Goal: Information Seeking & Learning: Learn about a topic

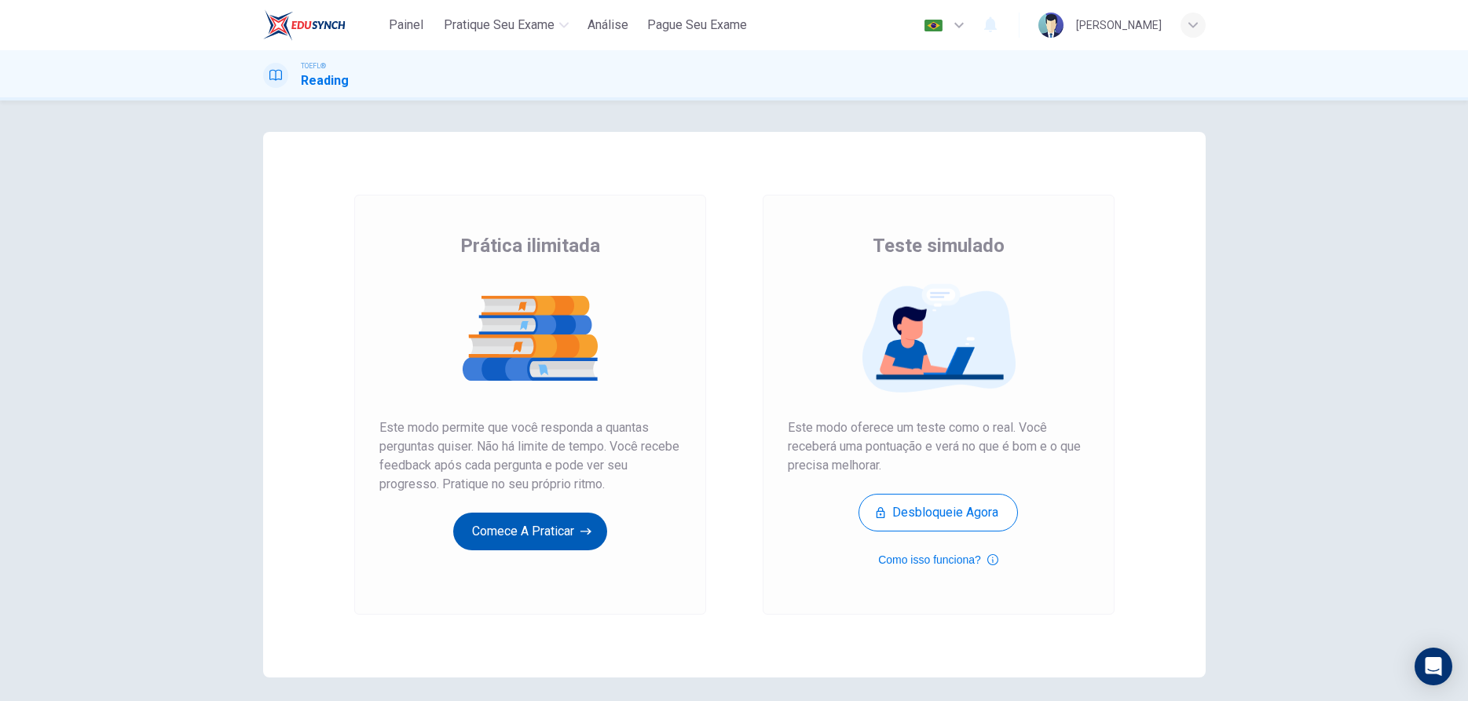
click at [491, 543] on button "Comece a praticar" at bounding box center [530, 532] width 154 height 38
click at [503, 532] on button "Comece a praticar" at bounding box center [530, 532] width 154 height 38
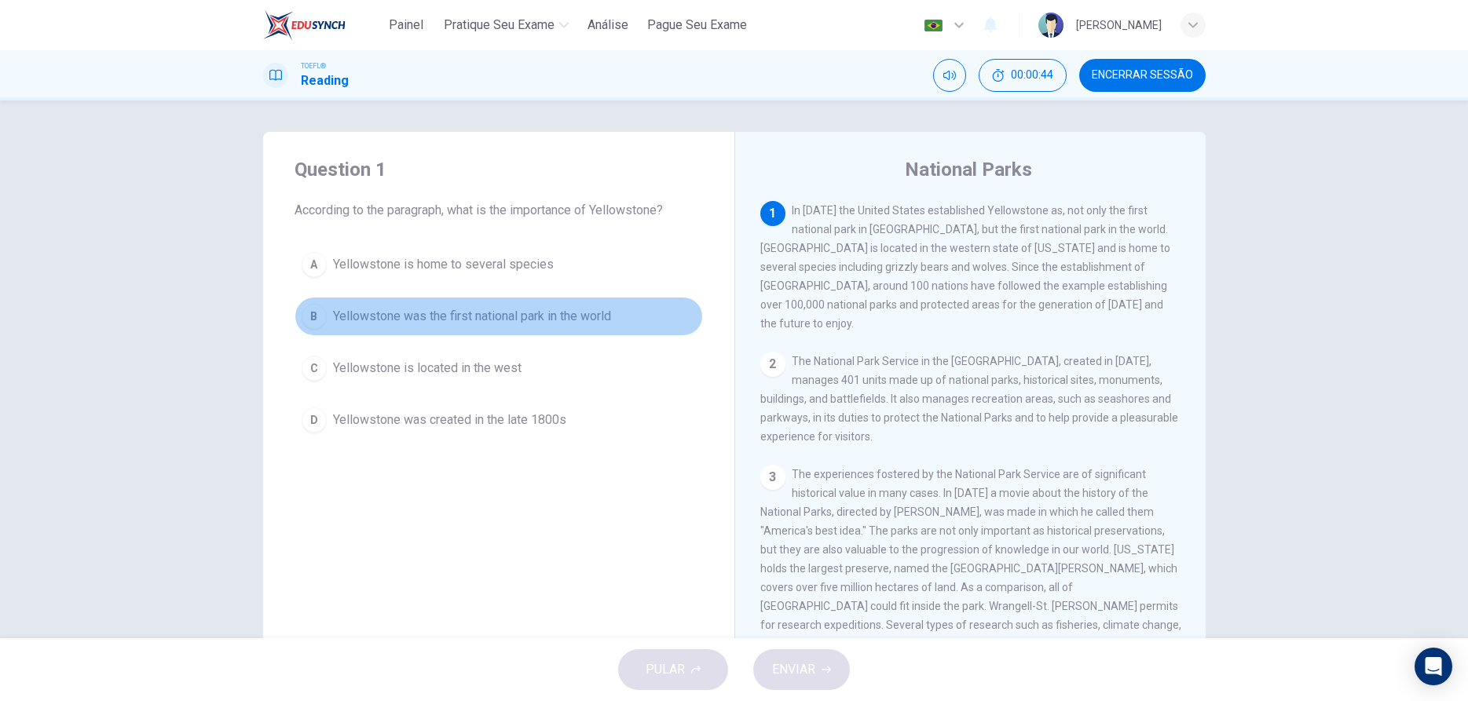
click at [316, 328] on div "B" at bounding box center [314, 316] width 25 height 25
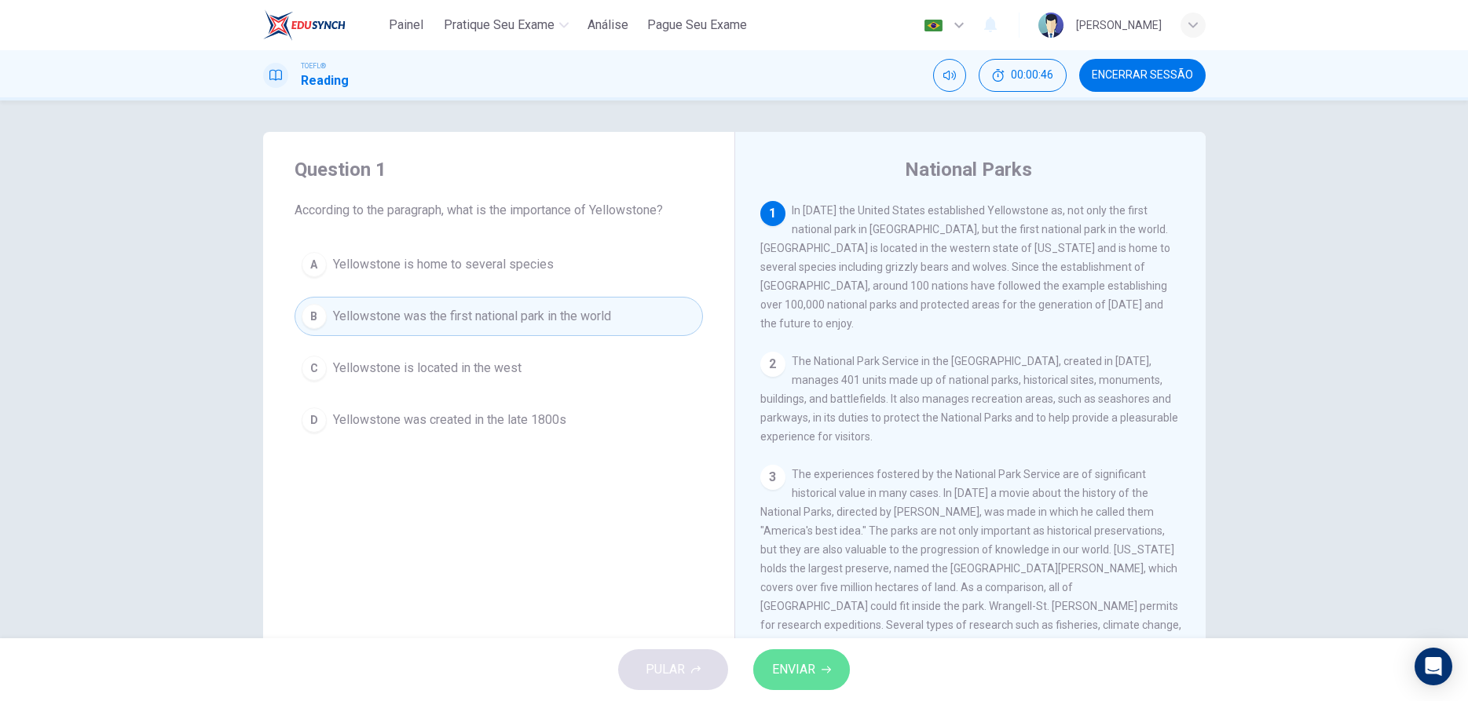
click at [819, 675] on button "ENVIAR" at bounding box center [801, 669] width 97 height 41
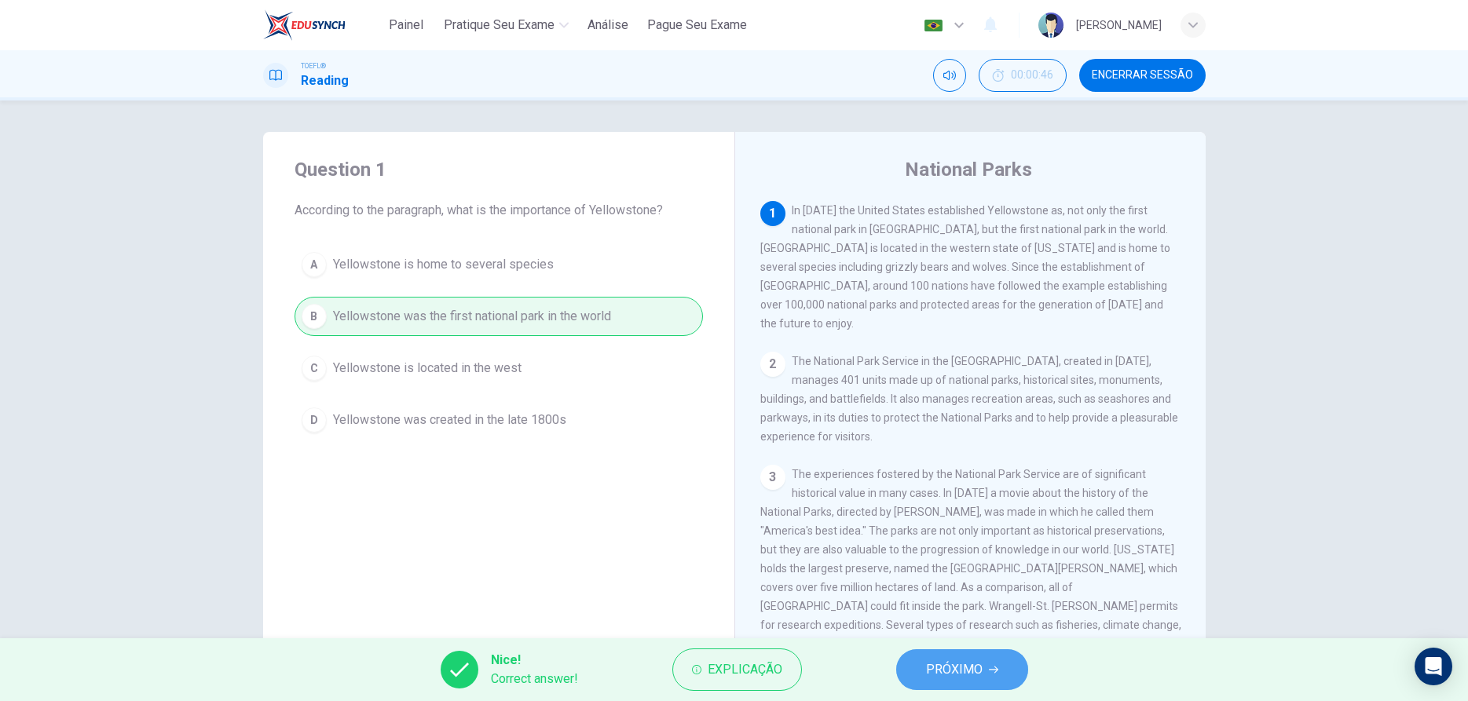
click at [933, 670] on span "PRÓXIMO" at bounding box center [954, 670] width 57 height 22
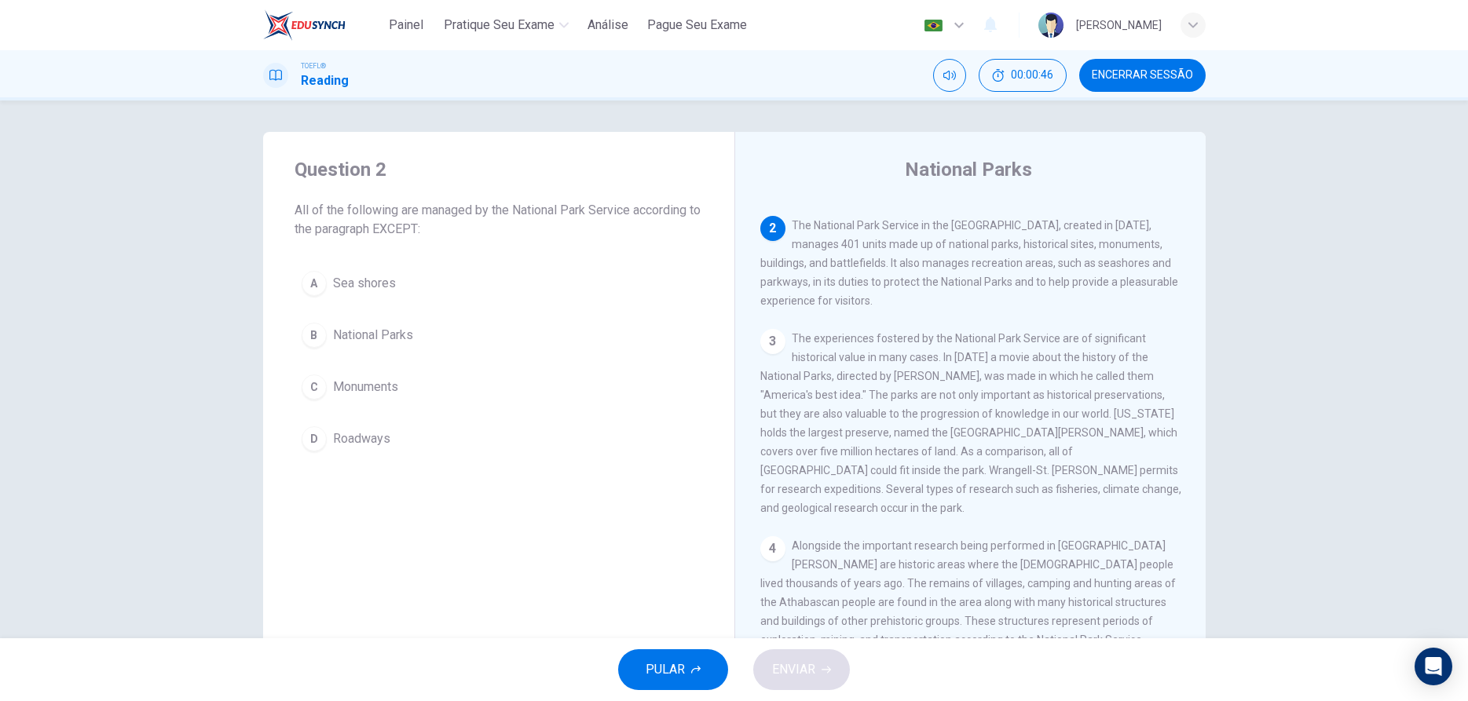
scroll to position [137, 0]
click at [485, 541] on div "Question 2 All of the following are managed by the National Park Service accord…" at bounding box center [498, 405] width 471 height 546
click at [309, 437] on div "D" at bounding box center [314, 438] width 25 height 25
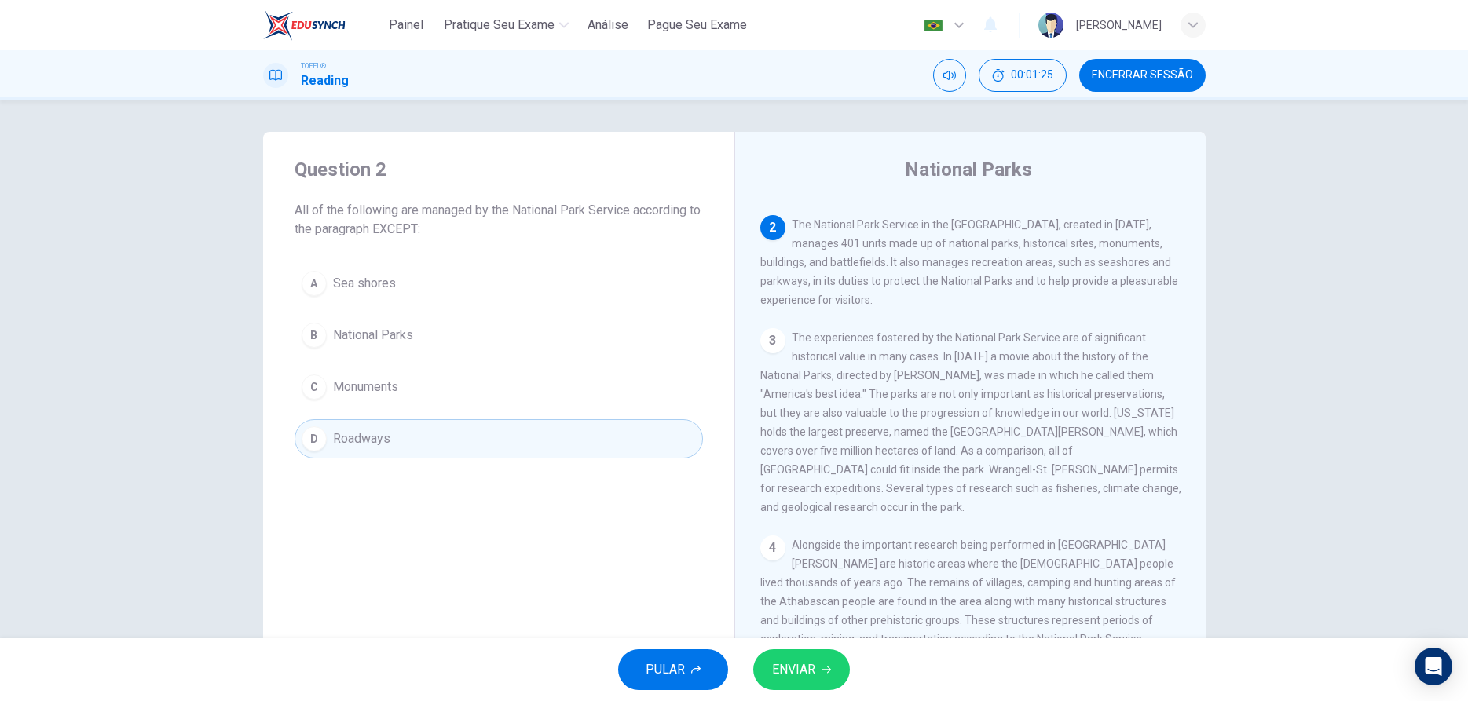
click at [804, 663] on span "ENVIAR" at bounding box center [793, 670] width 43 height 22
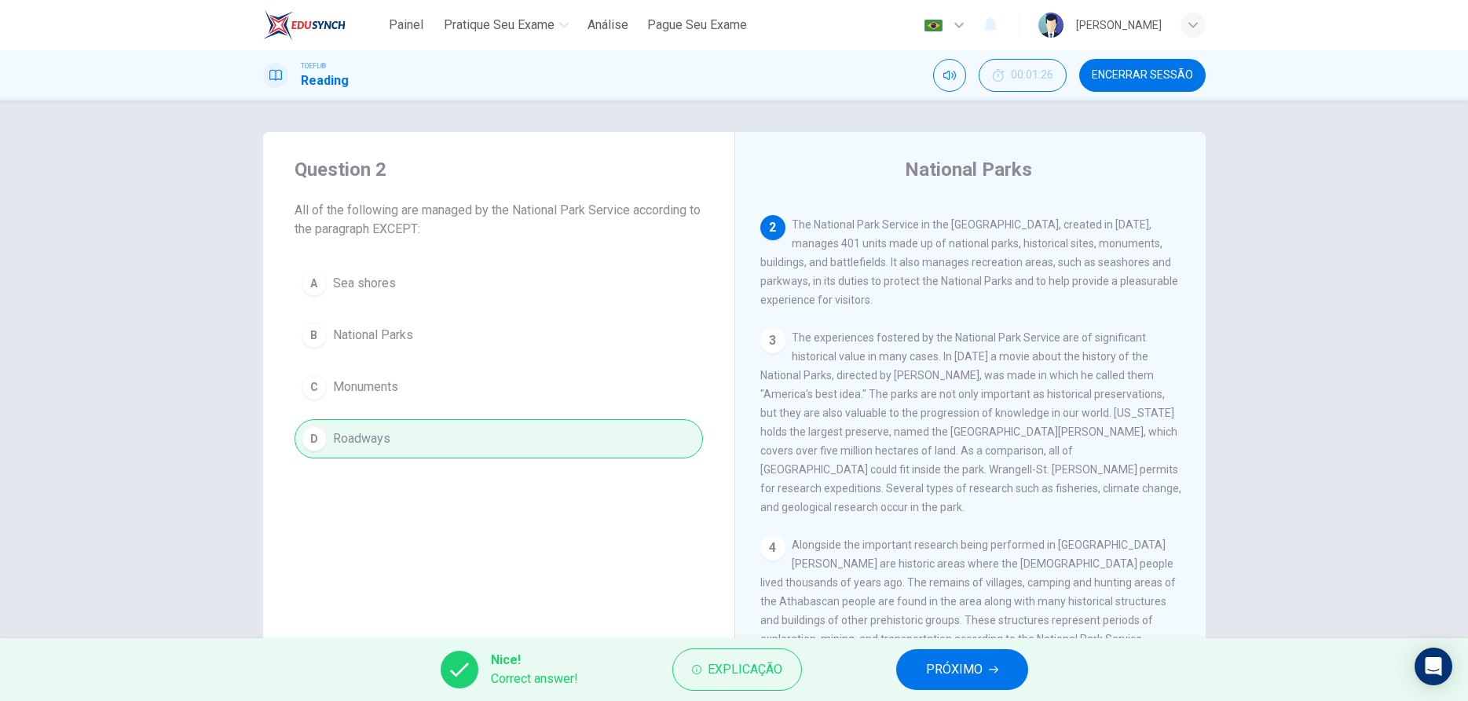
click at [940, 672] on span "PRÓXIMO" at bounding box center [954, 670] width 57 height 22
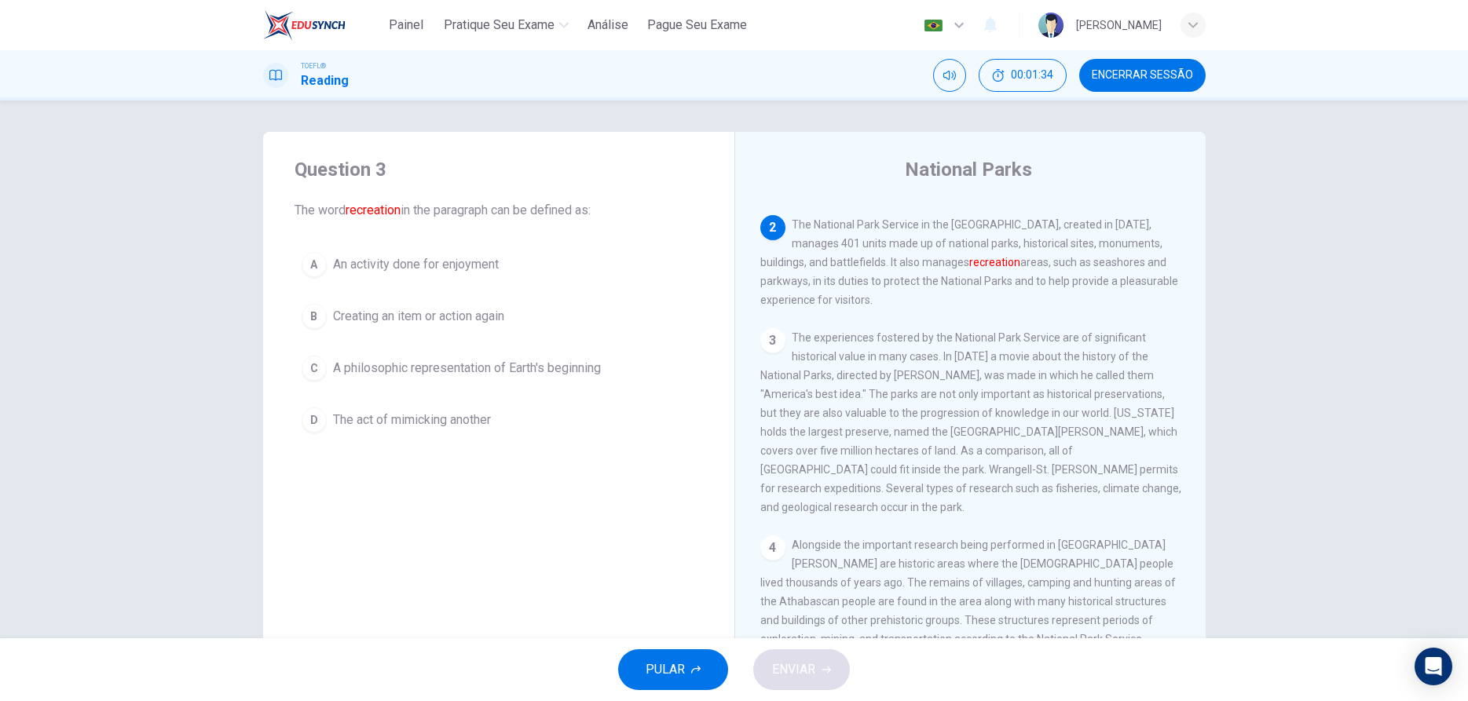
click at [353, 272] on span "An activity done for enjoyment" at bounding box center [416, 264] width 166 height 19
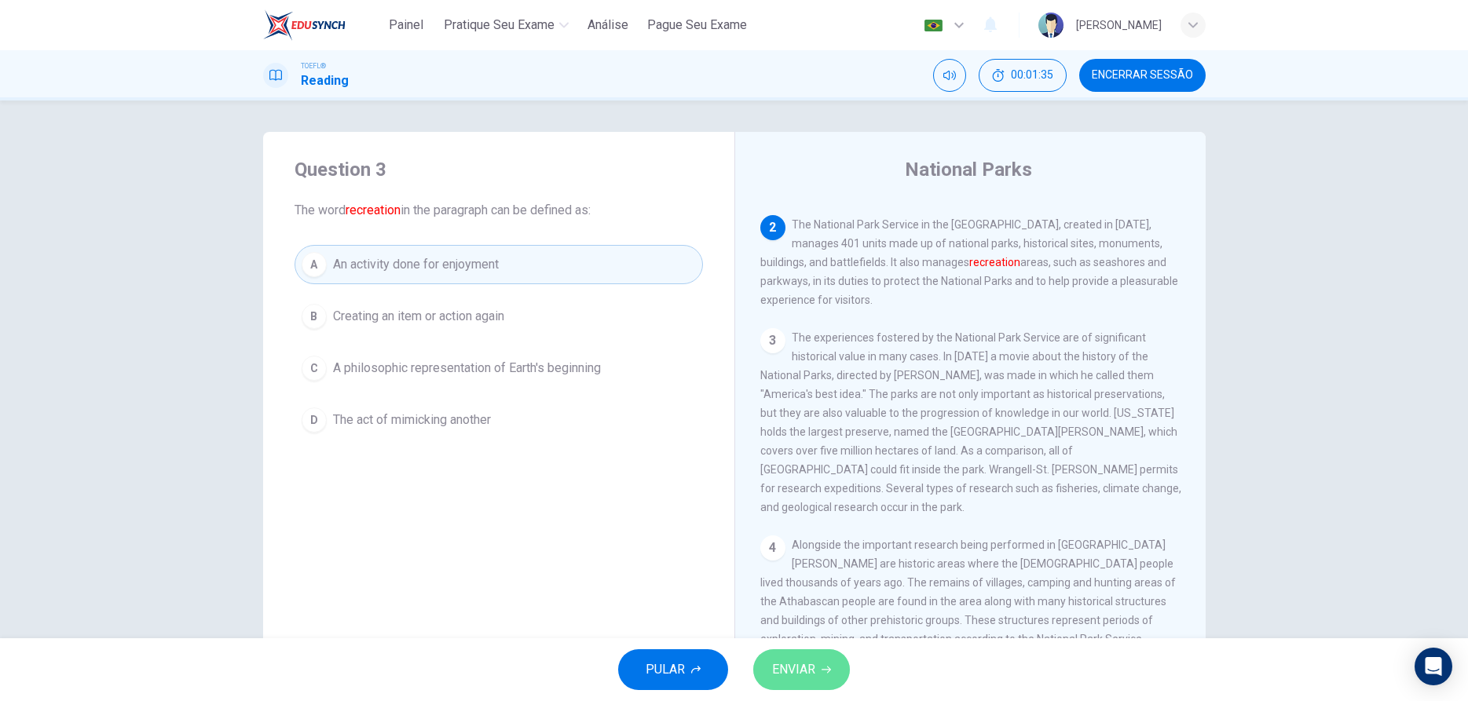
click at [828, 668] on icon "button" at bounding box center [825, 669] width 9 height 9
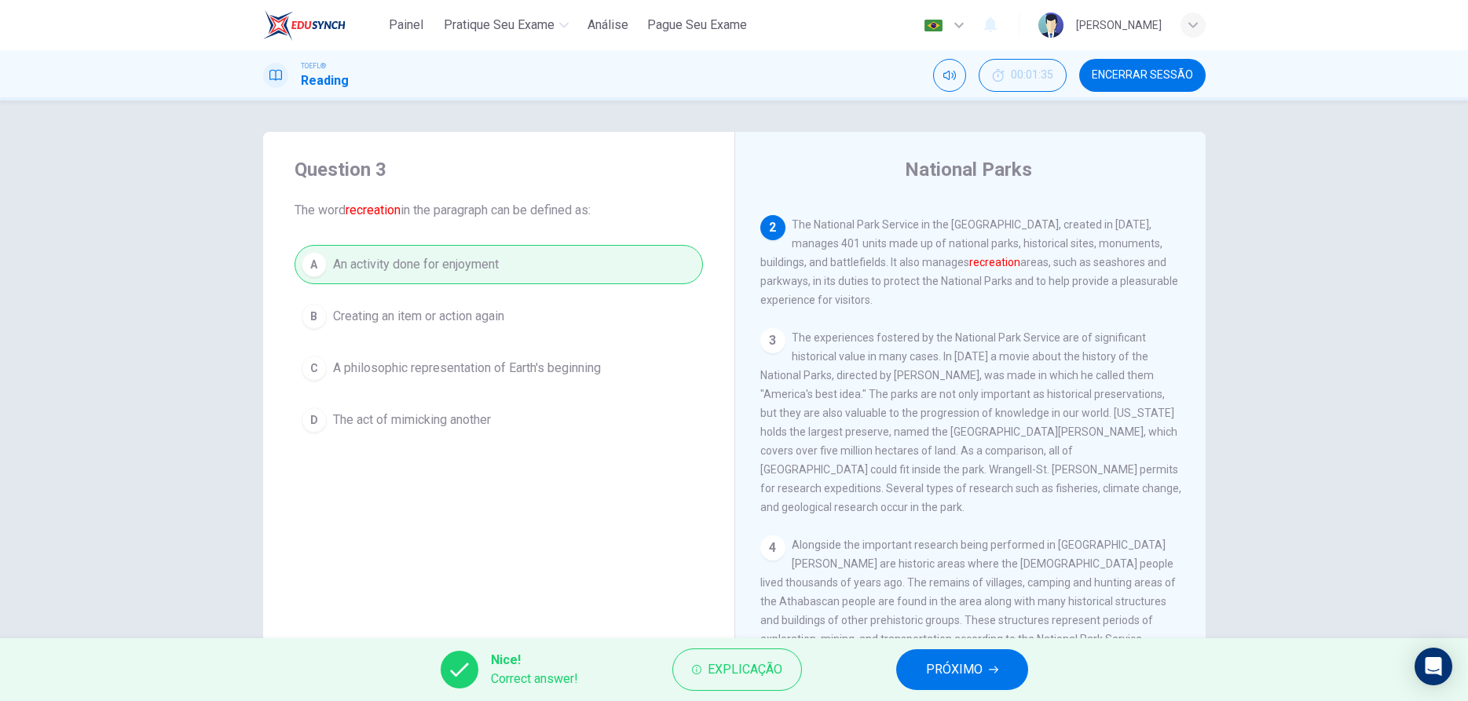
click at [974, 664] on span "PRÓXIMO" at bounding box center [954, 670] width 57 height 22
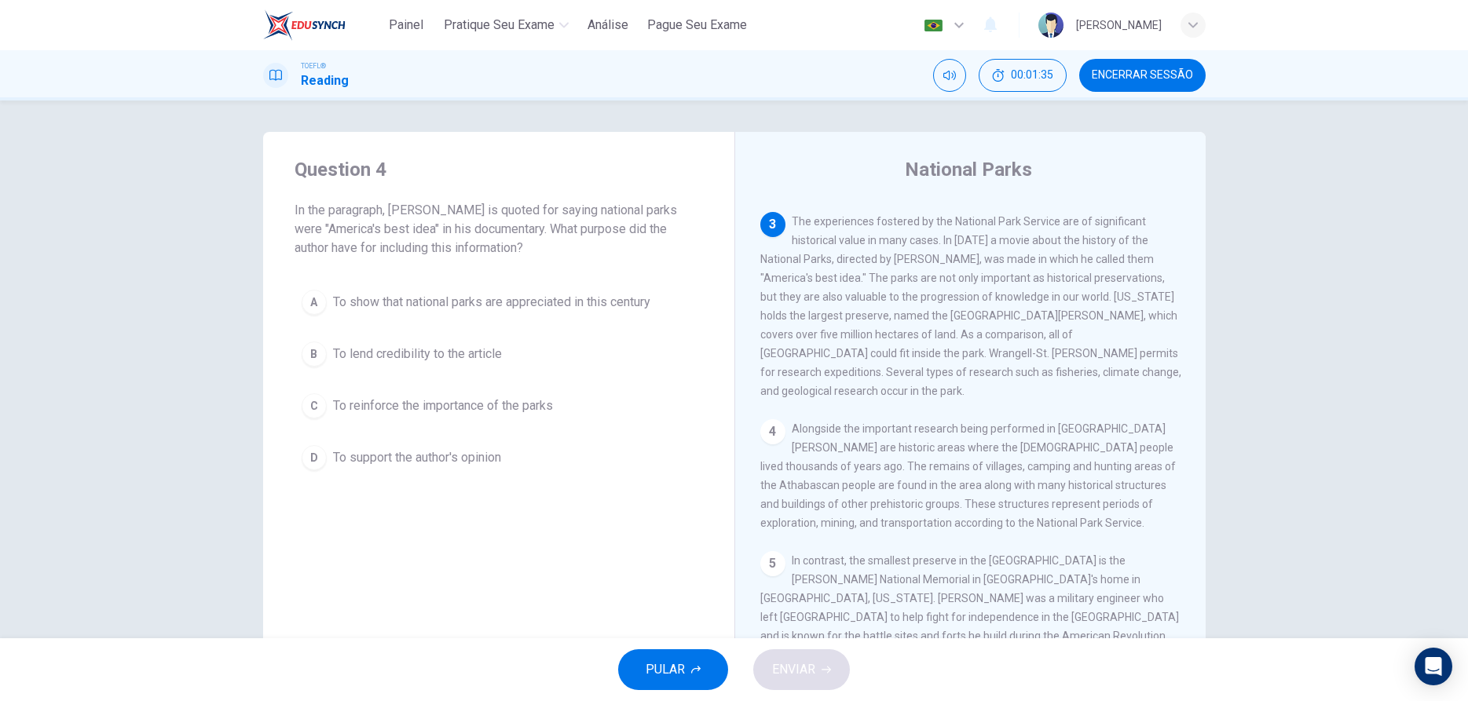
scroll to position [254, 0]
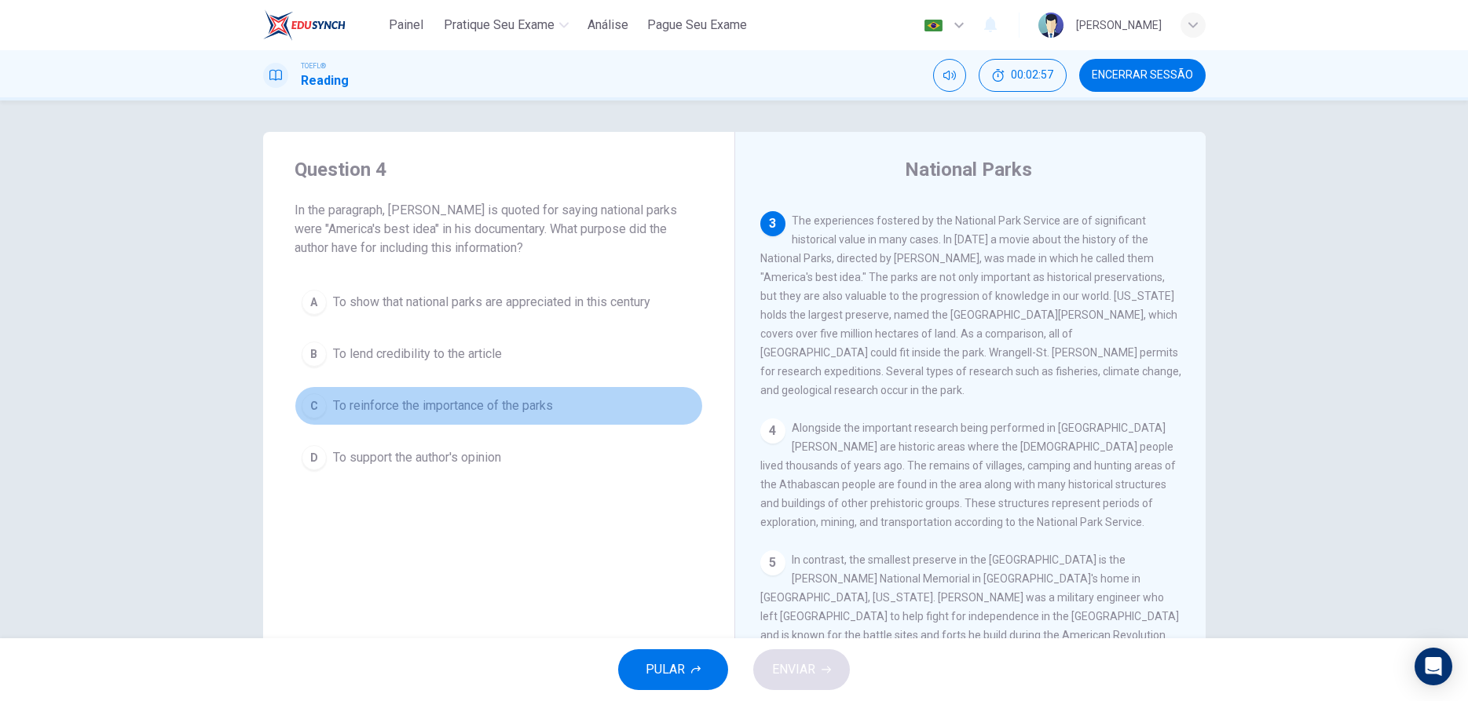
click at [302, 400] on button "C To reinforce the importance of the parks" at bounding box center [498, 405] width 408 height 39
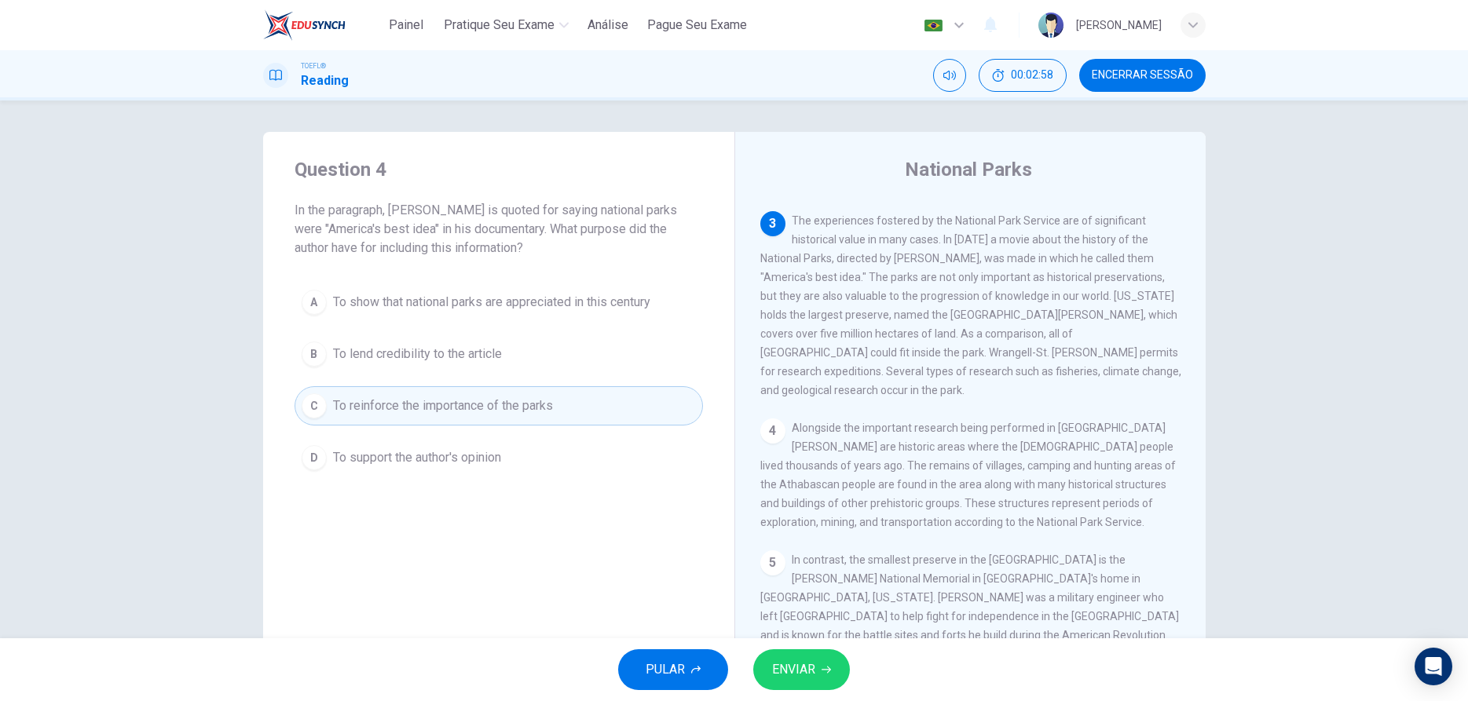
click at [805, 674] on span "ENVIAR" at bounding box center [793, 670] width 43 height 22
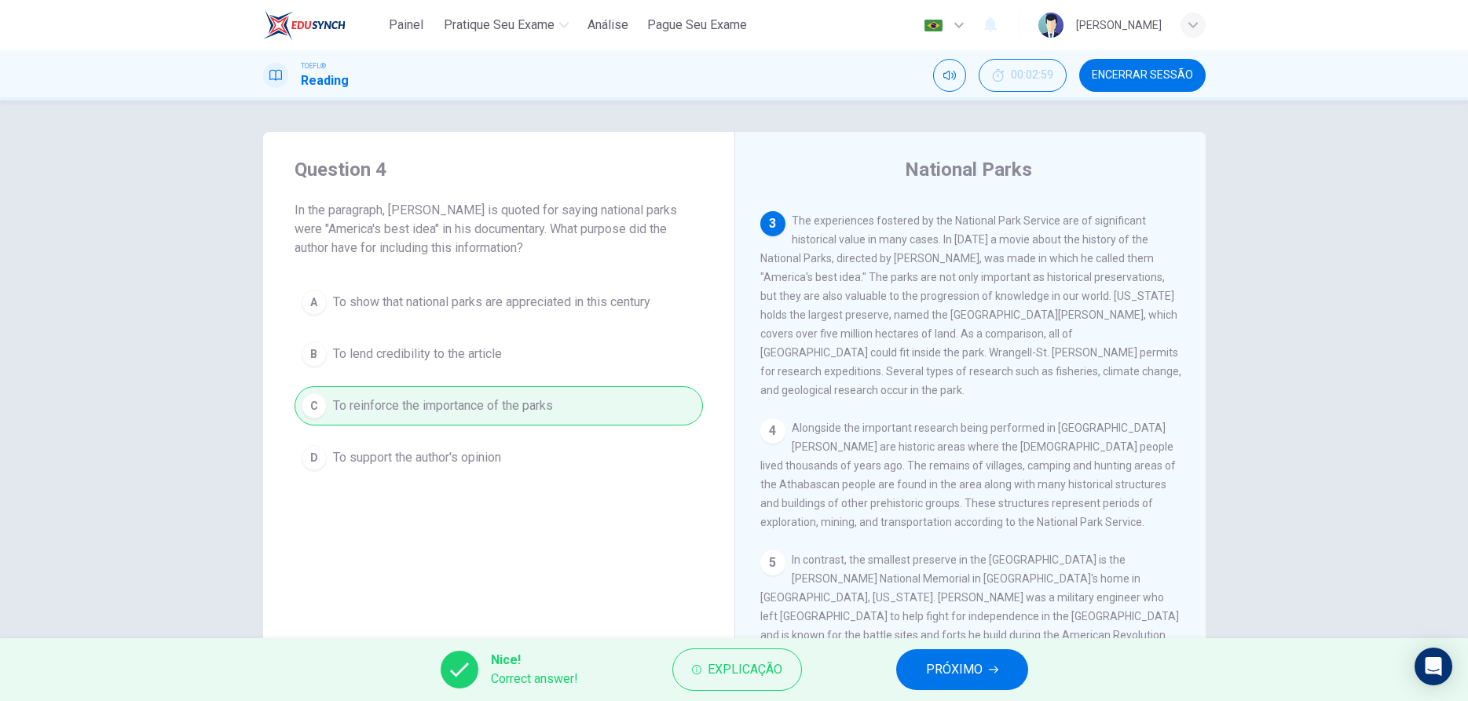
click at [953, 675] on span "PRÓXIMO" at bounding box center [954, 670] width 57 height 22
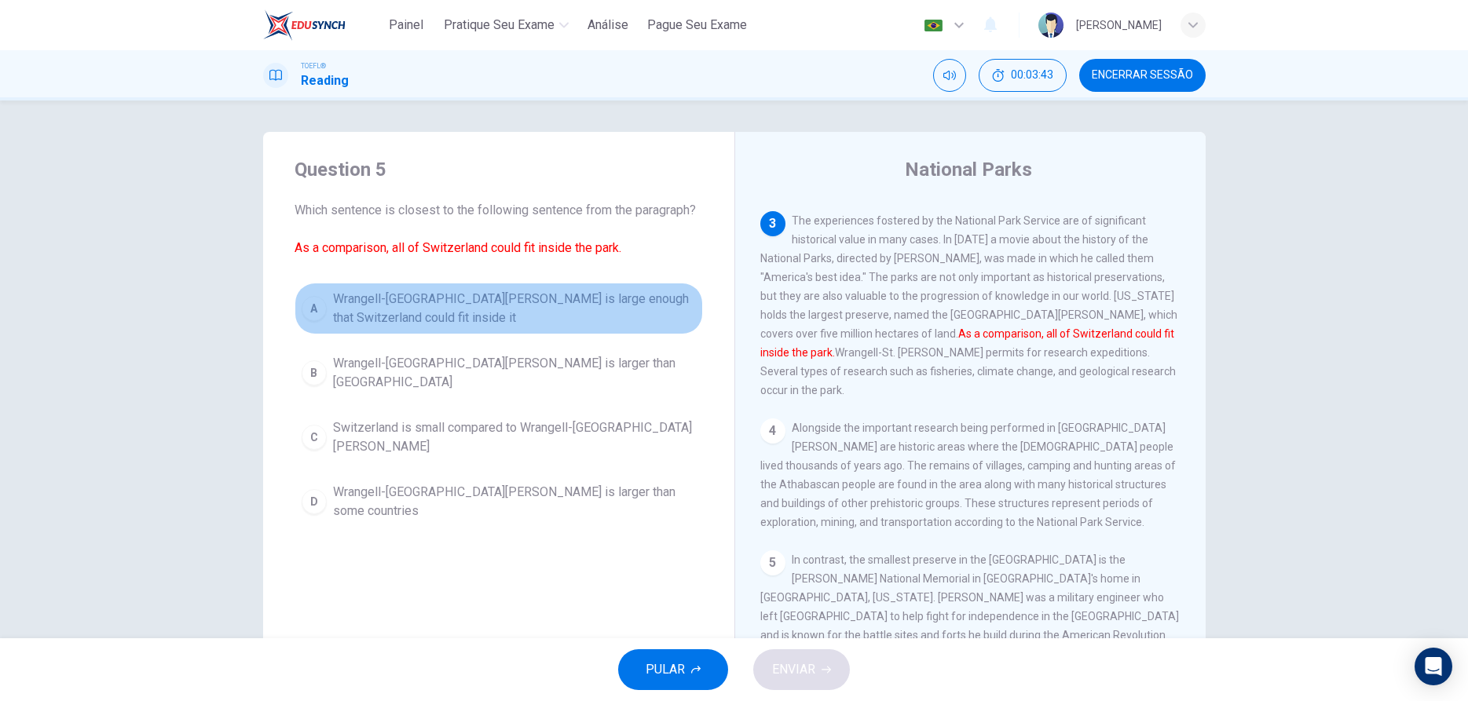
click at [323, 317] on div "A" at bounding box center [314, 308] width 25 height 25
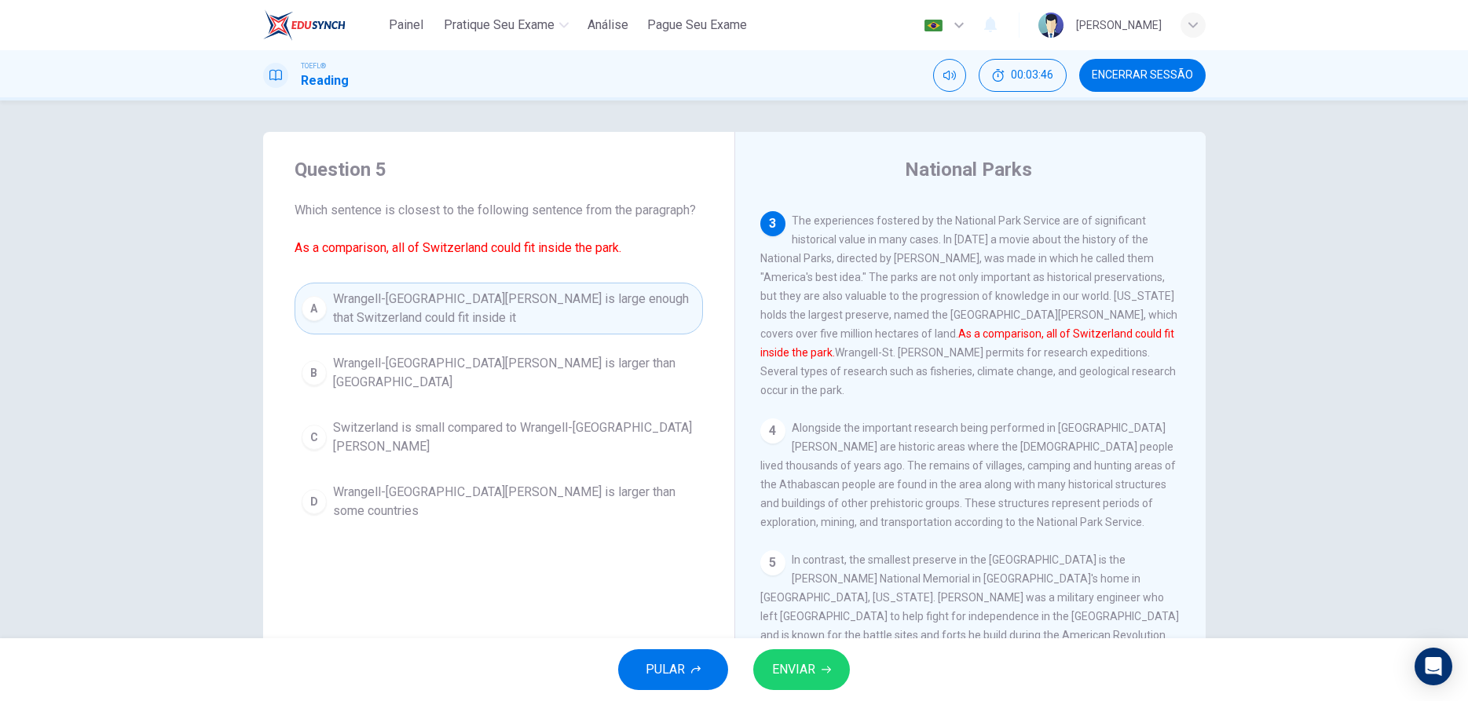
click at [807, 674] on span "ENVIAR" at bounding box center [793, 670] width 43 height 22
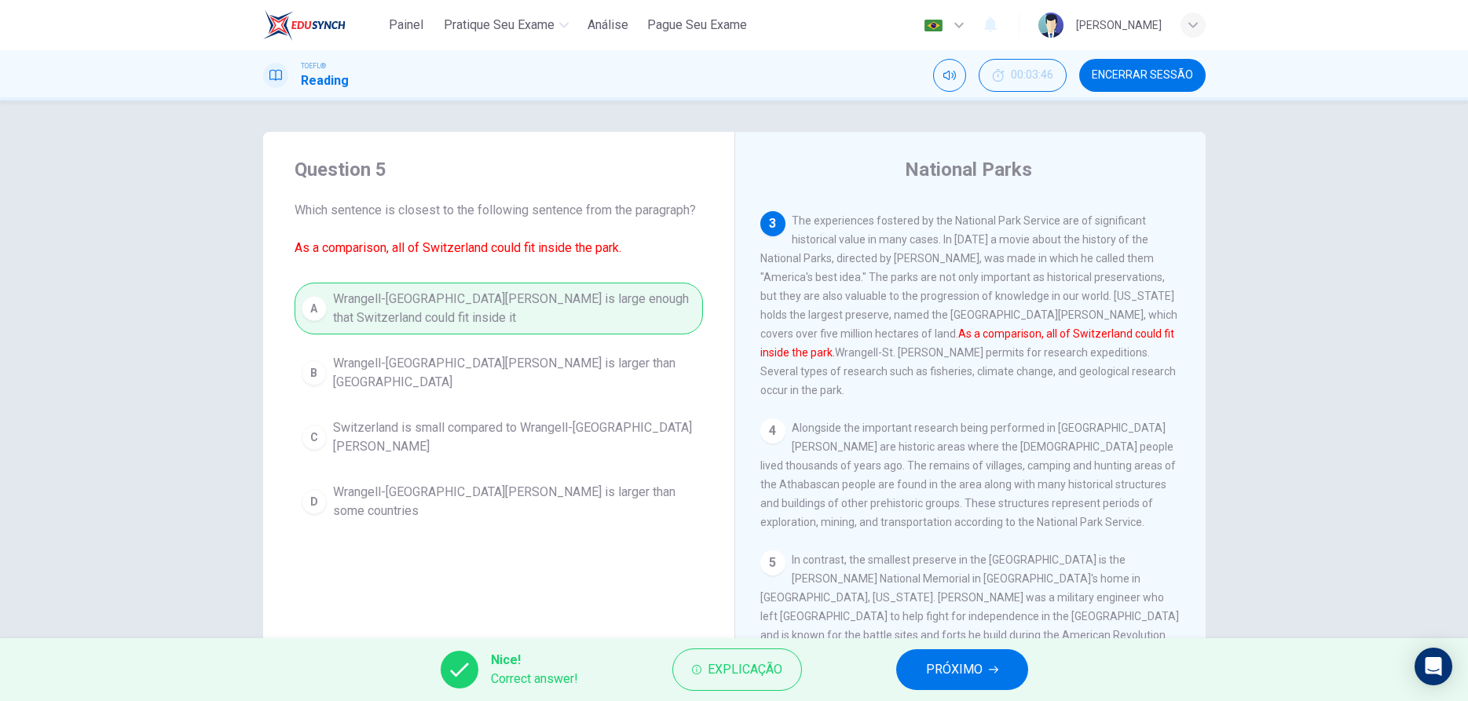
click at [935, 679] on span "PRÓXIMO" at bounding box center [954, 670] width 57 height 22
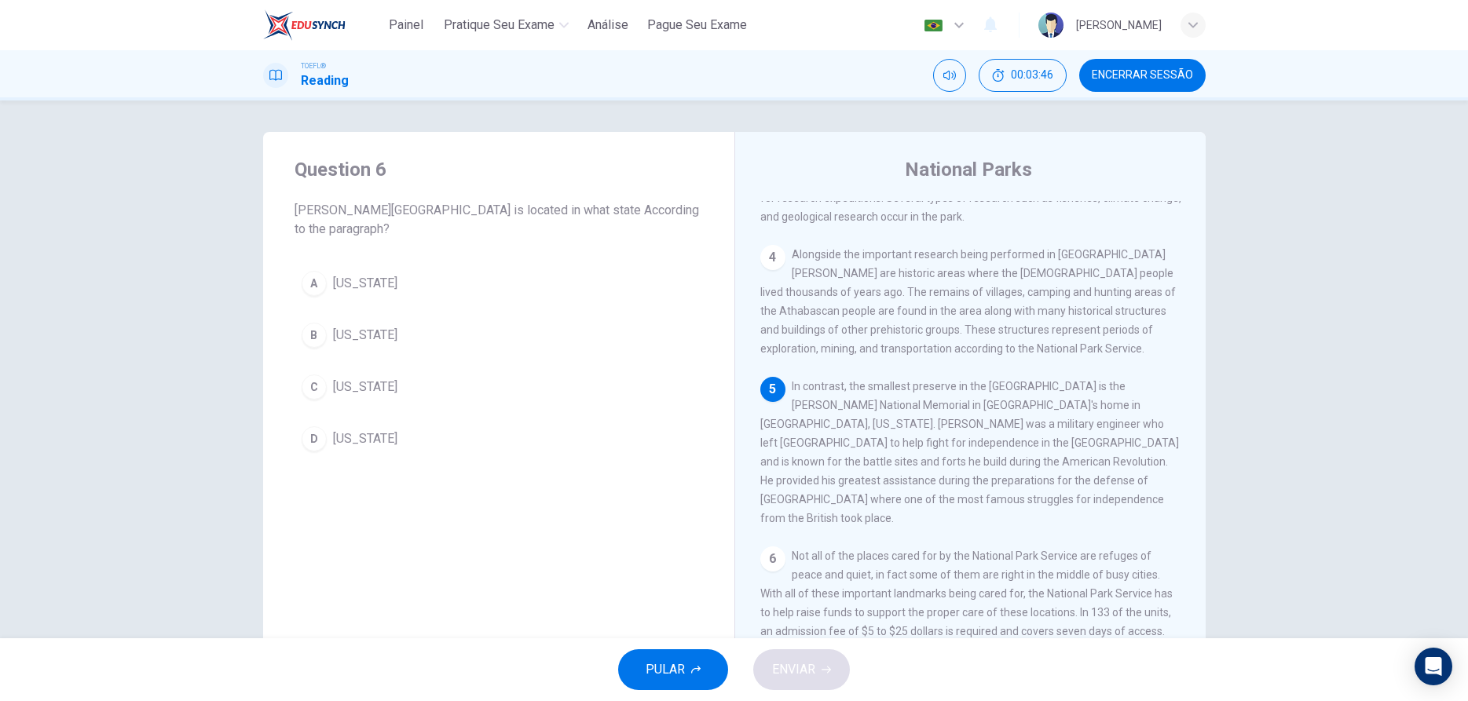
scroll to position [429, 0]
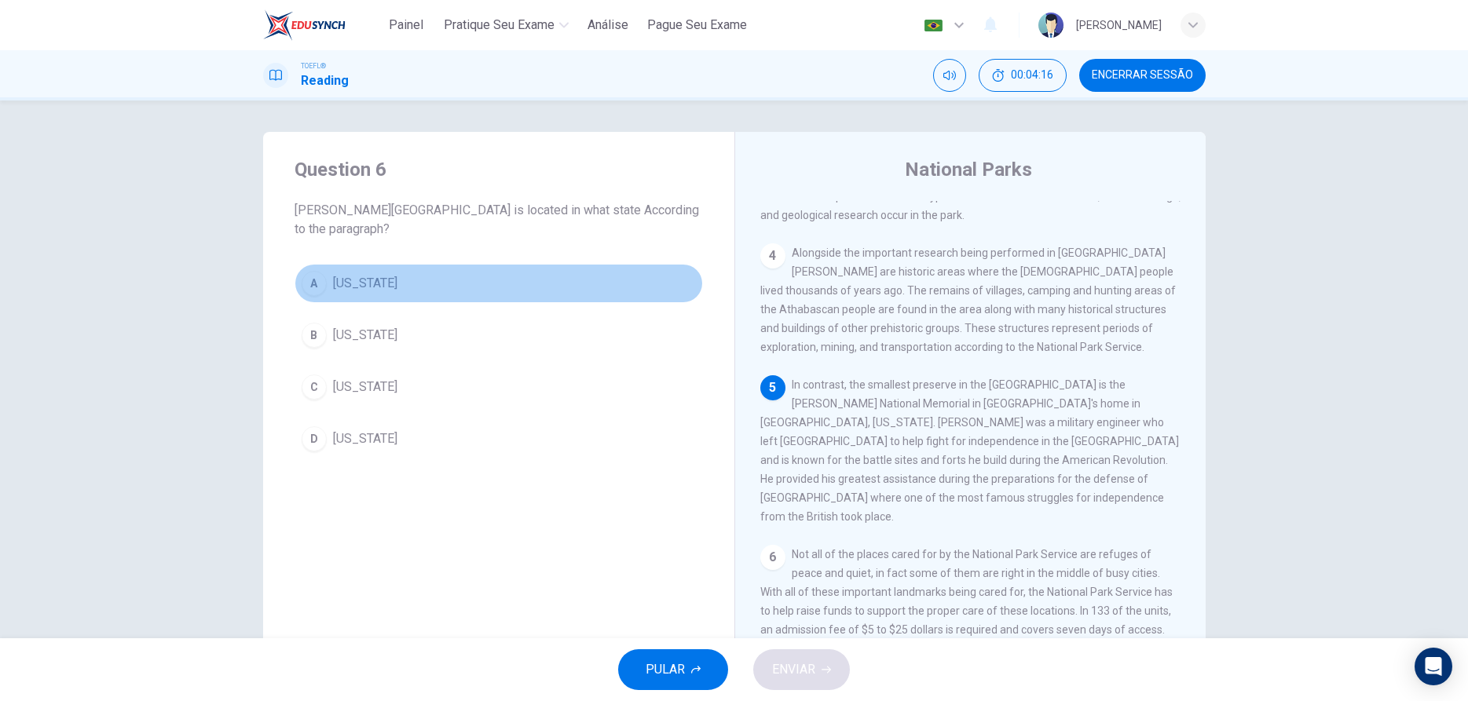
drag, startPoint x: 323, startPoint y: 287, endPoint x: 449, endPoint y: 312, distance: 128.7
click at [323, 288] on div "A" at bounding box center [314, 283] width 25 height 25
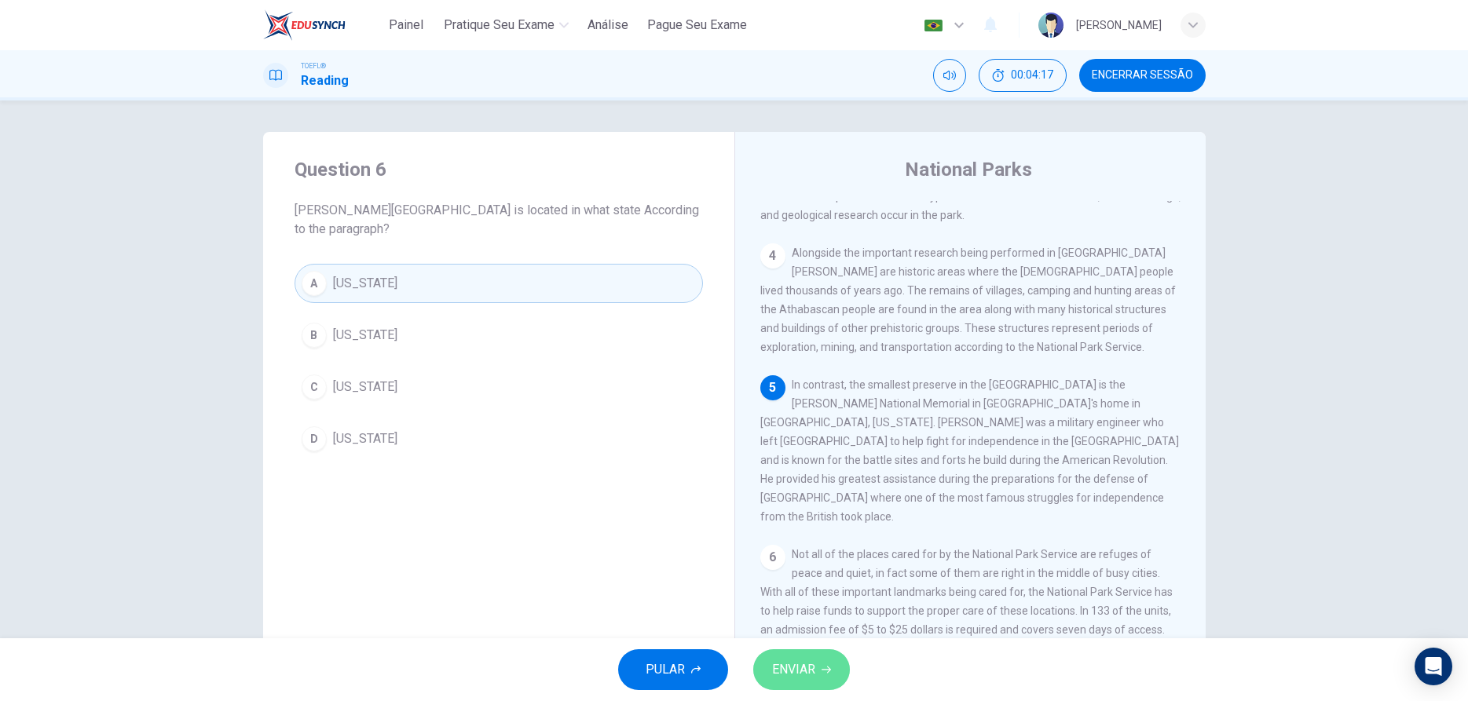
click at [809, 671] on span "ENVIAR" at bounding box center [793, 670] width 43 height 22
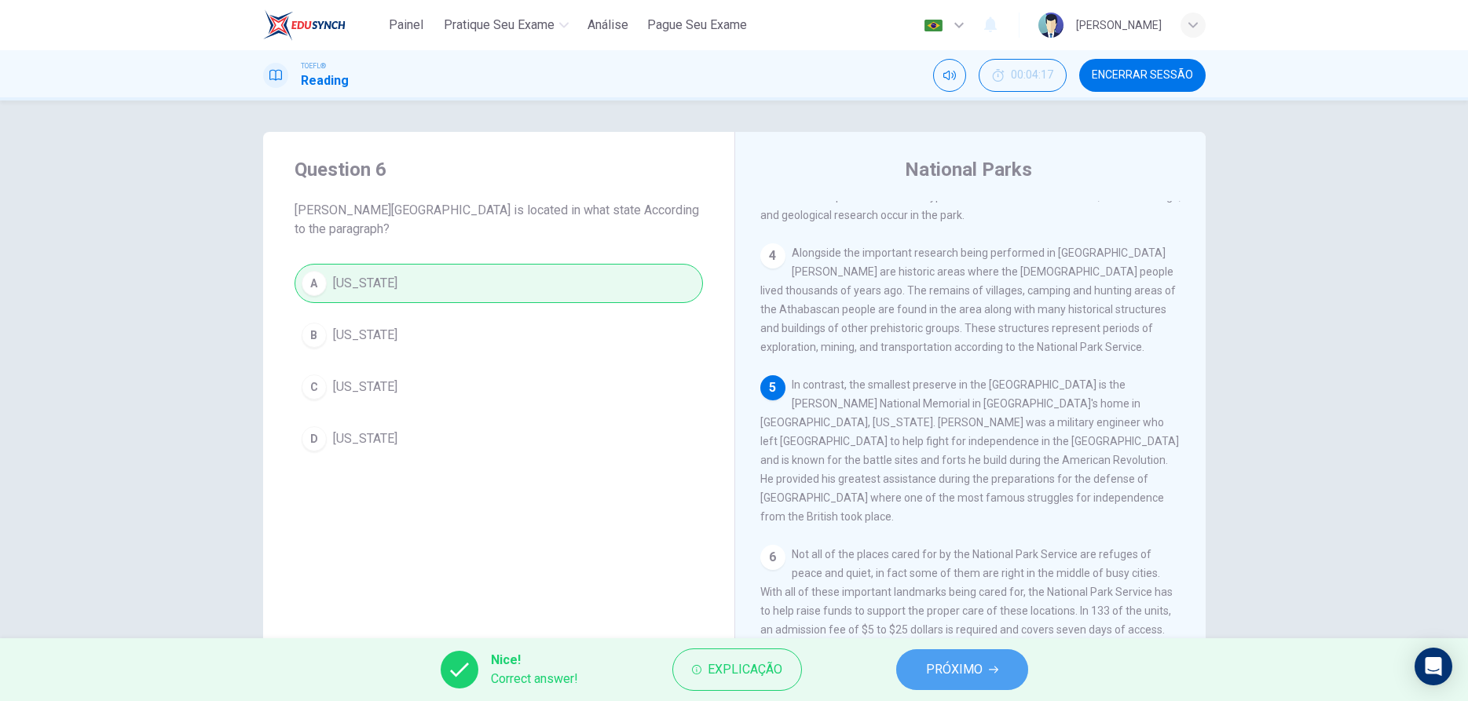
click at [918, 666] on button "PRÓXIMO" at bounding box center [962, 669] width 132 height 41
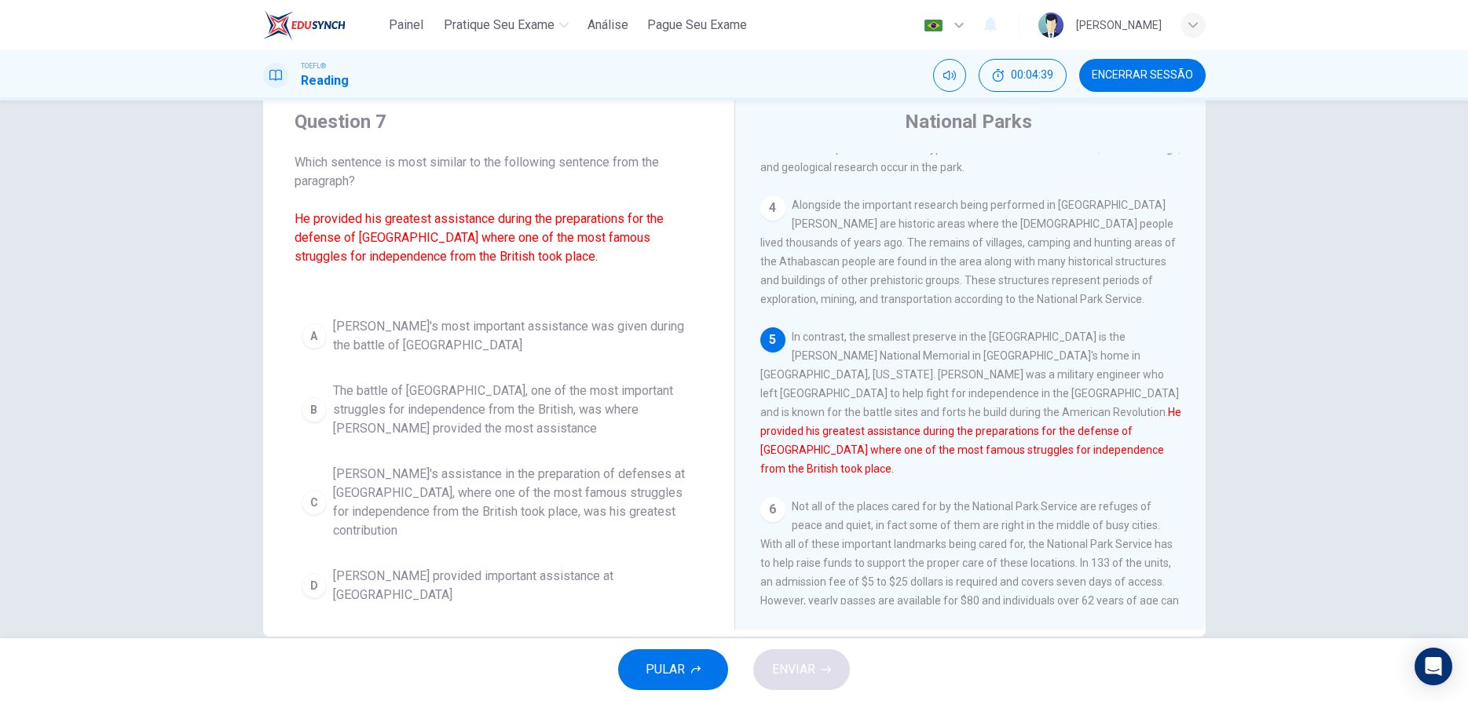
scroll to position [71, 0]
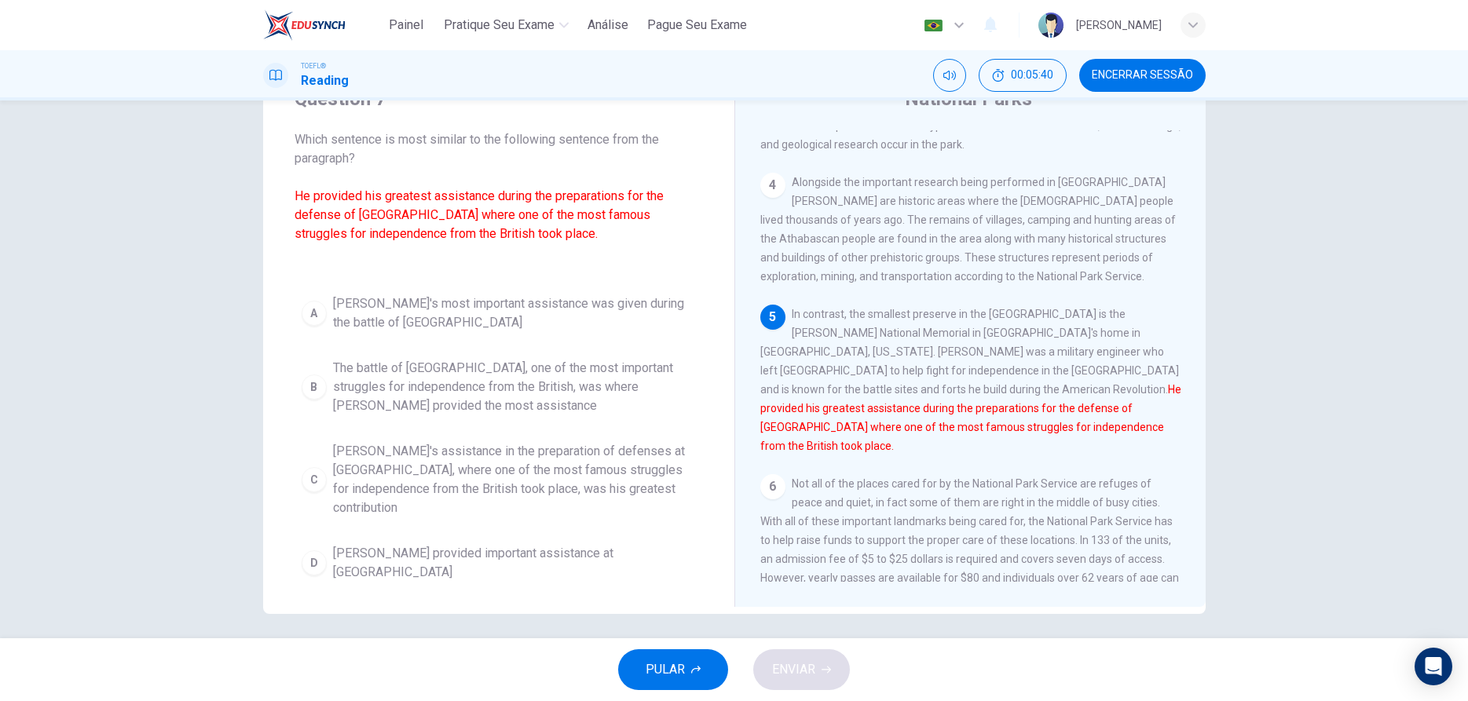
click at [313, 482] on div "C" at bounding box center [314, 479] width 25 height 25
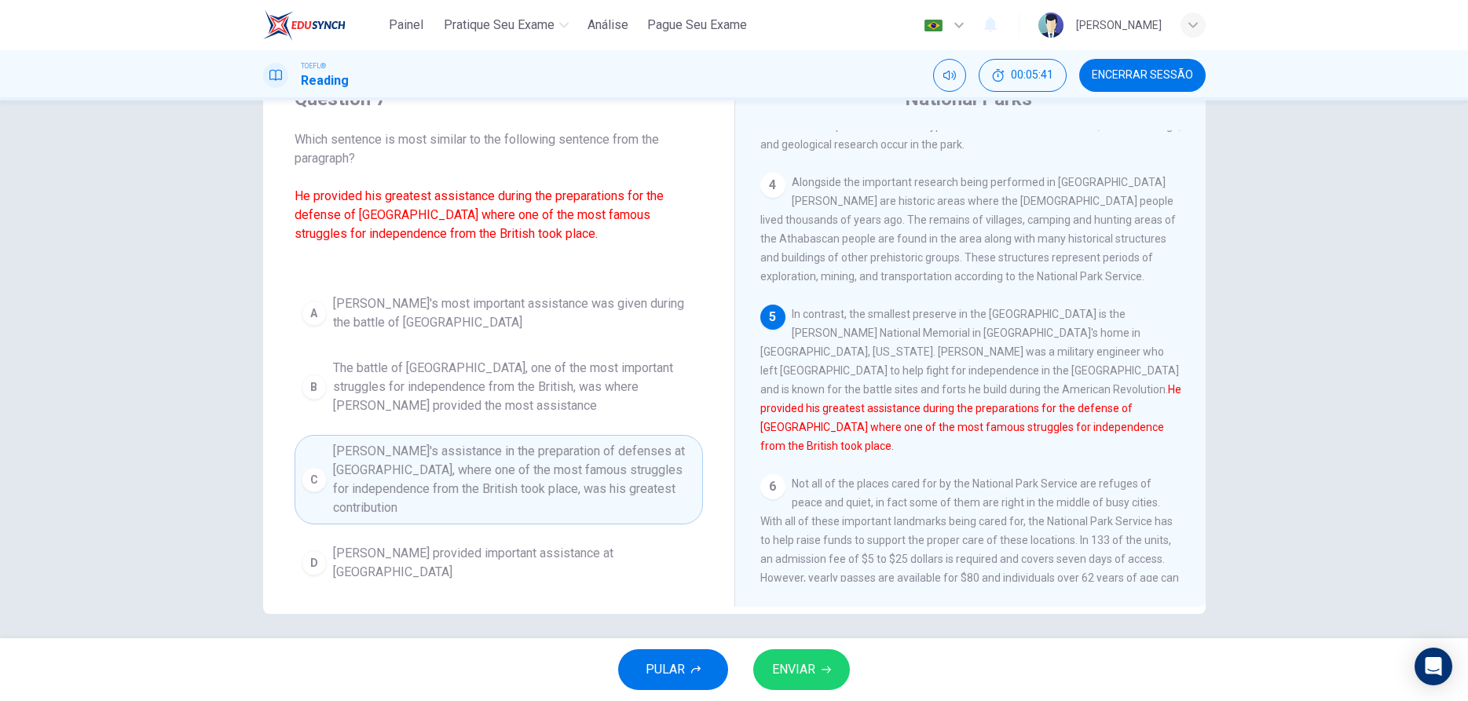
click at [793, 688] on button "ENVIAR" at bounding box center [801, 669] width 97 height 41
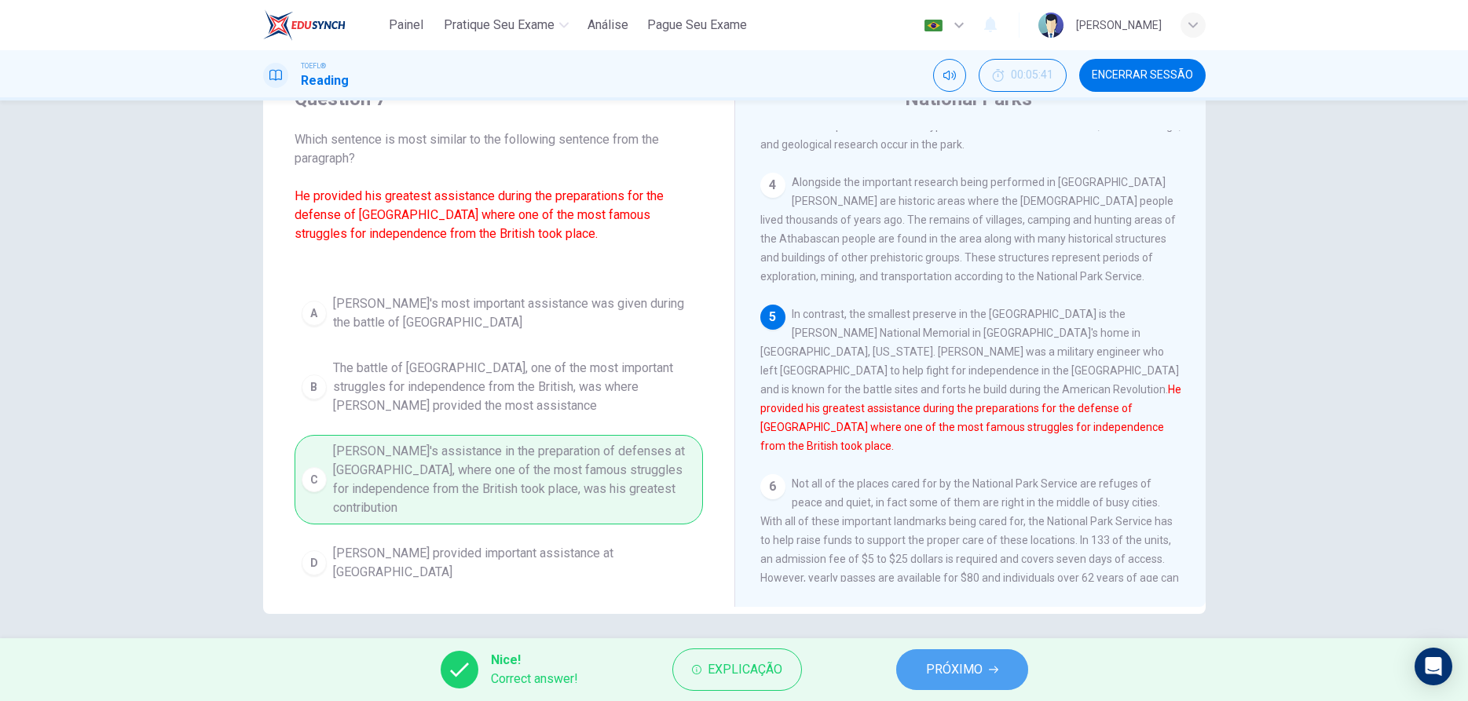
click at [961, 661] on span "PRÓXIMO" at bounding box center [954, 670] width 57 height 22
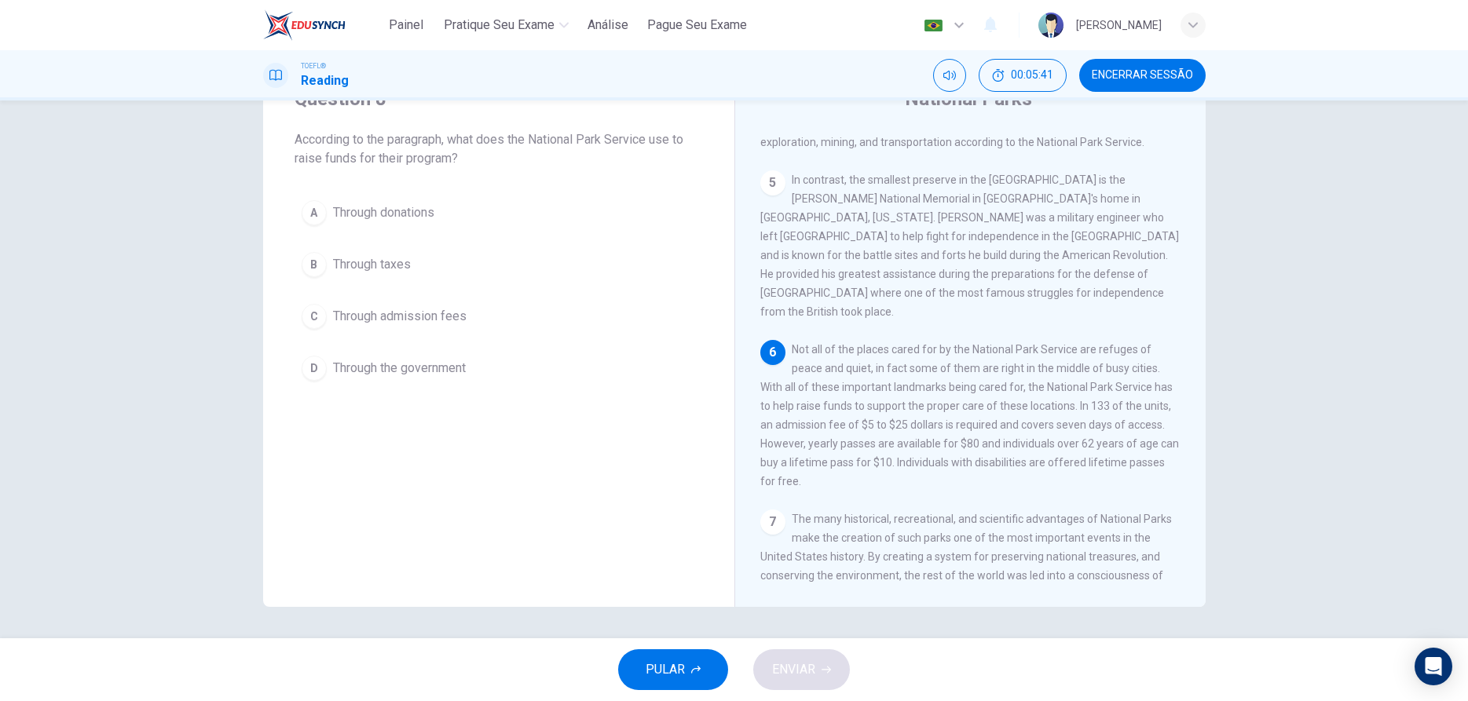
scroll to position [564, 0]
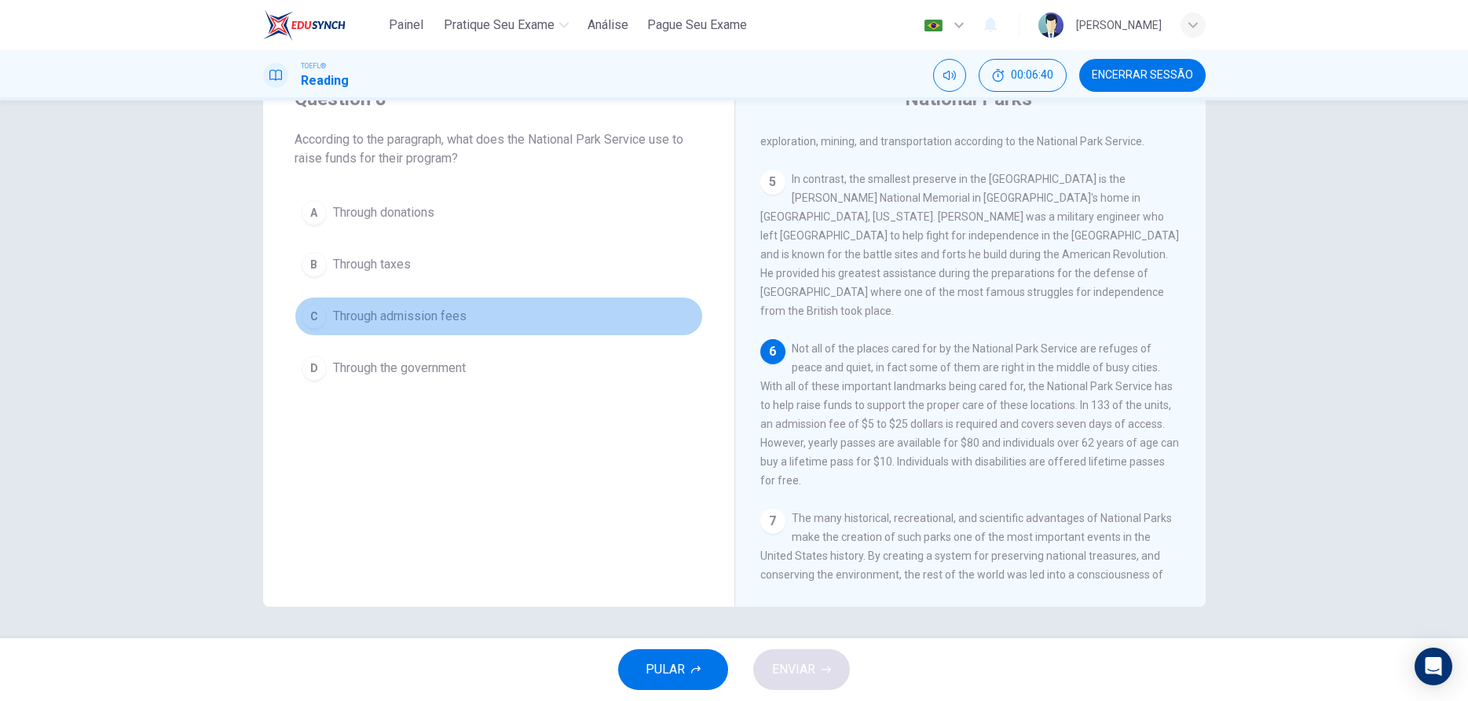
click at [313, 317] on div "C" at bounding box center [314, 316] width 25 height 25
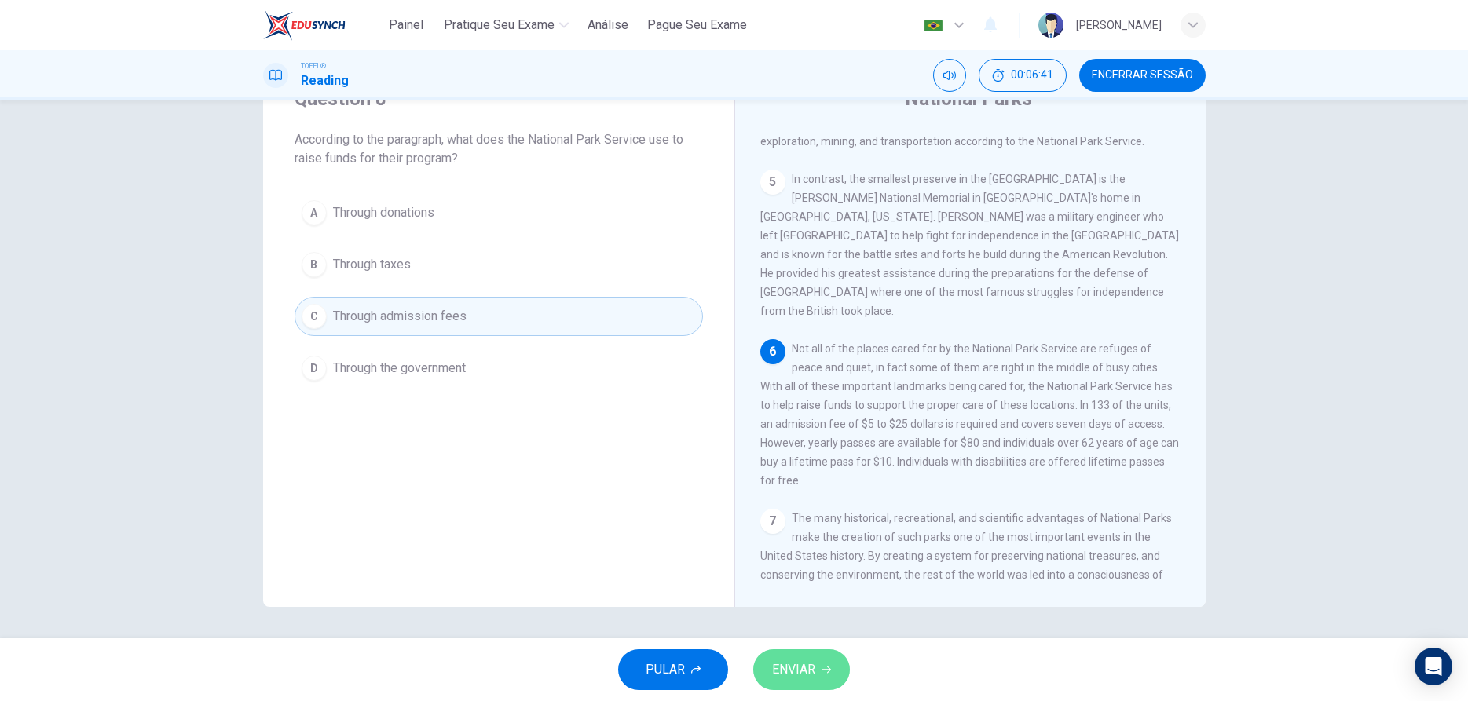
click at [799, 656] on button "ENVIAR" at bounding box center [801, 669] width 97 height 41
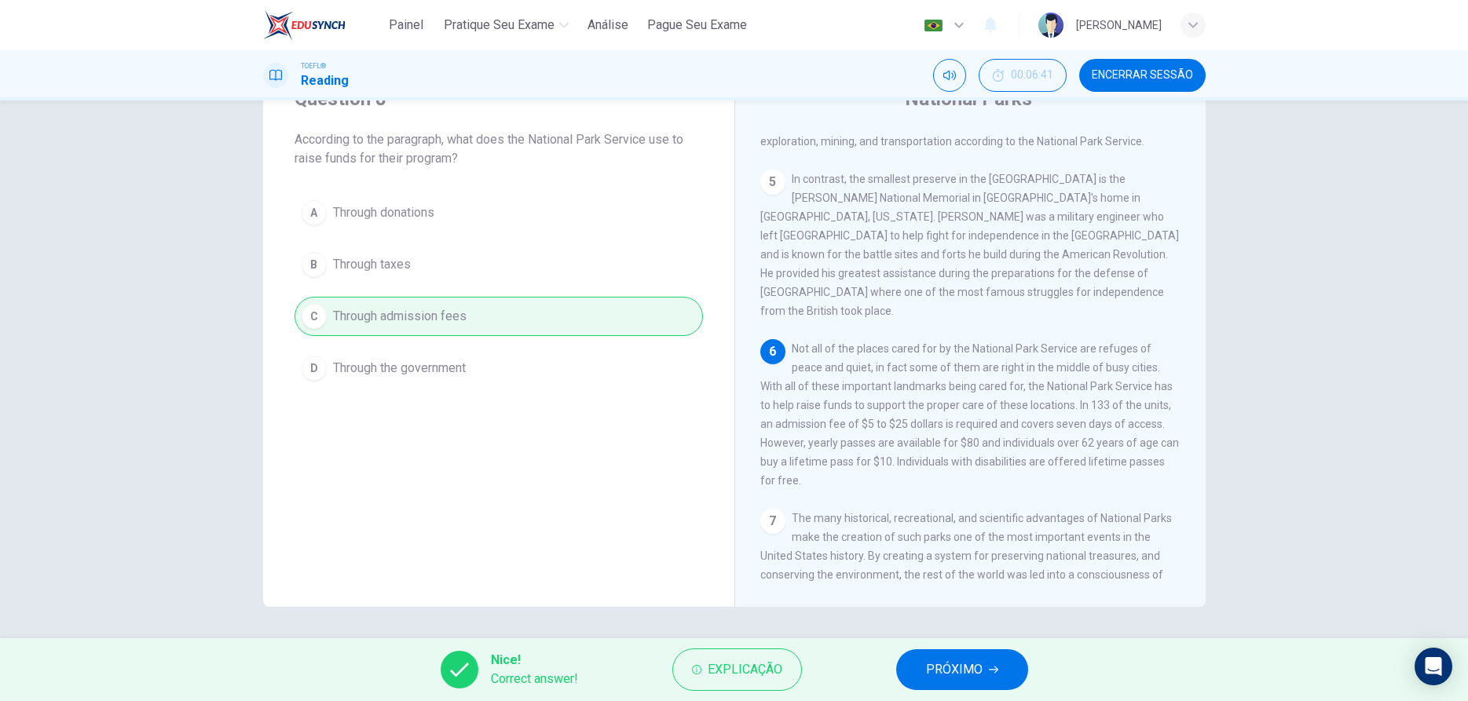
click at [916, 658] on button "PRÓXIMO" at bounding box center [962, 669] width 132 height 41
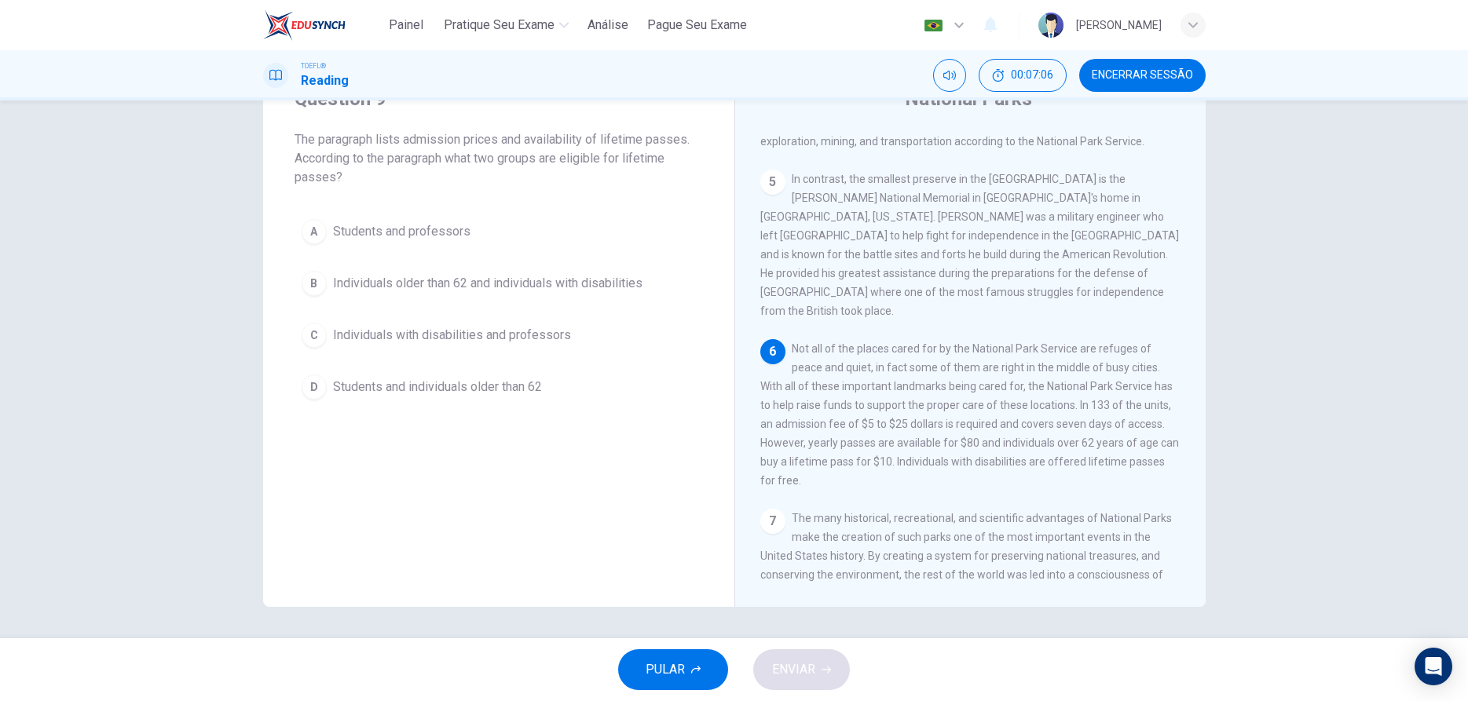
click at [313, 289] on div "B" at bounding box center [314, 283] width 25 height 25
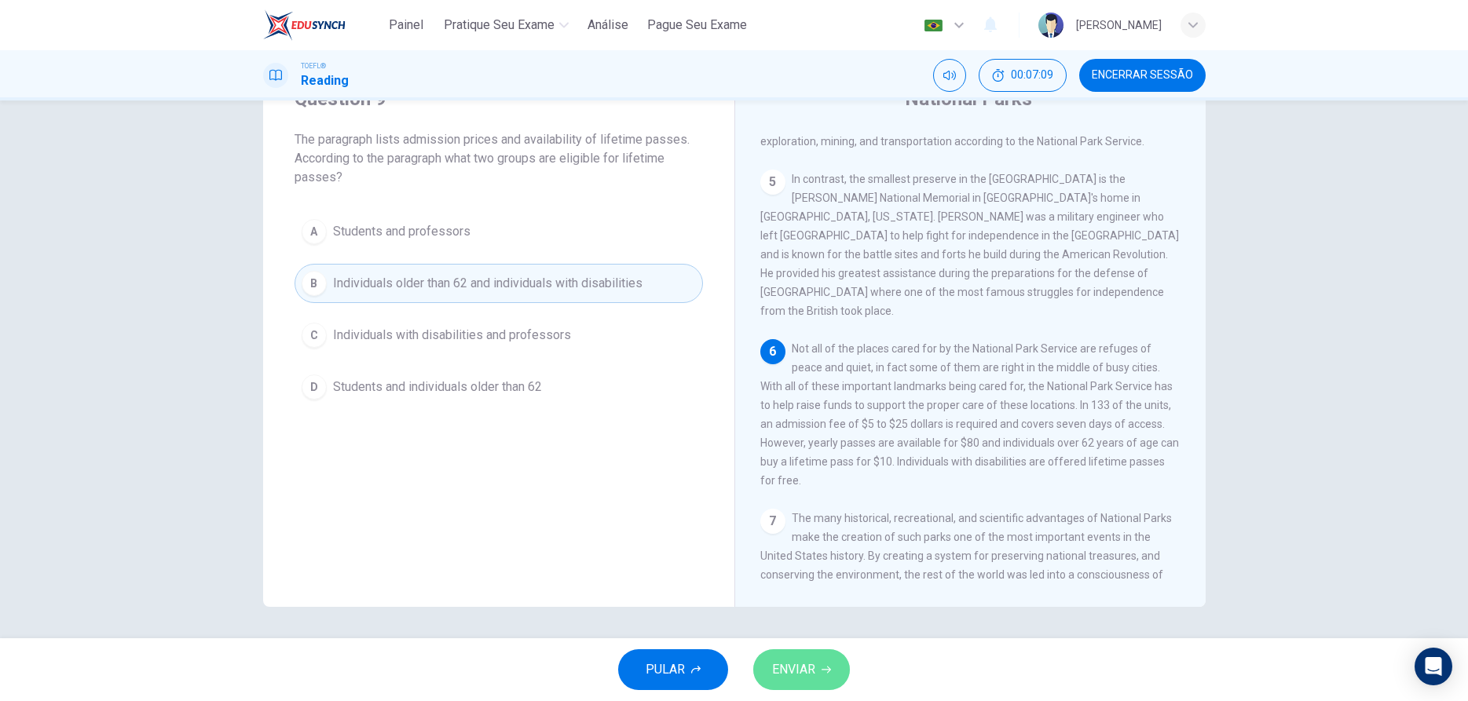
click at [781, 656] on button "ENVIAR" at bounding box center [801, 669] width 97 height 41
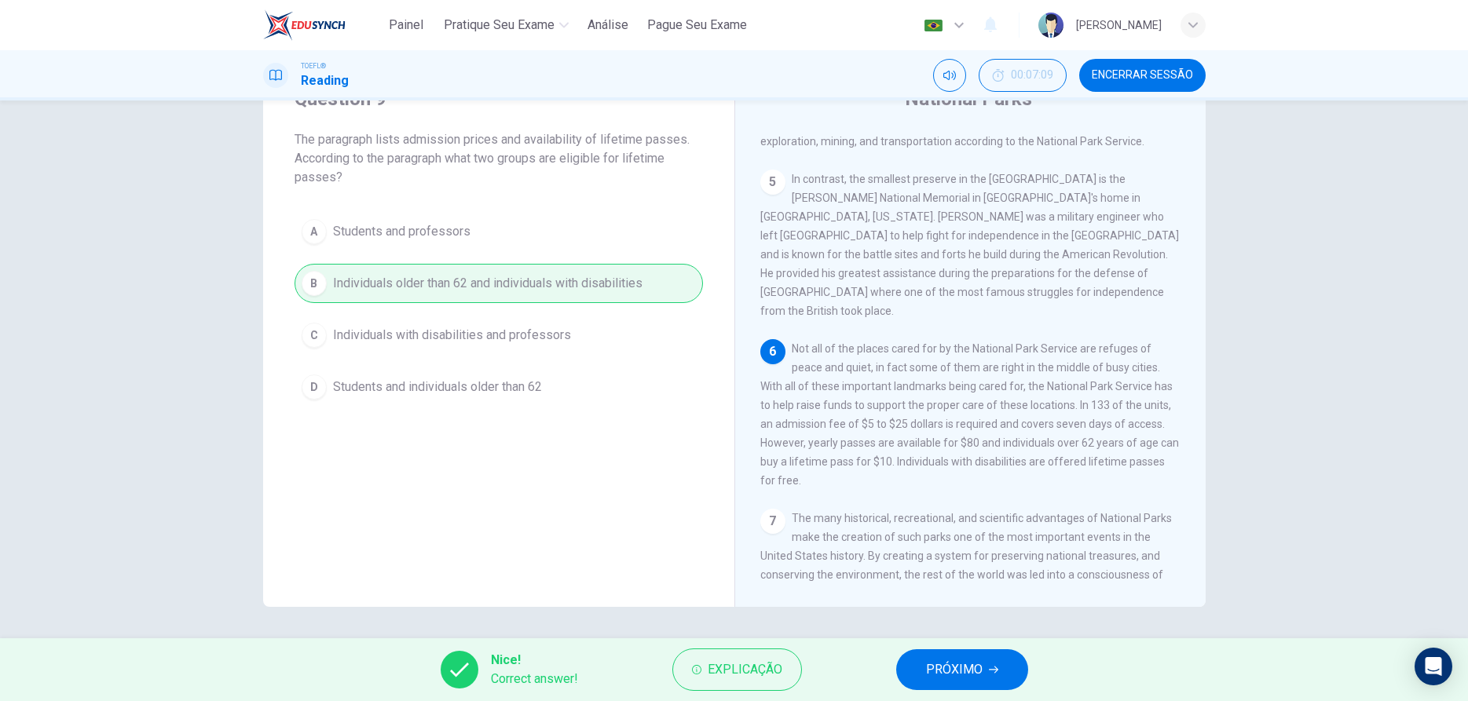
click at [942, 657] on button "PRÓXIMO" at bounding box center [962, 669] width 132 height 41
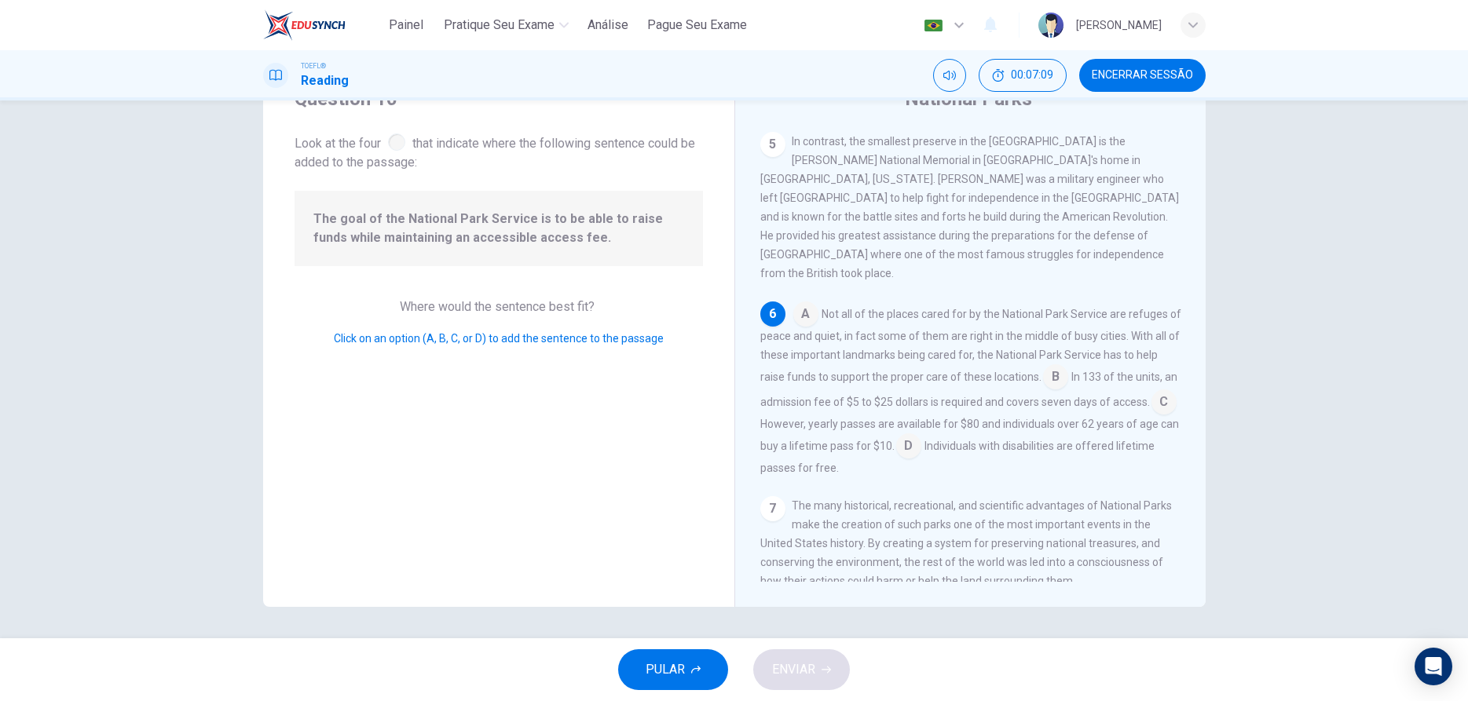
scroll to position [602, 0]
click at [1043, 365] on input at bounding box center [1055, 377] width 25 height 25
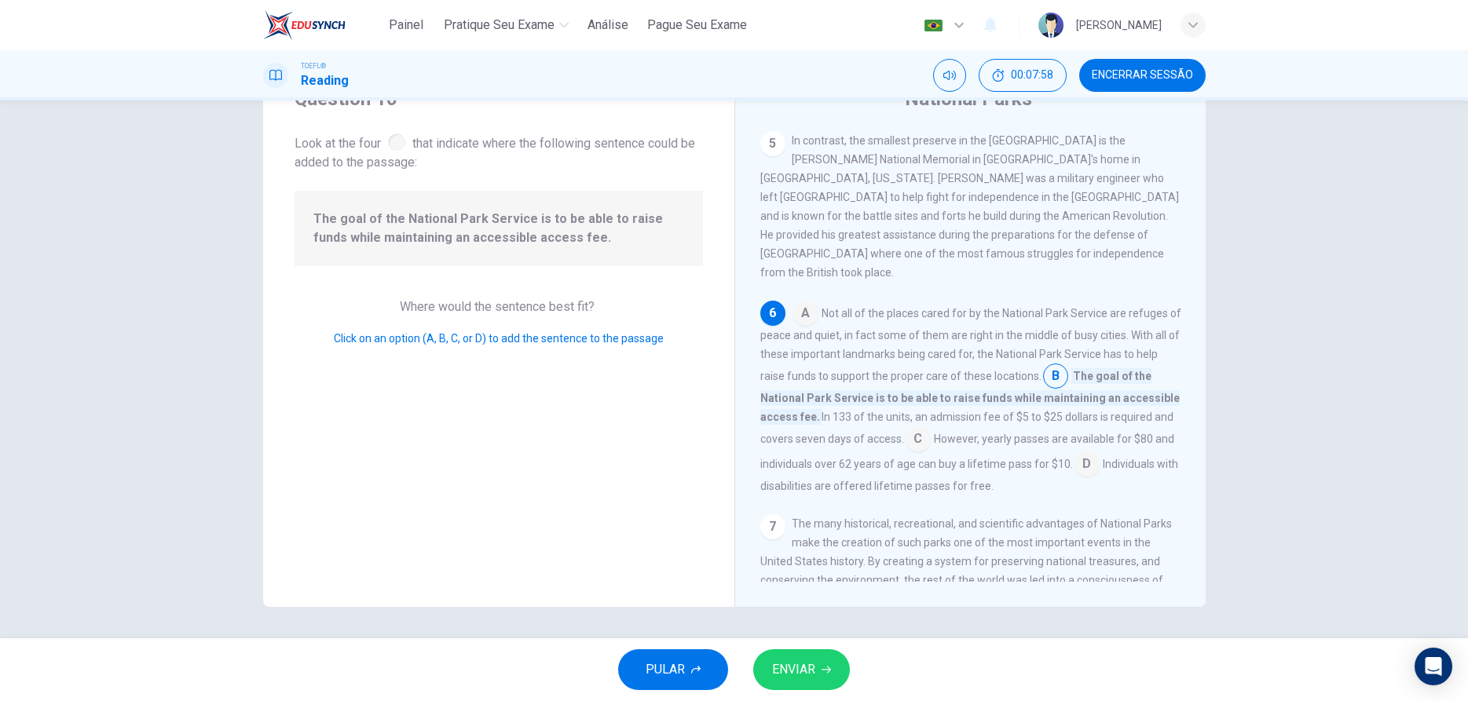
click at [804, 675] on span "ENVIAR" at bounding box center [793, 670] width 43 height 22
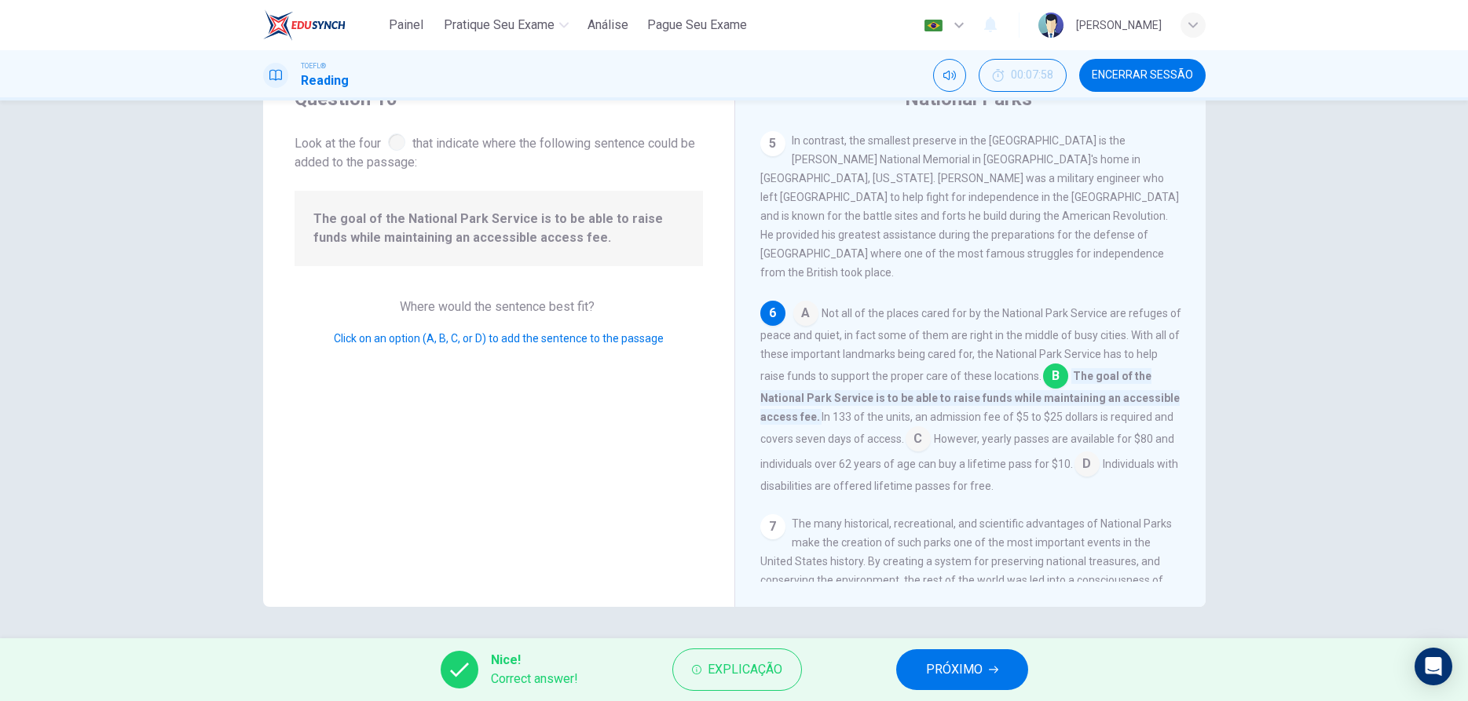
click at [967, 668] on span "PRÓXIMO" at bounding box center [954, 670] width 57 height 22
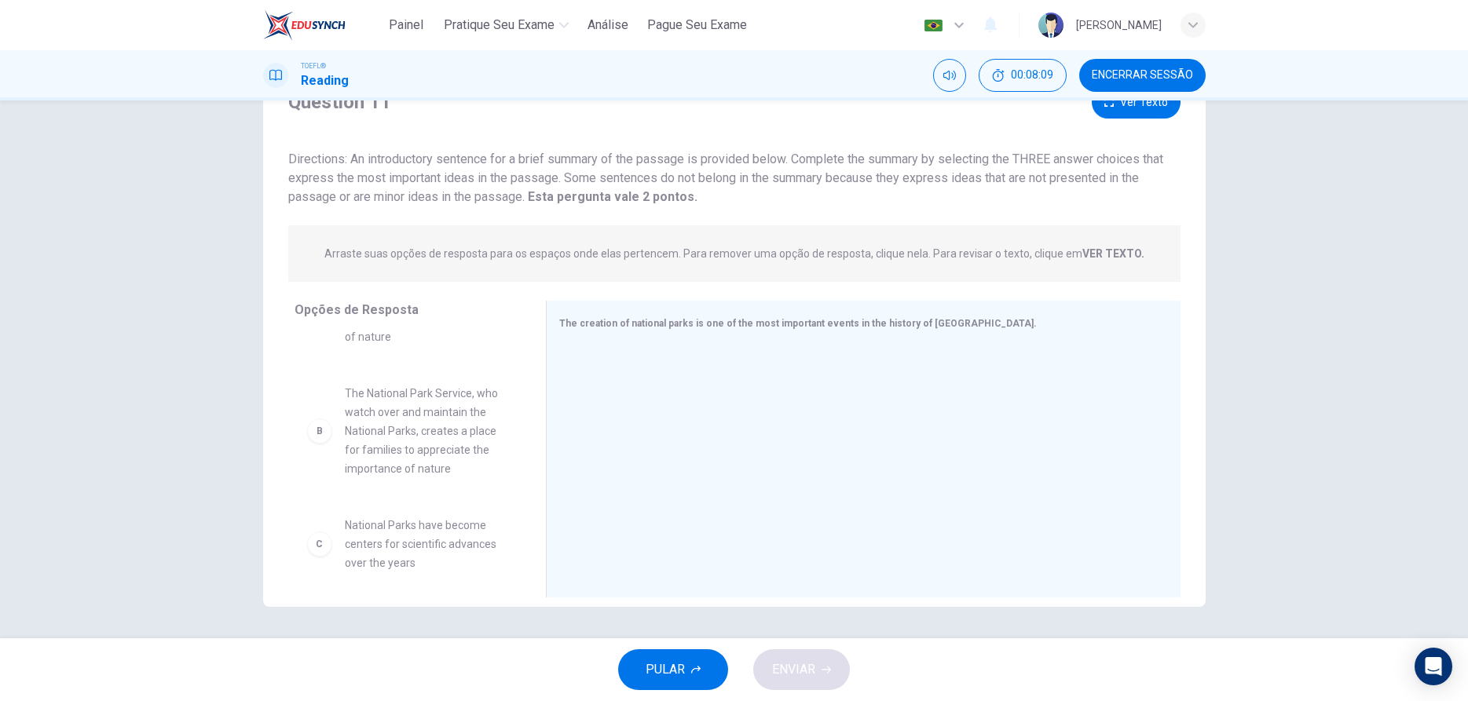
scroll to position [90, 0]
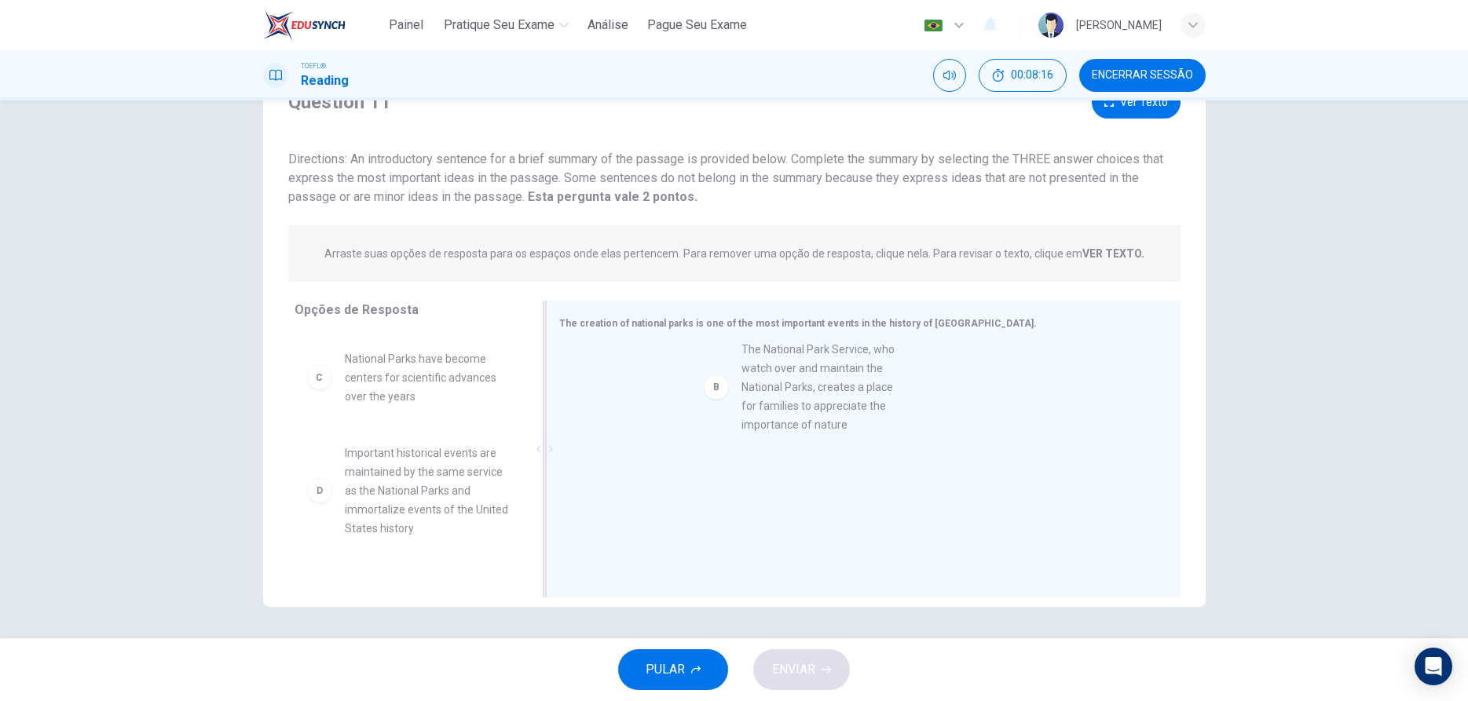
drag, startPoint x: 395, startPoint y: 419, endPoint x: 826, endPoint y: 412, distance: 431.1
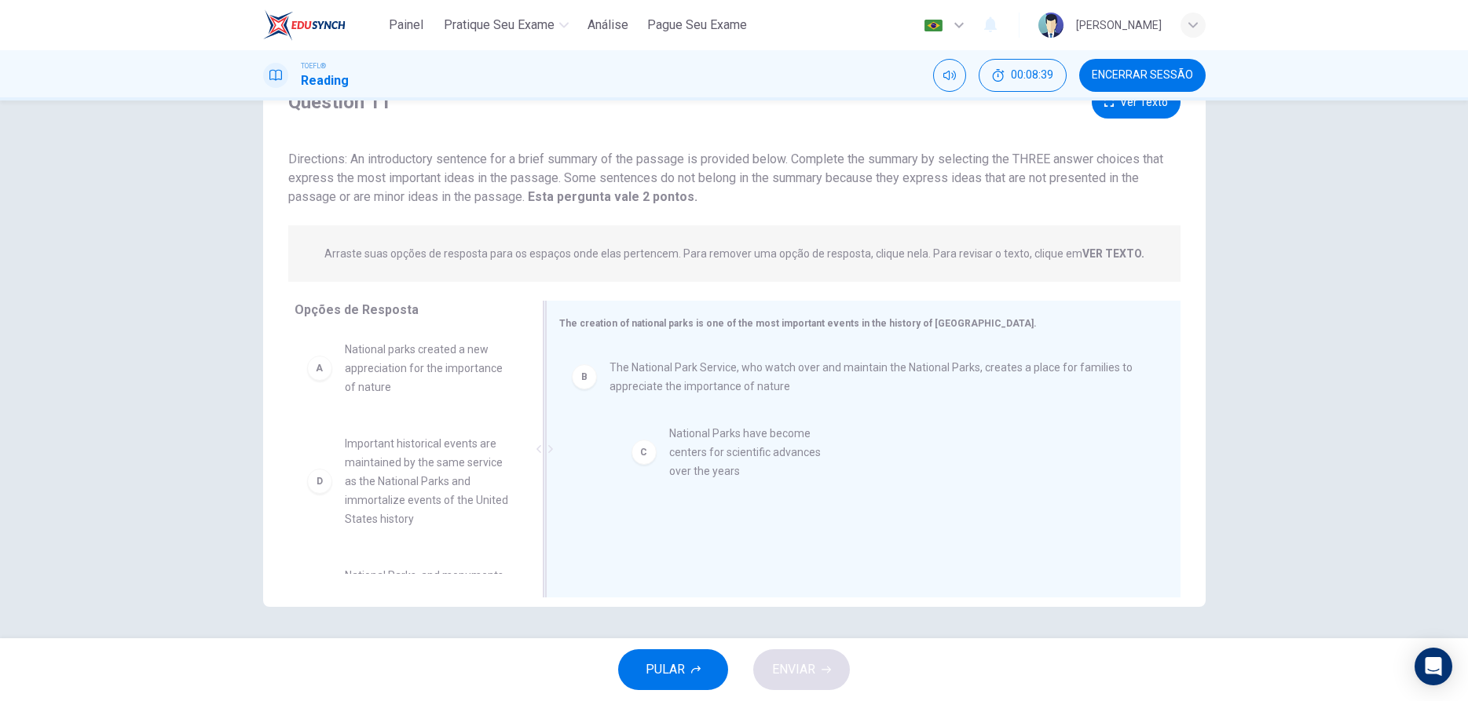
drag, startPoint x: 383, startPoint y: 466, endPoint x: 720, endPoint y: 455, distance: 337.1
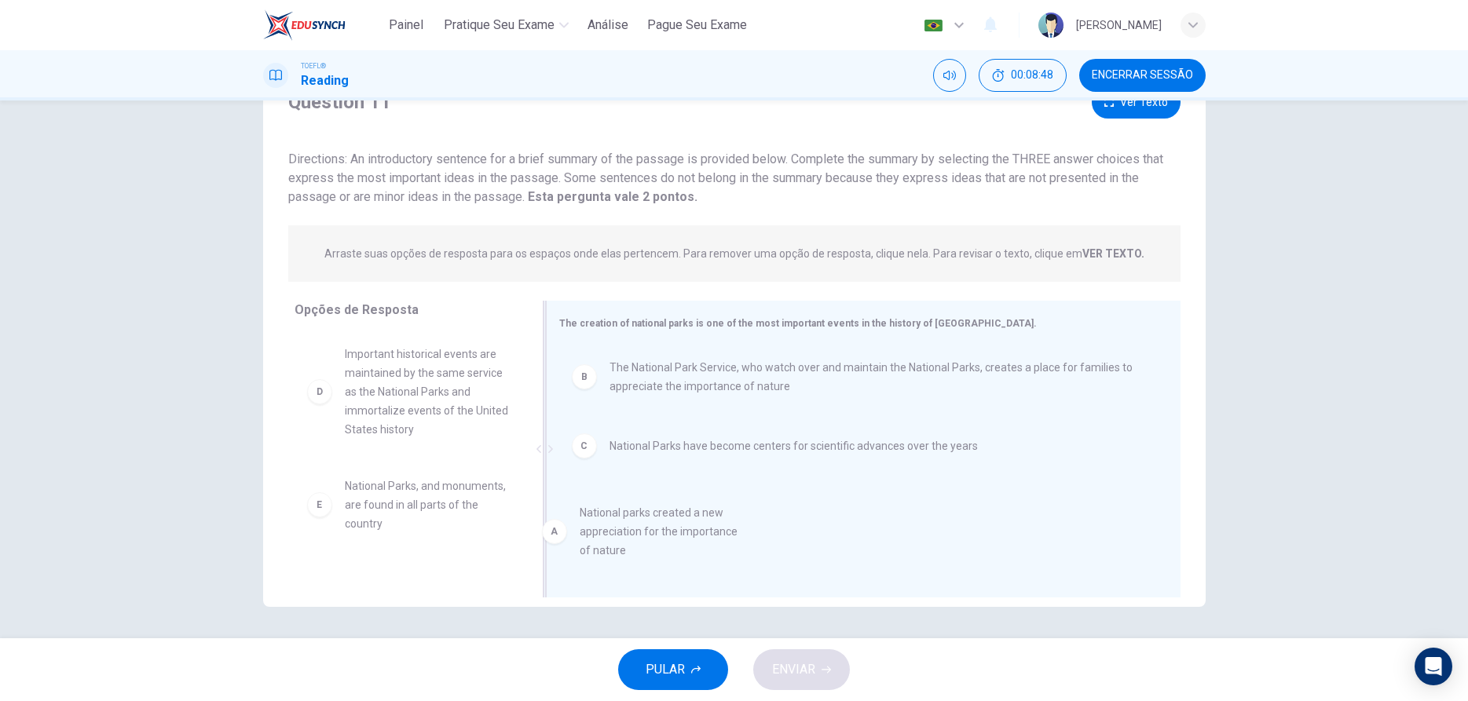
drag, startPoint x: 414, startPoint y: 371, endPoint x: 674, endPoint y: 538, distance: 309.7
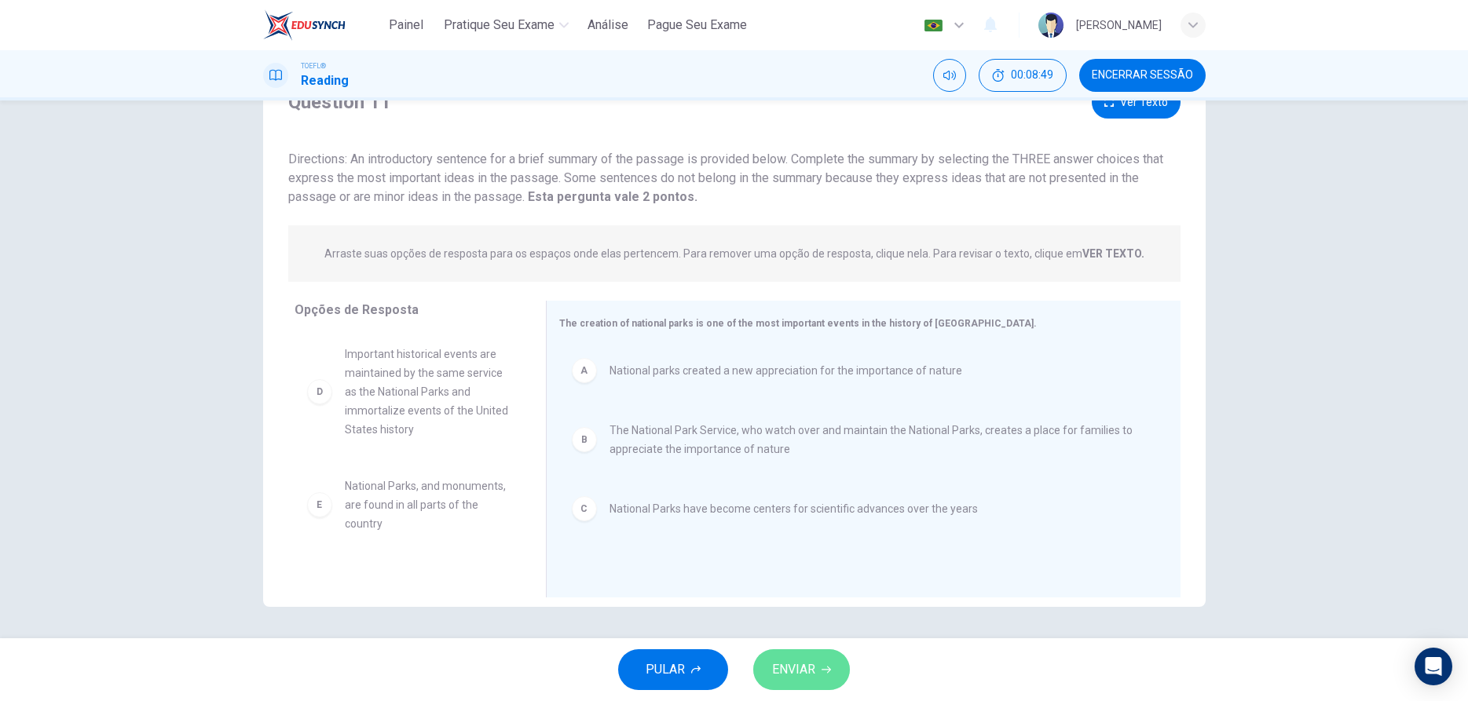
click at [773, 672] on span "ENVIAR" at bounding box center [793, 670] width 43 height 22
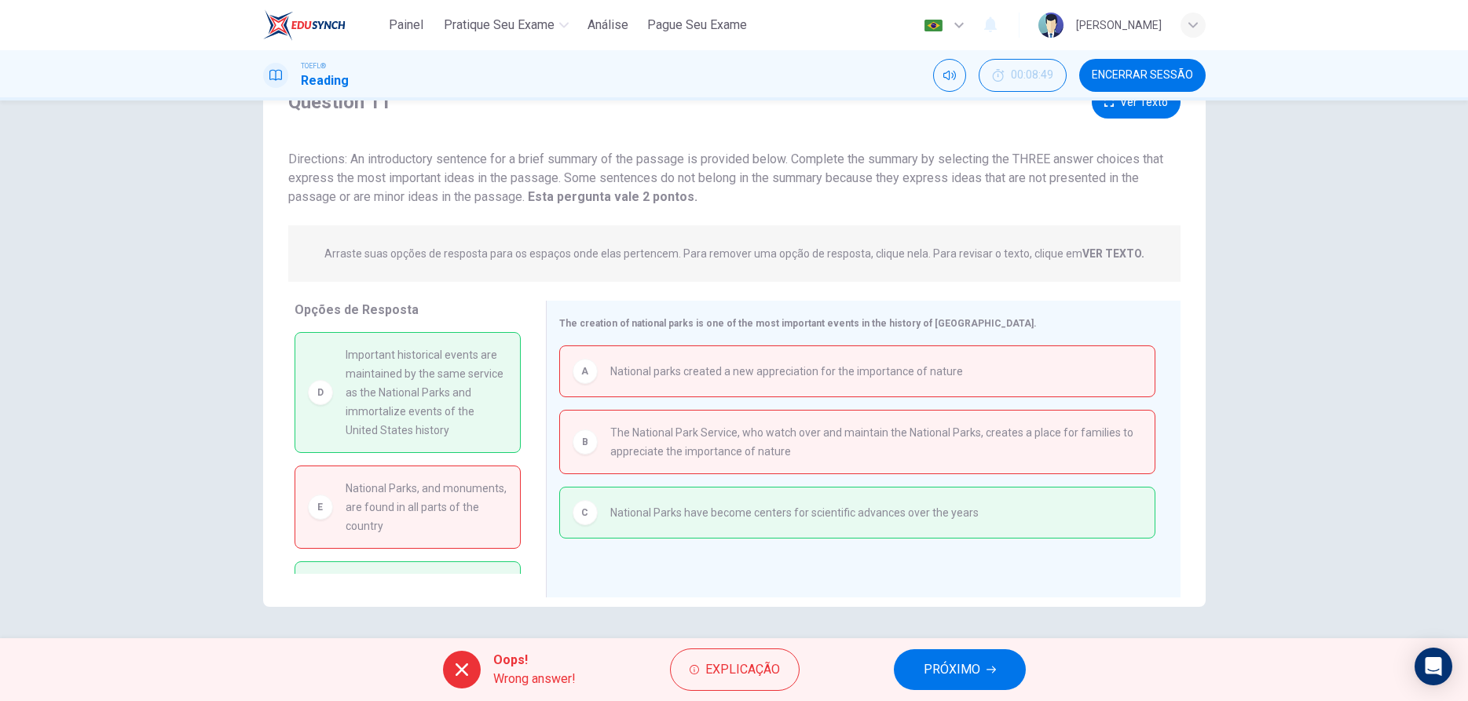
scroll to position [90, 0]
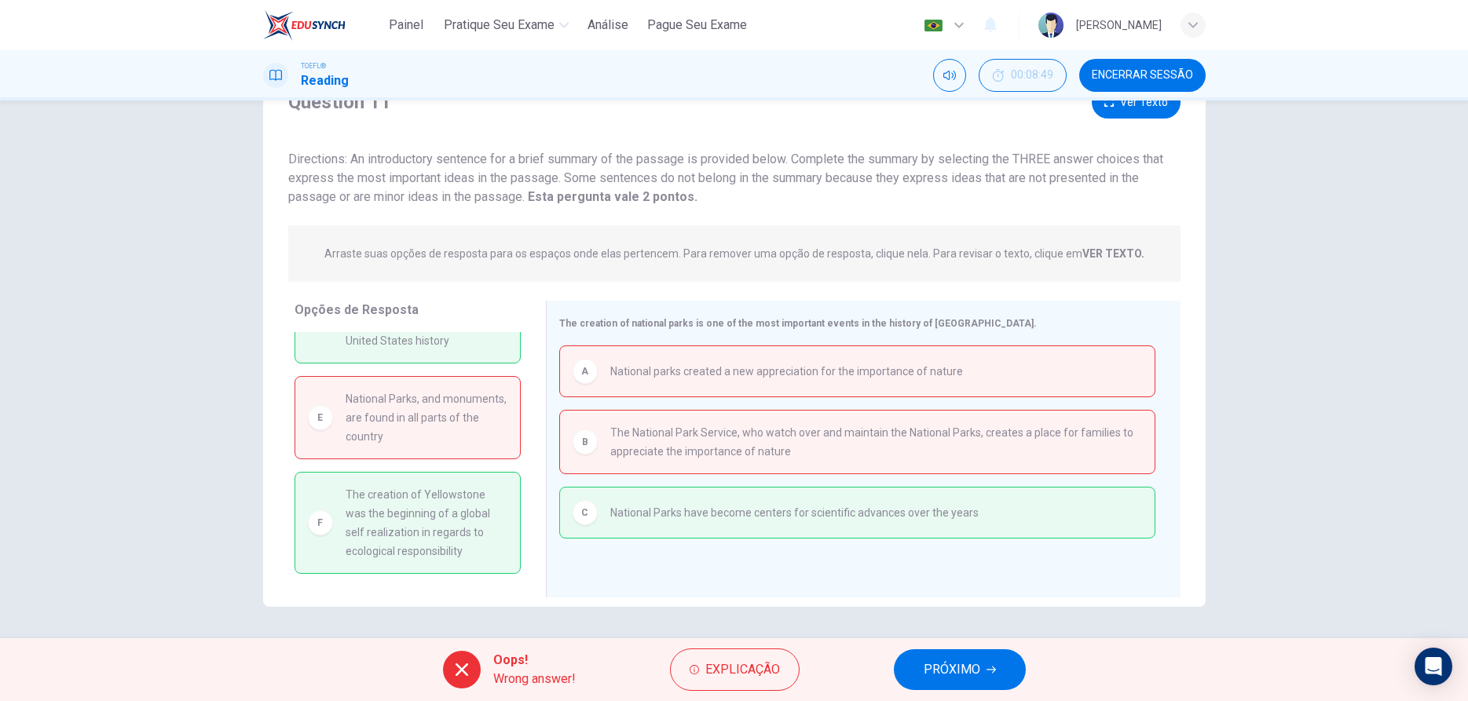
click at [953, 686] on button "PRÓXIMO" at bounding box center [960, 669] width 132 height 41
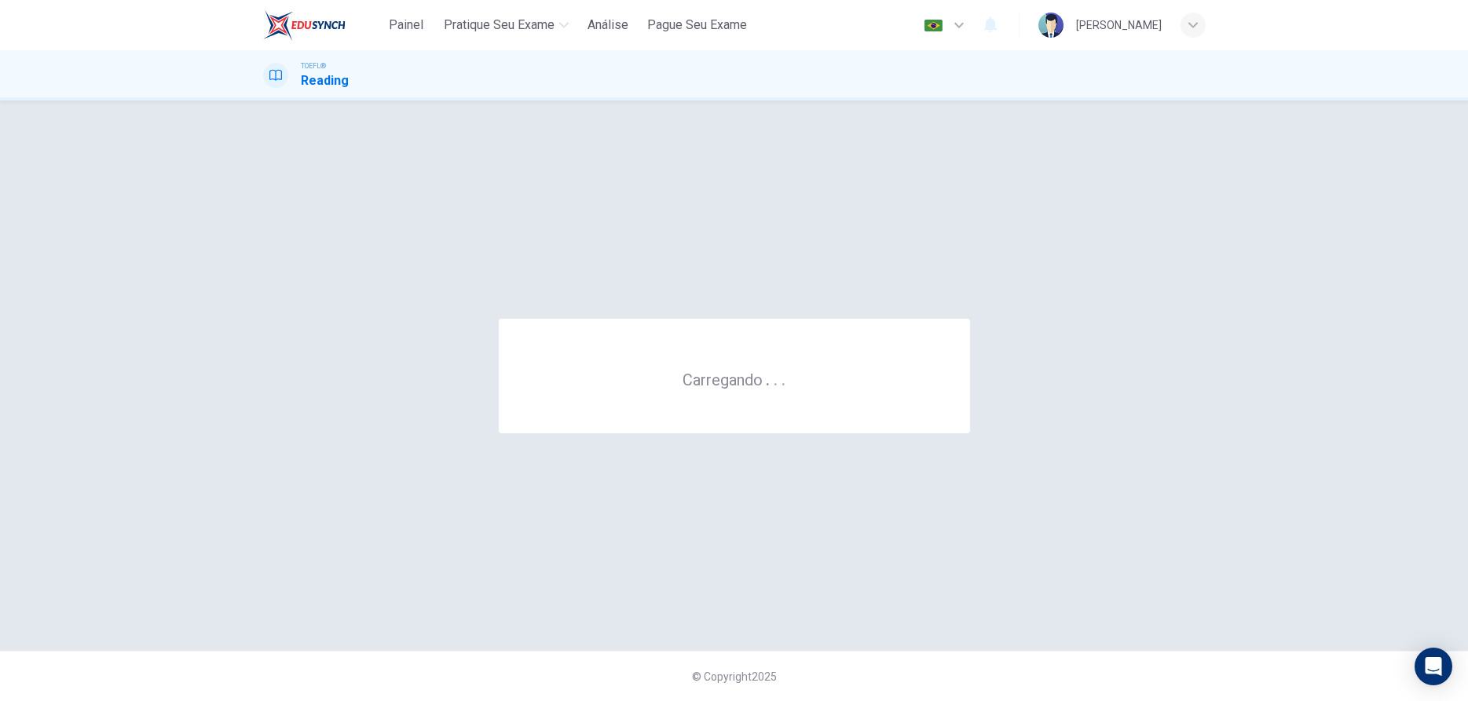
scroll to position [0, 0]
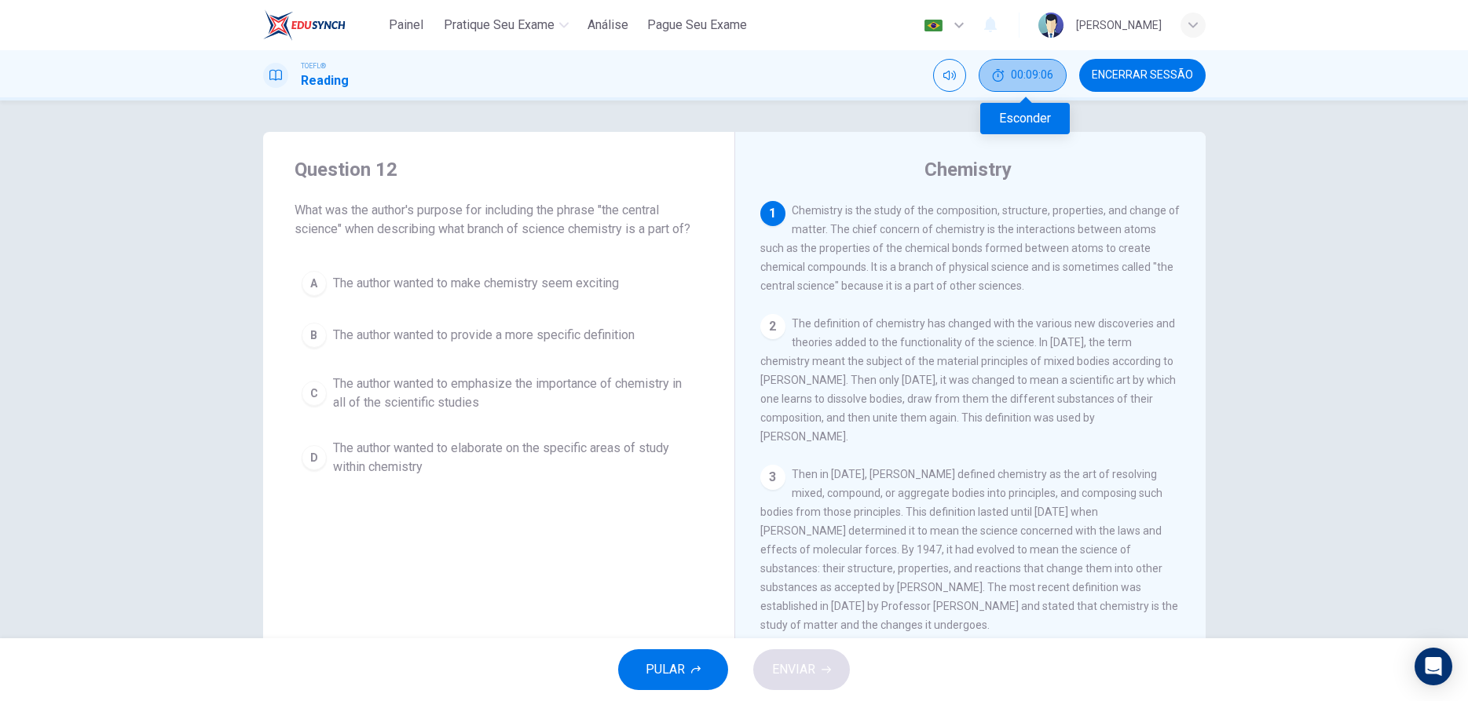
click at [1039, 80] on span "00:09:06" at bounding box center [1032, 75] width 42 height 13
click at [1039, 80] on button "Mostrar" at bounding box center [1049, 75] width 33 height 33
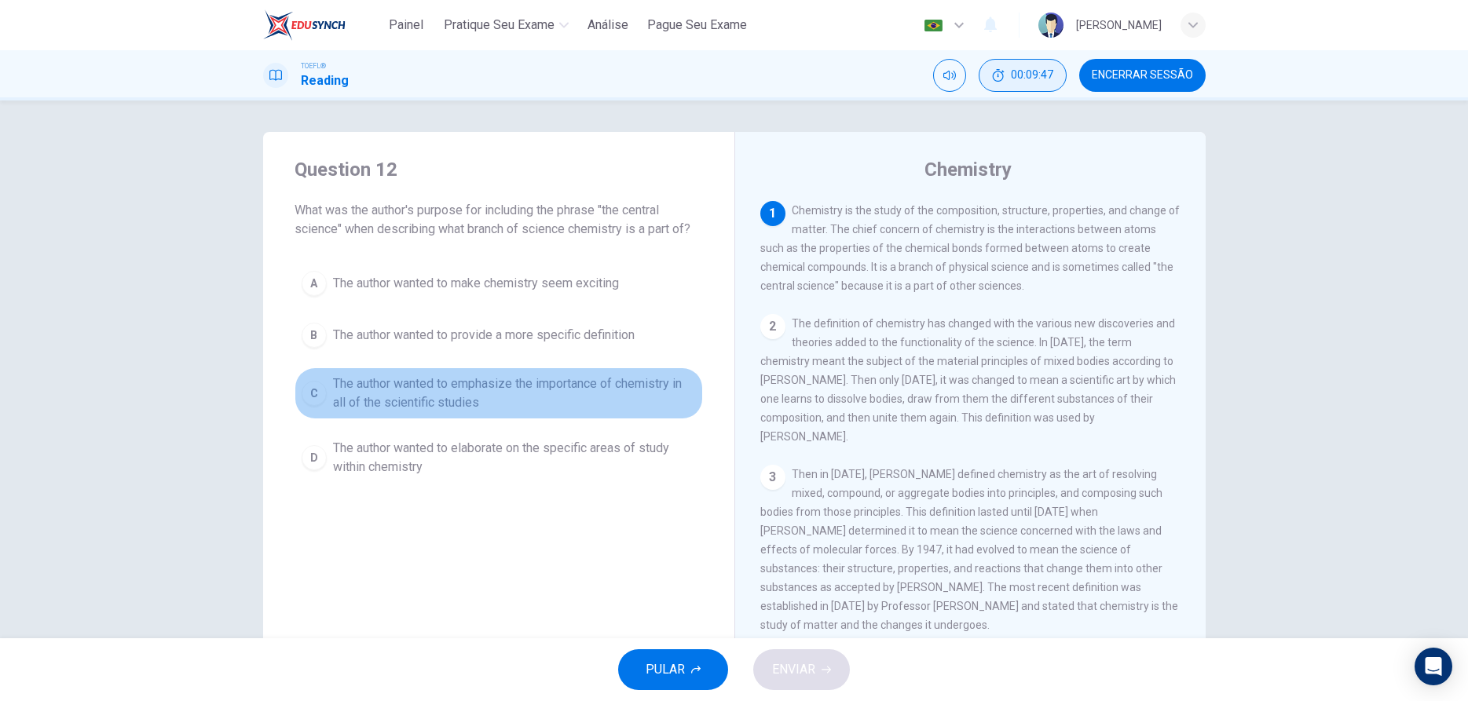
click at [310, 382] on div "C" at bounding box center [314, 393] width 25 height 25
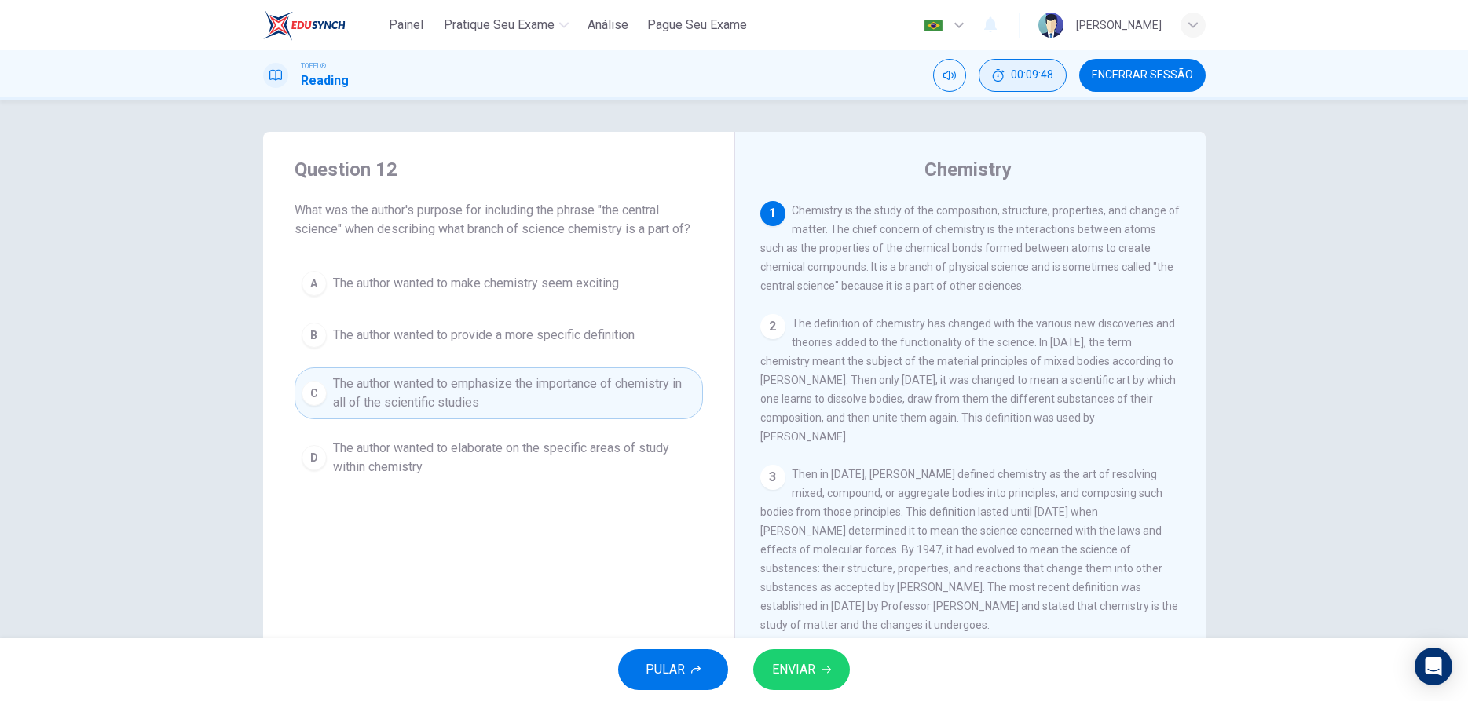
click at [821, 672] on button "ENVIAR" at bounding box center [801, 669] width 97 height 41
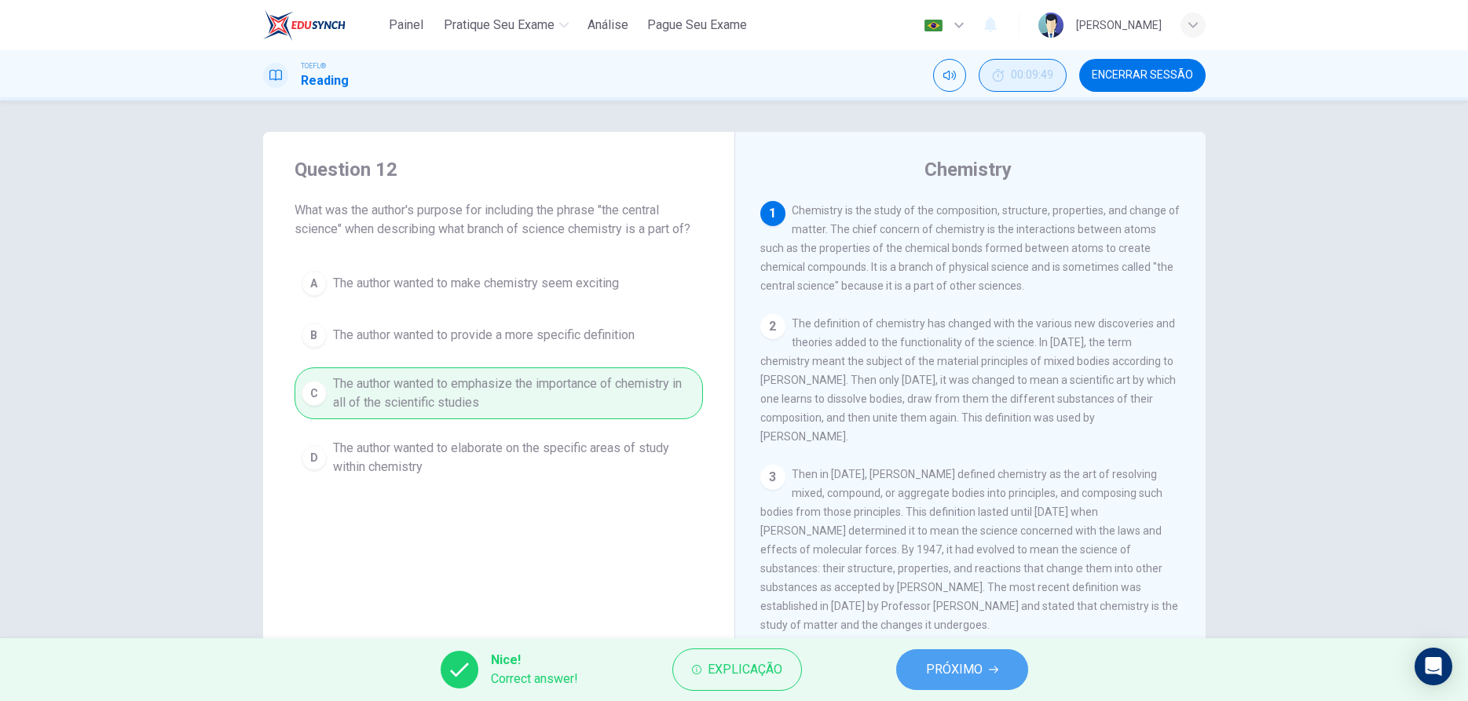
click at [998, 683] on button "PRÓXIMO" at bounding box center [962, 669] width 132 height 41
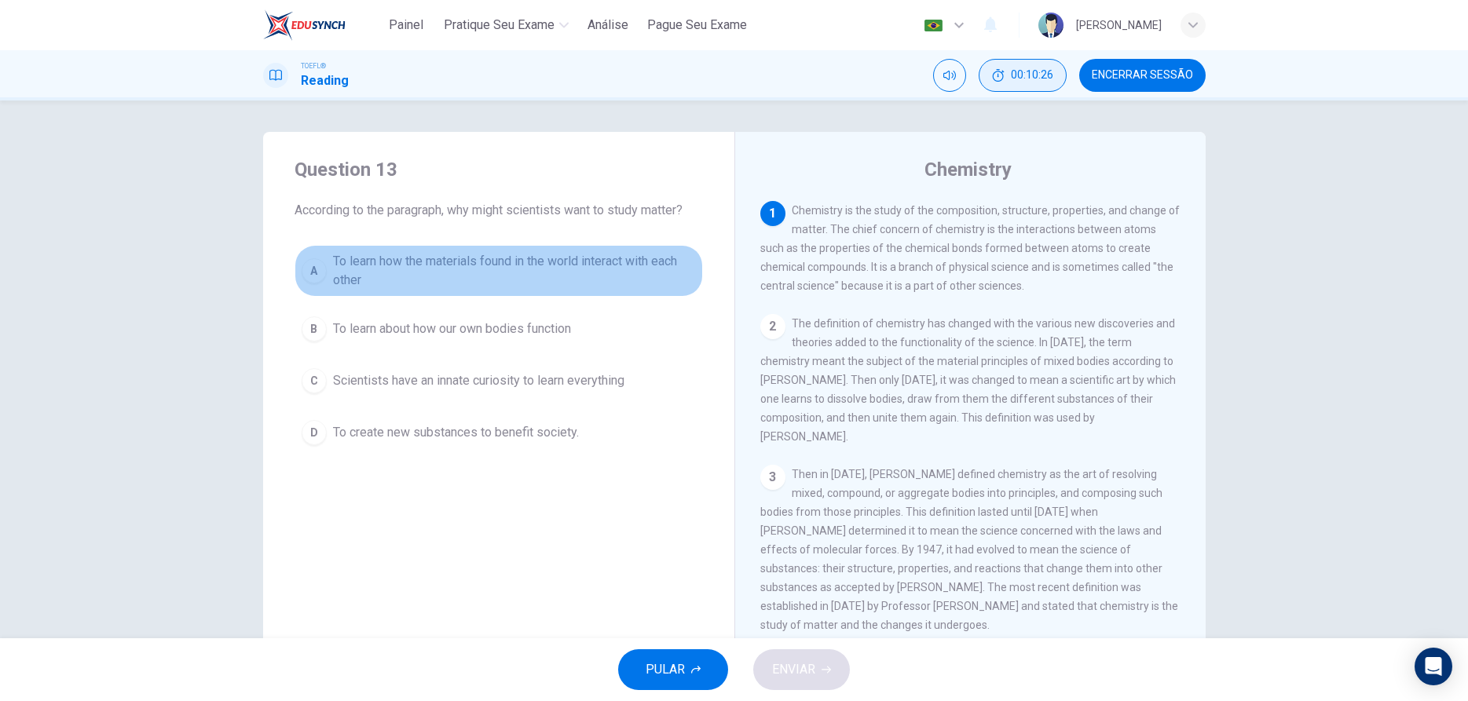
click at [565, 262] on span "To learn how the materials found in the world interact with each other" at bounding box center [514, 271] width 363 height 38
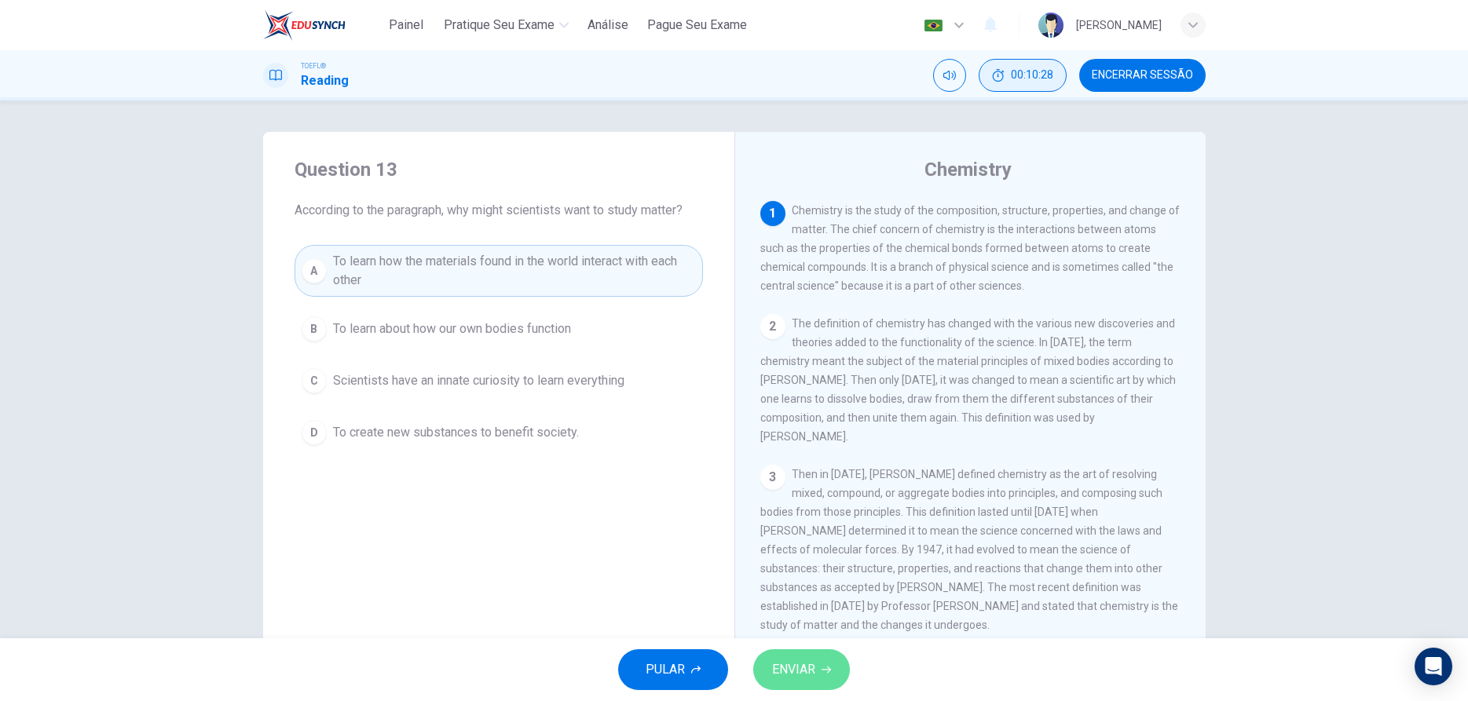
click at [799, 688] on button "ENVIAR" at bounding box center [801, 669] width 97 height 41
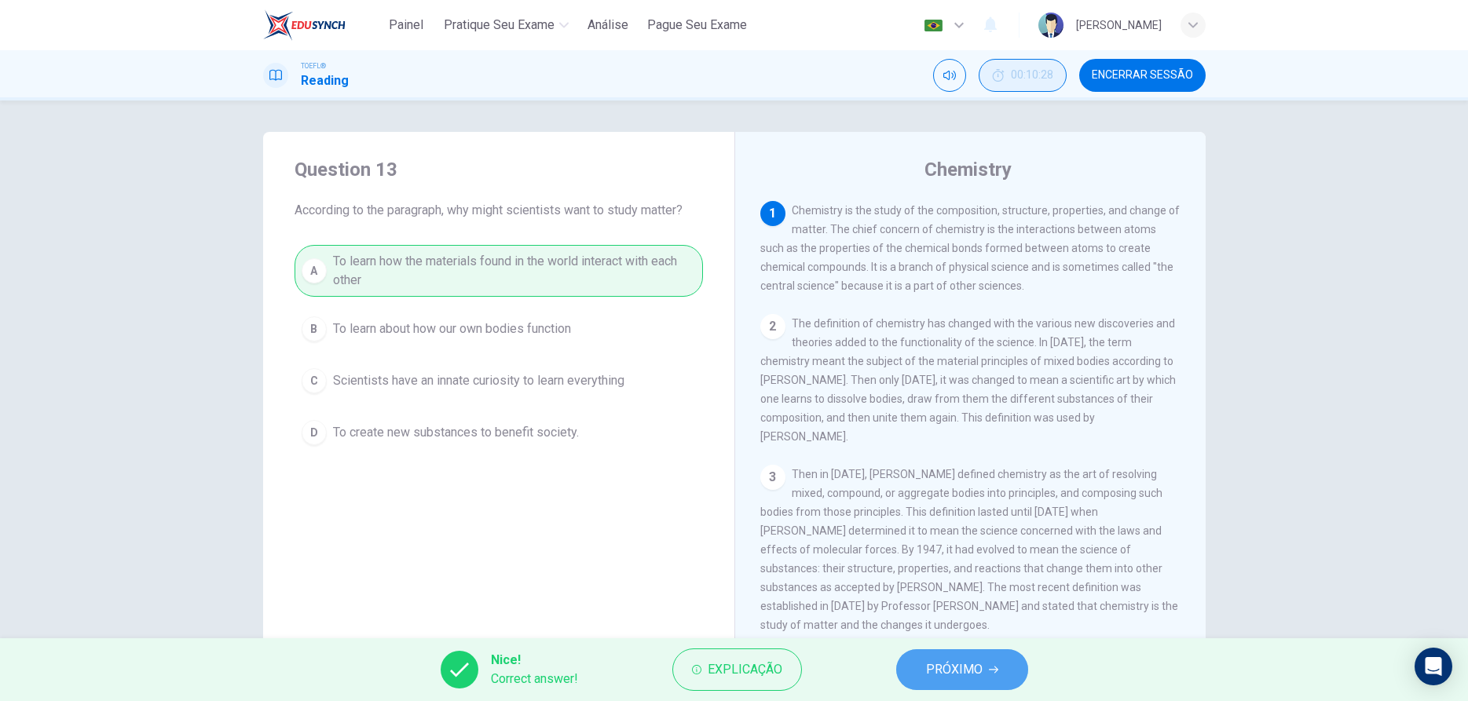
click at [972, 671] on span "PRÓXIMO" at bounding box center [954, 670] width 57 height 22
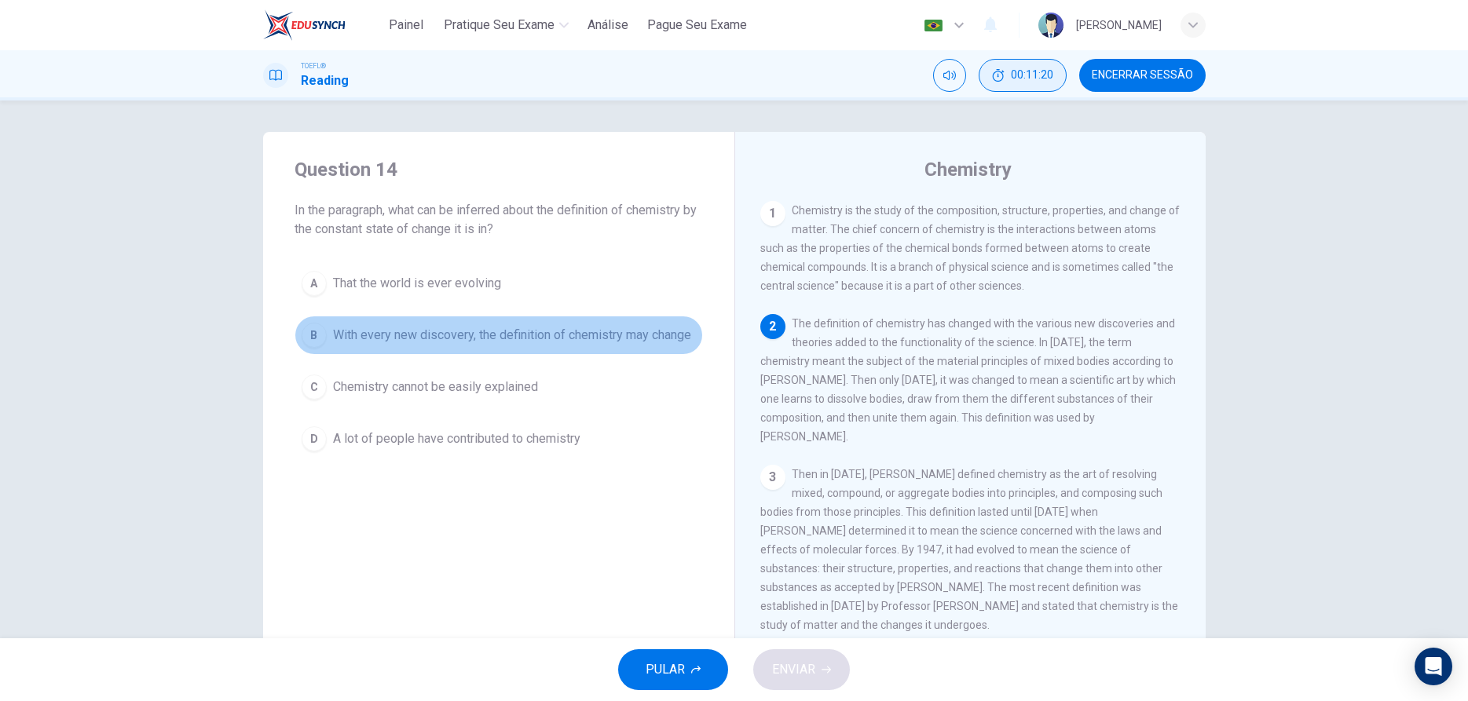
click at [305, 338] on div "B" at bounding box center [314, 335] width 25 height 25
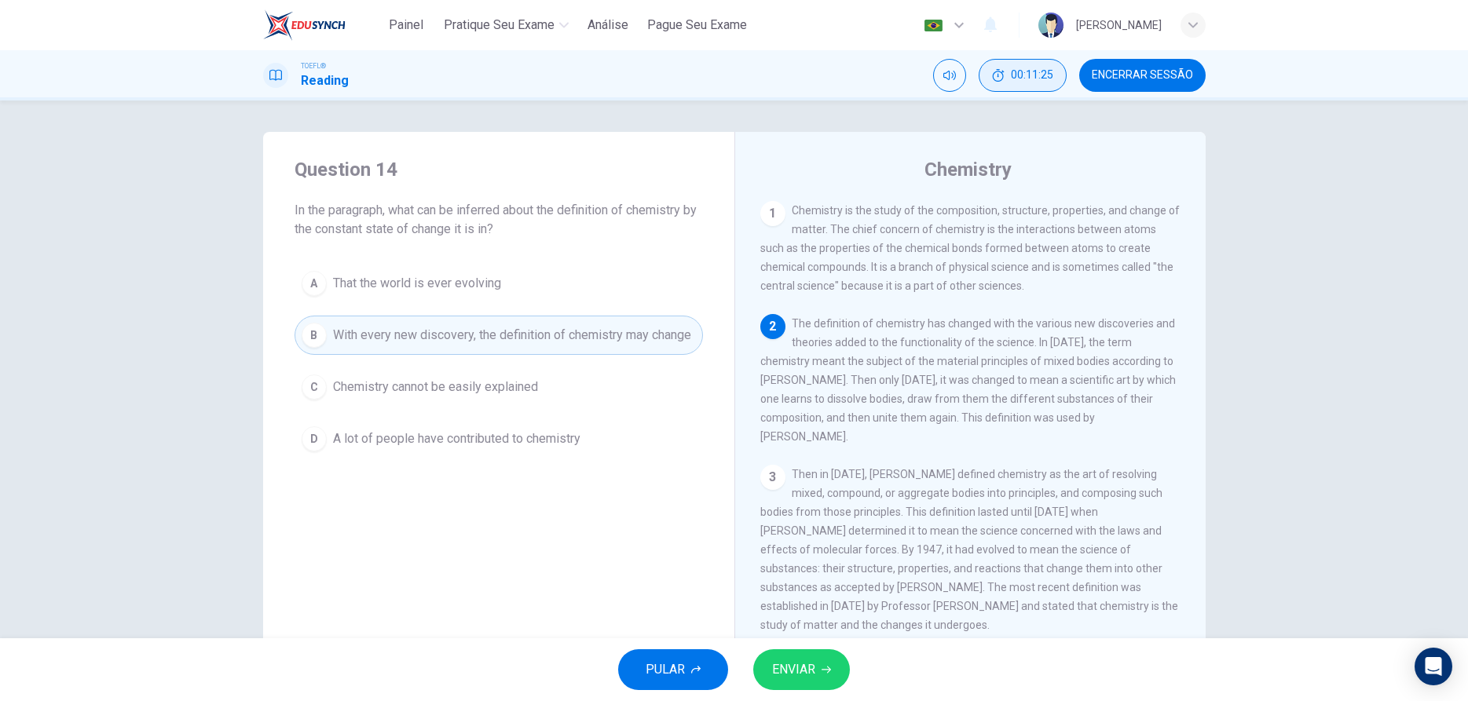
click at [786, 670] on span "ENVIAR" at bounding box center [793, 670] width 43 height 22
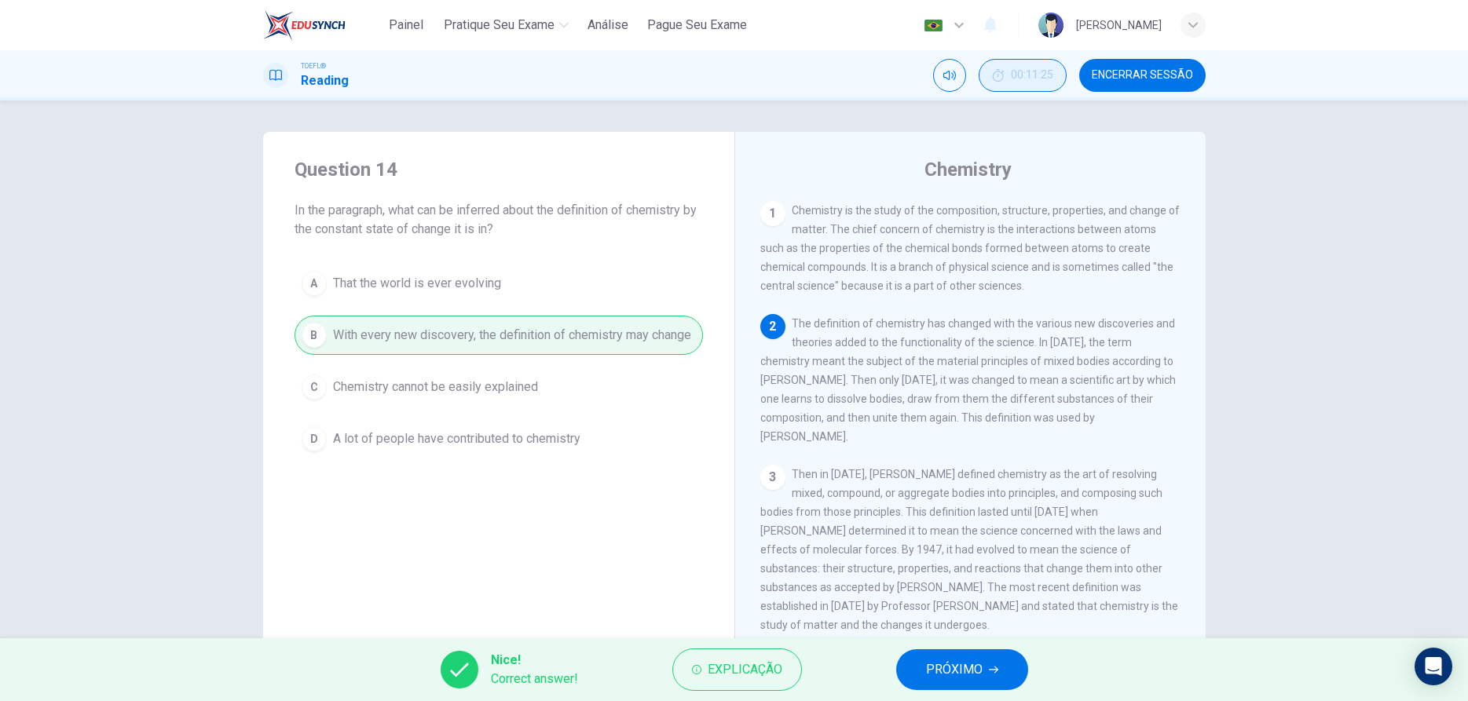
click at [950, 667] on span "PRÓXIMO" at bounding box center [954, 670] width 57 height 22
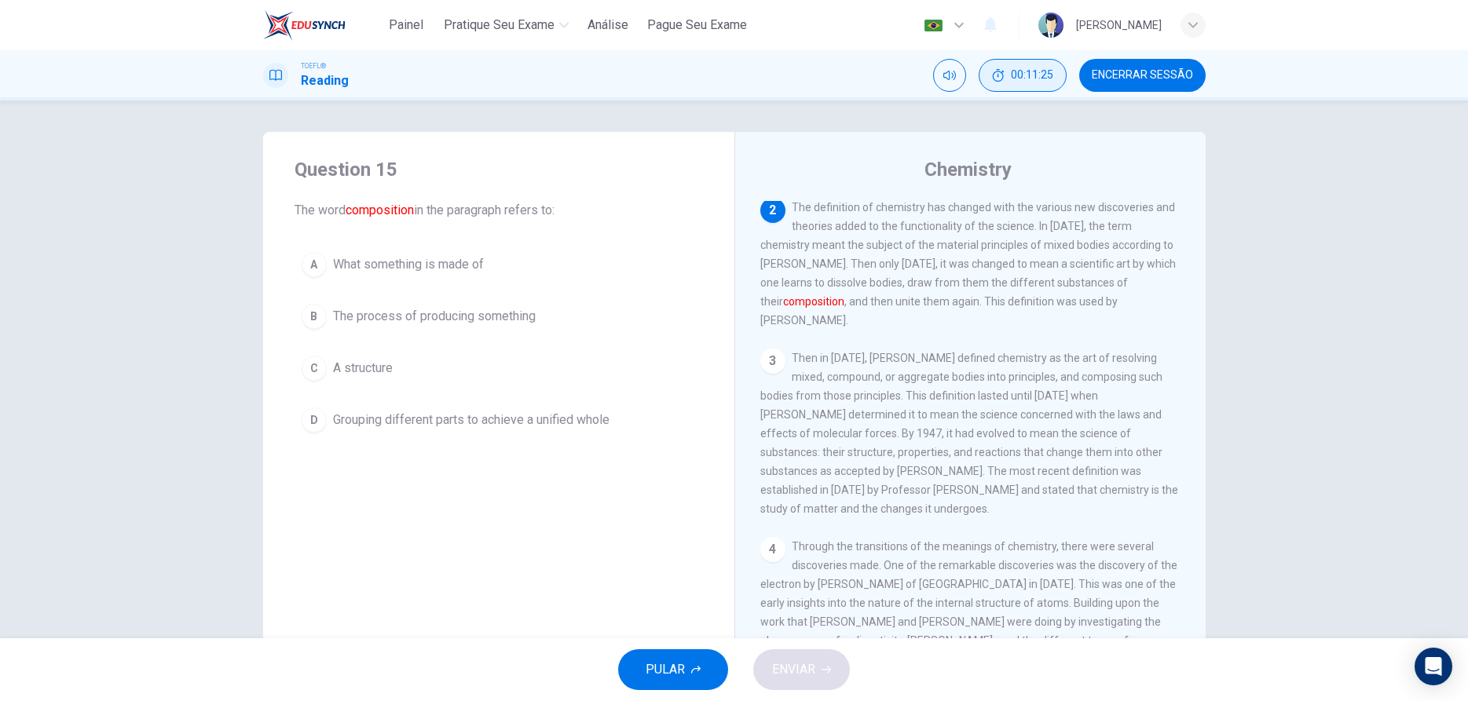
scroll to position [117, 0]
click at [313, 267] on div "A" at bounding box center [314, 264] width 25 height 25
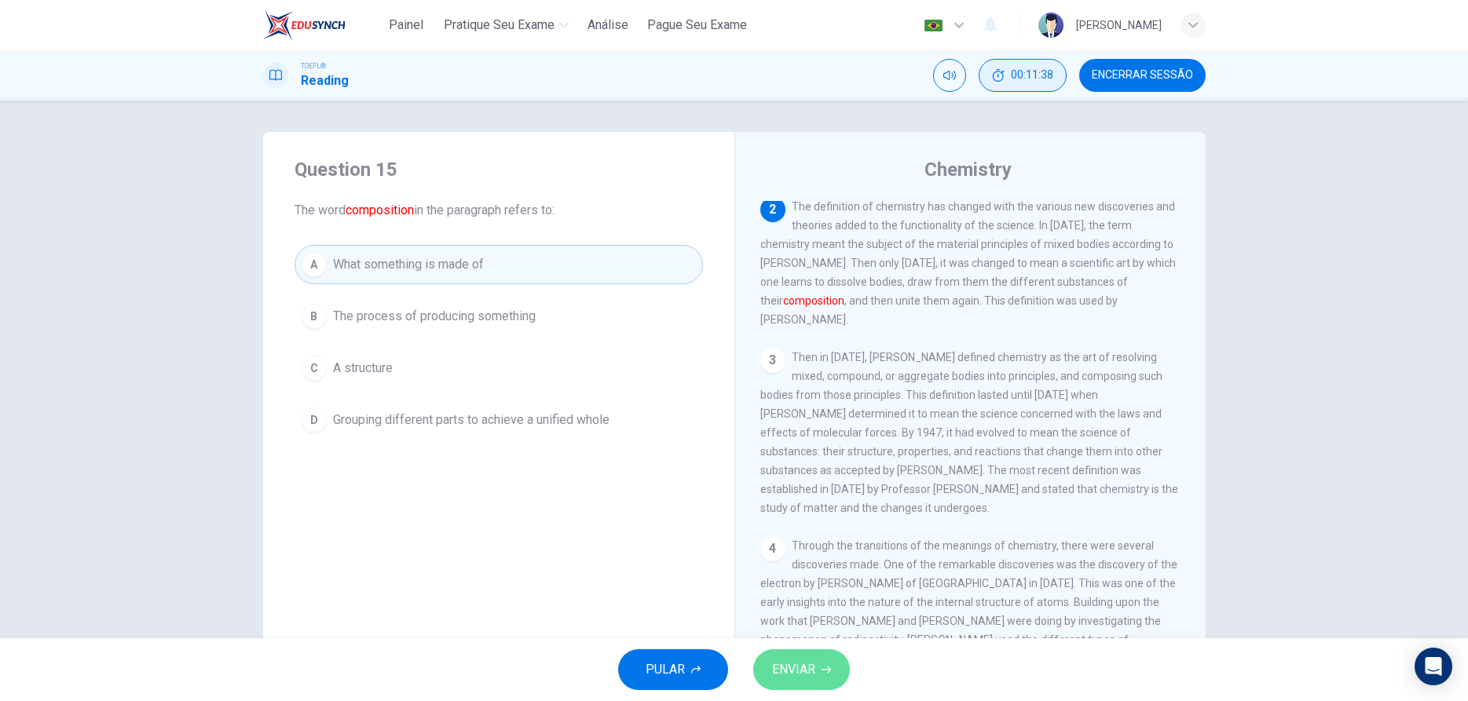
click at [794, 670] on span "ENVIAR" at bounding box center [793, 670] width 43 height 22
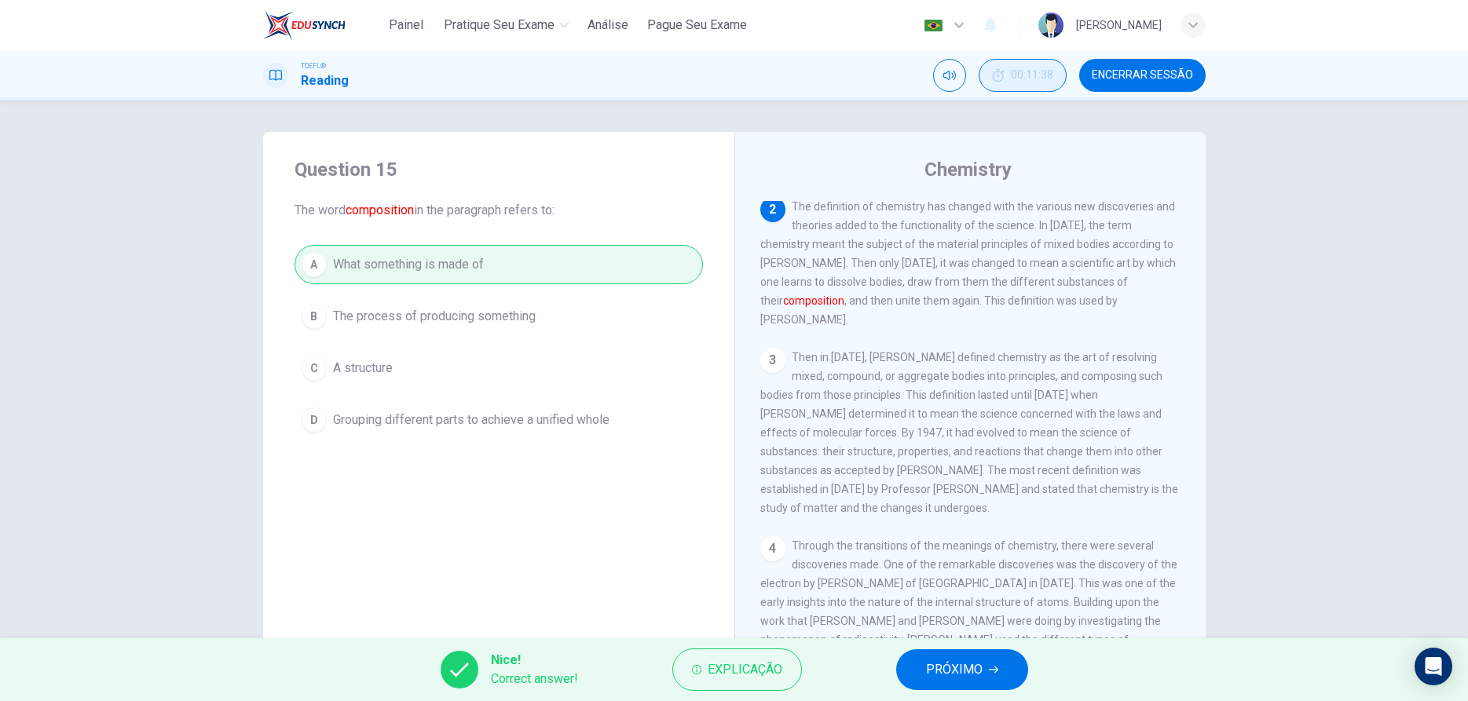
click at [958, 671] on span "PRÓXIMO" at bounding box center [954, 670] width 57 height 22
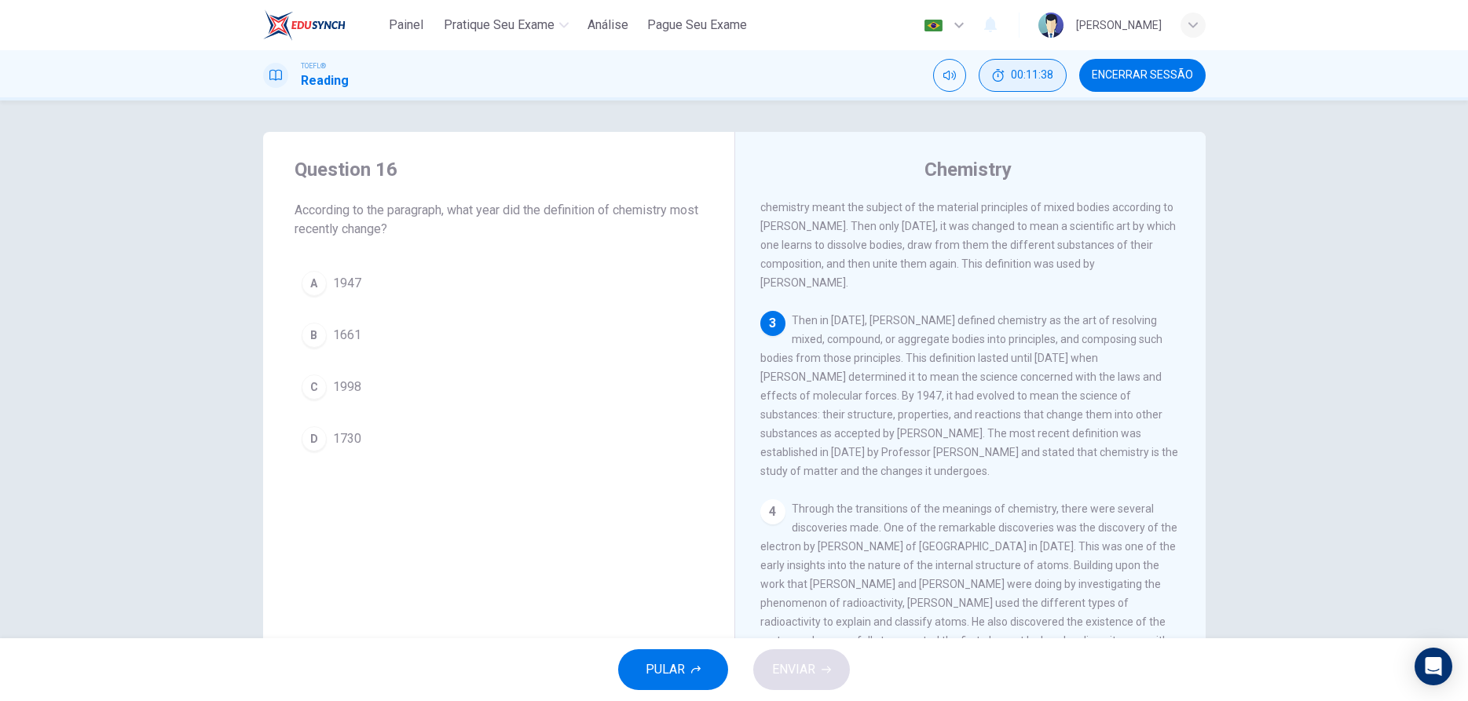
scroll to position [155, 0]
click at [316, 387] on div "C" at bounding box center [314, 387] width 25 height 25
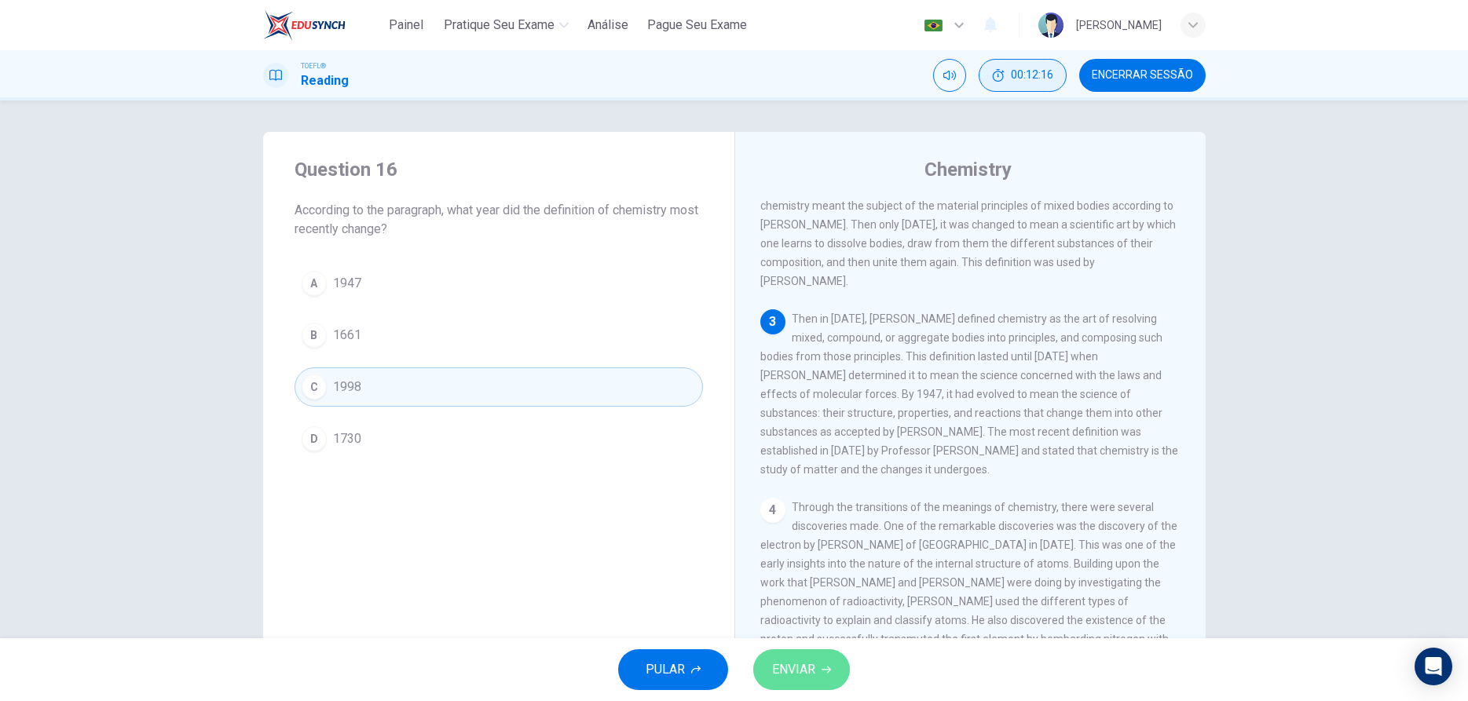
click at [793, 667] on span "ENVIAR" at bounding box center [793, 670] width 43 height 22
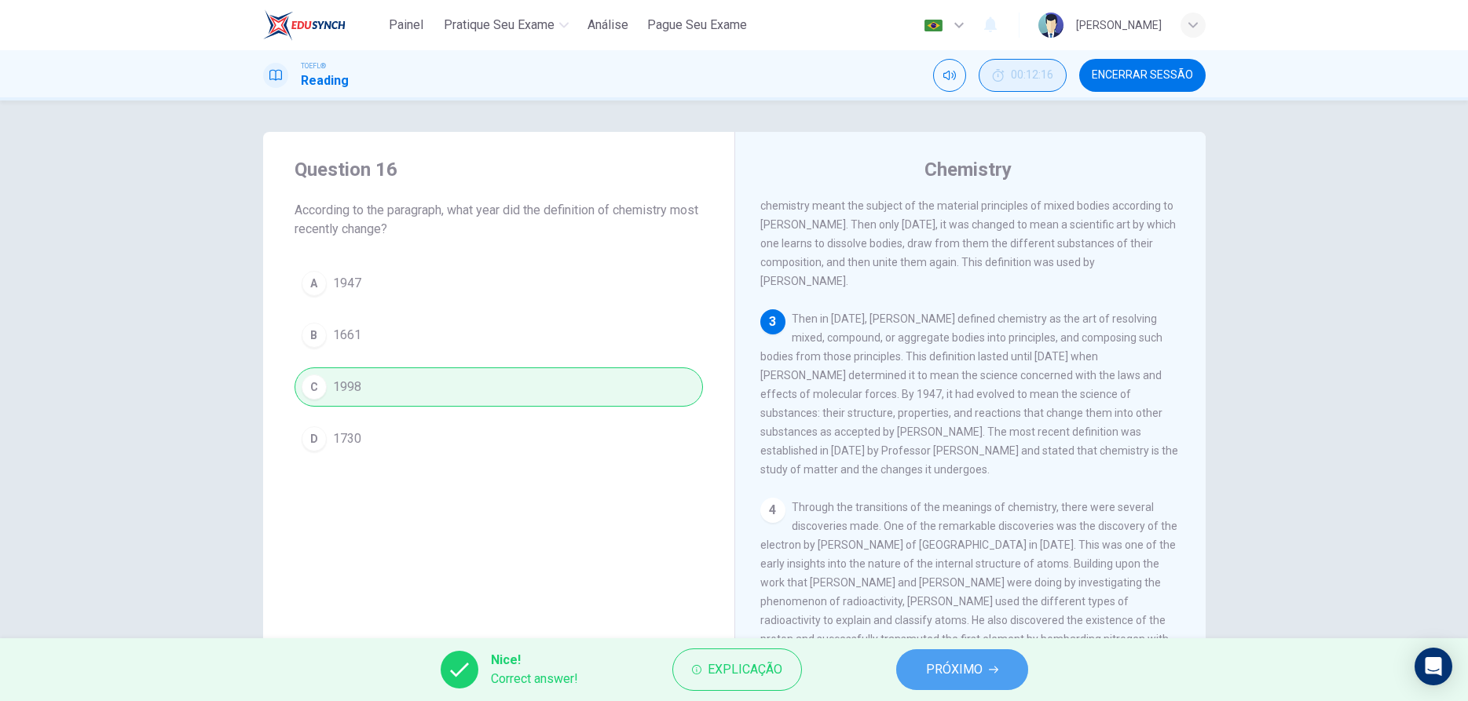
click at [989, 666] on icon "button" at bounding box center [993, 669] width 9 height 9
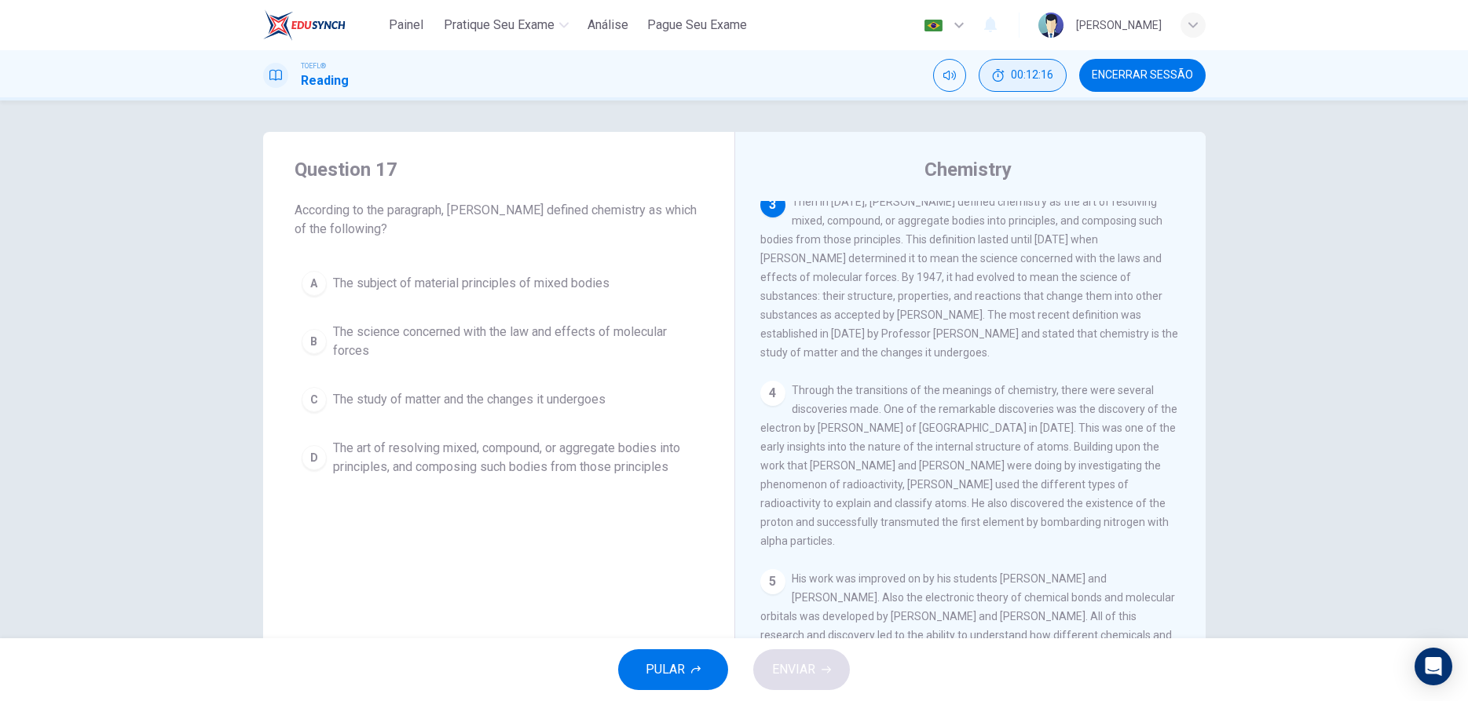
scroll to position [273, 0]
click at [389, 465] on span "The art of resolving mixed, compound, or aggregate bodies into principles, and …" at bounding box center [514, 458] width 363 height 38
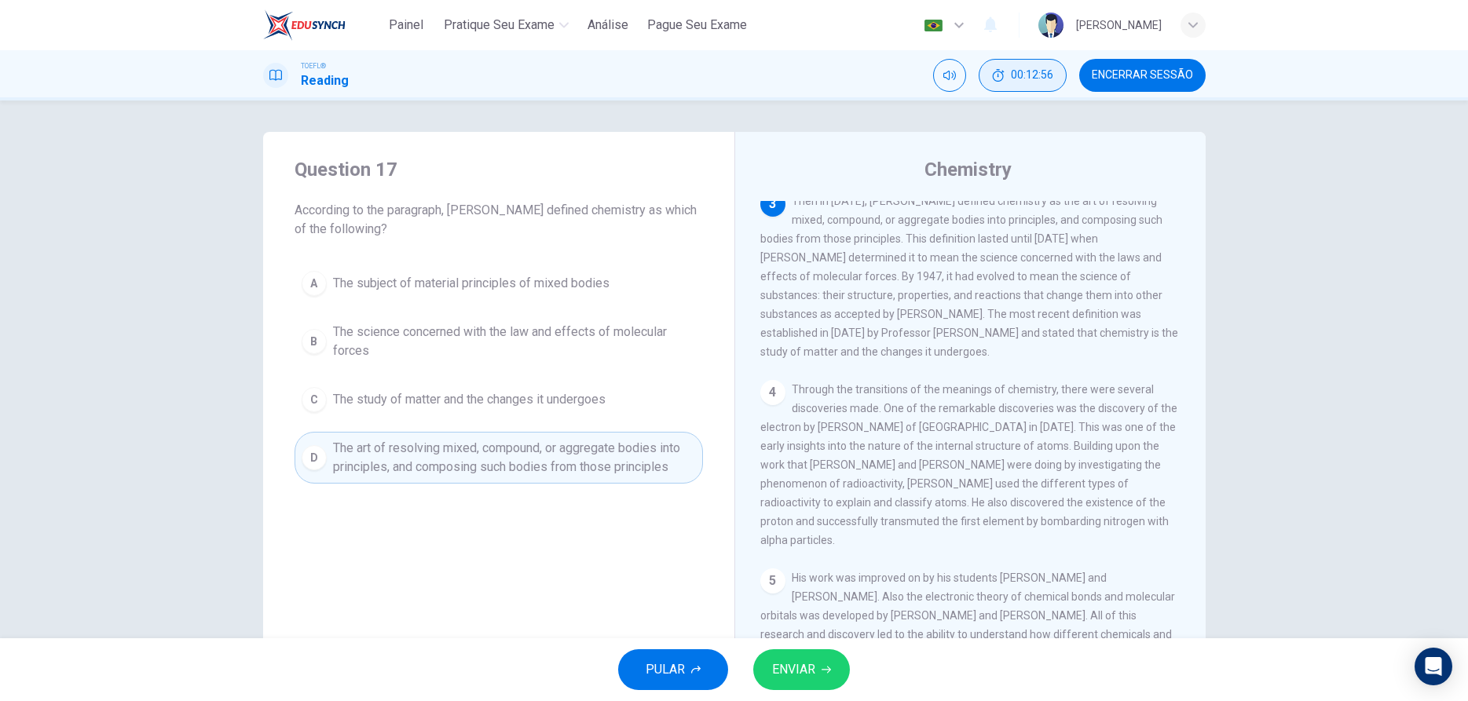
click at [813, 679] on span "ENVIAR" at bounding box center [793, 670] width 43 height 22
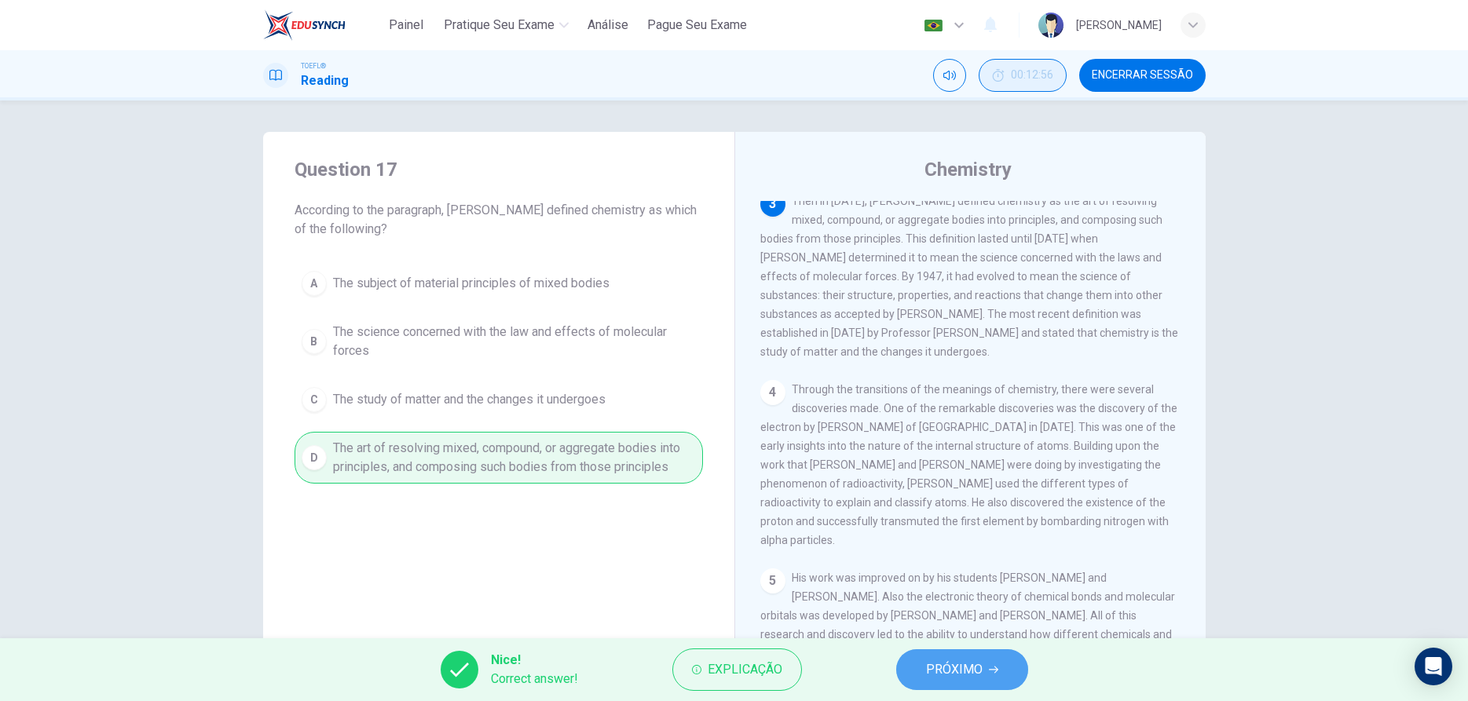
click at [927, 672] on span "PRÓXIMO" at bounding box center [954, 670] width 57 height 22
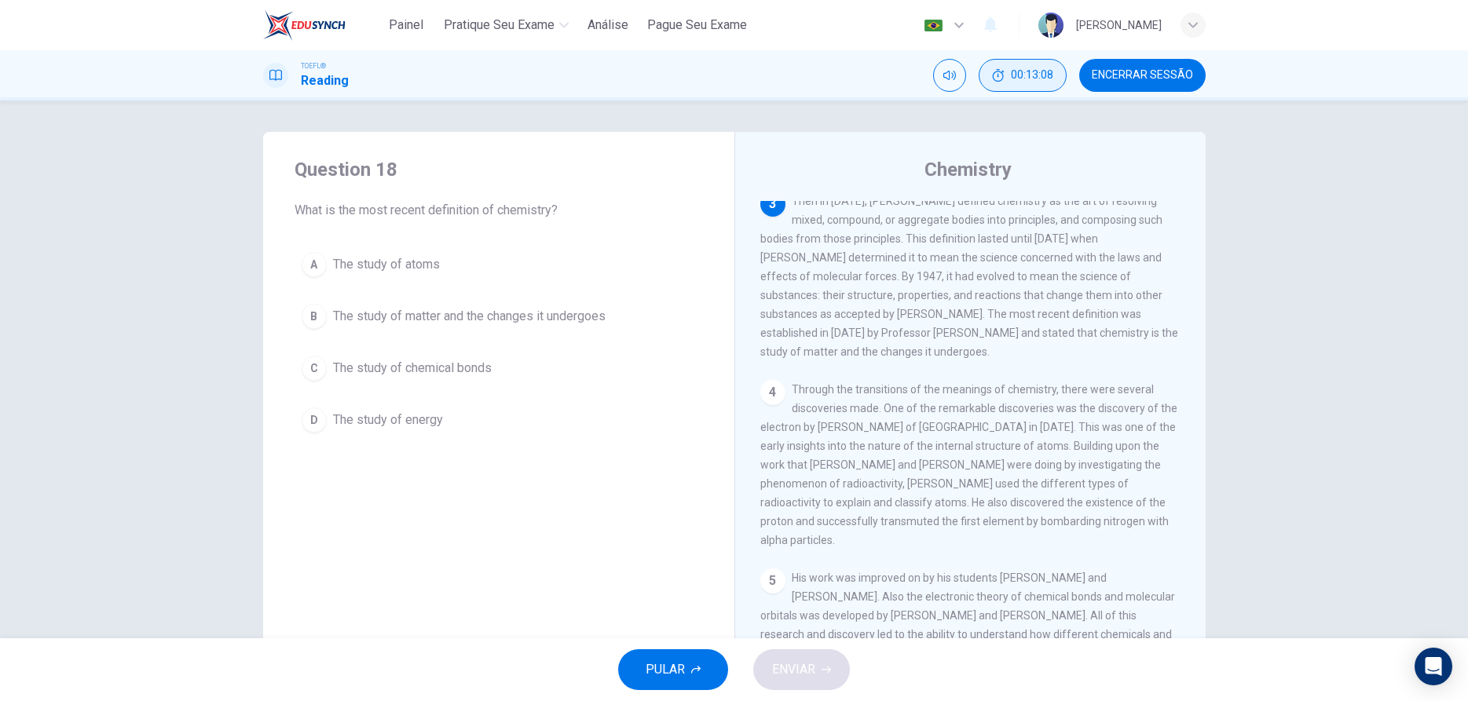
click at [317, 322] on div "B" at bounding box center [314, 316] width 25 height 25
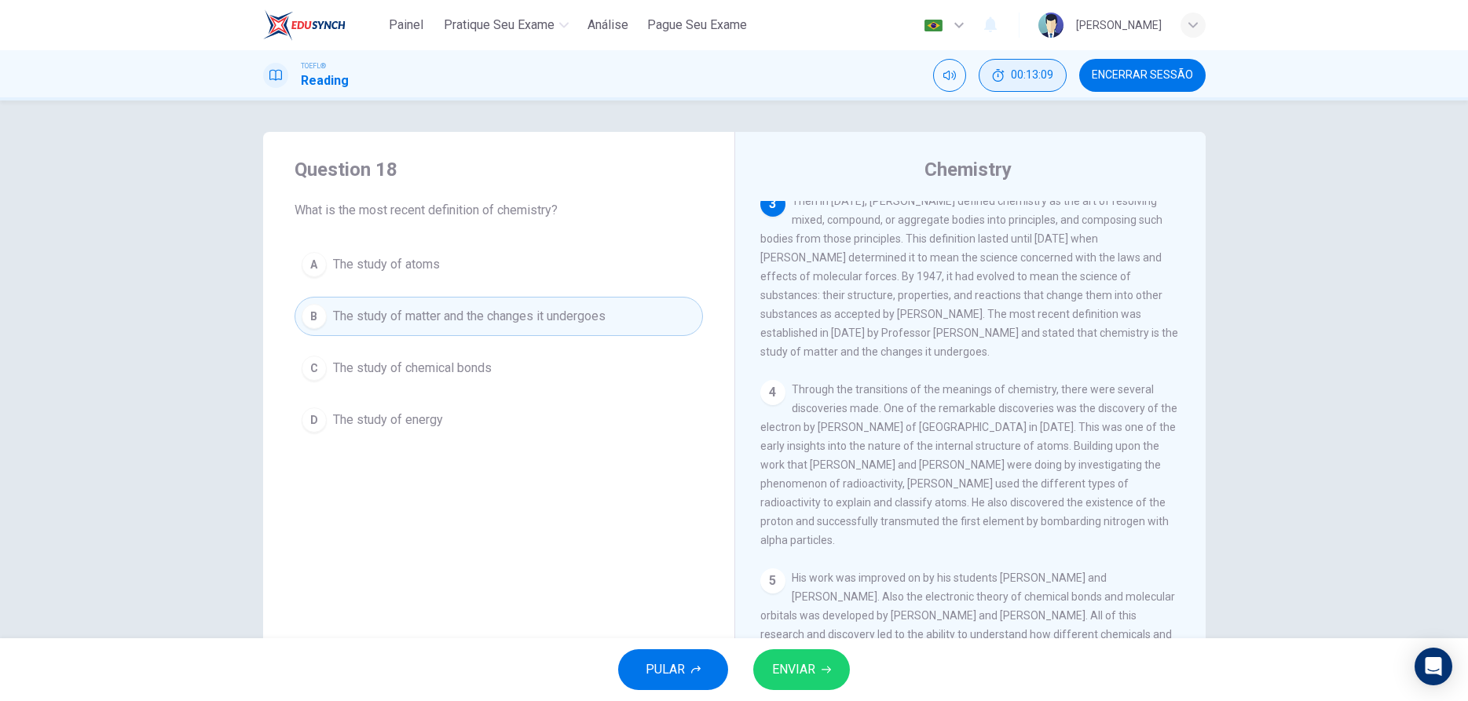
click at [802, 668] on span "ENVIAR" at bounding box center [793, 670] width 43 height 22
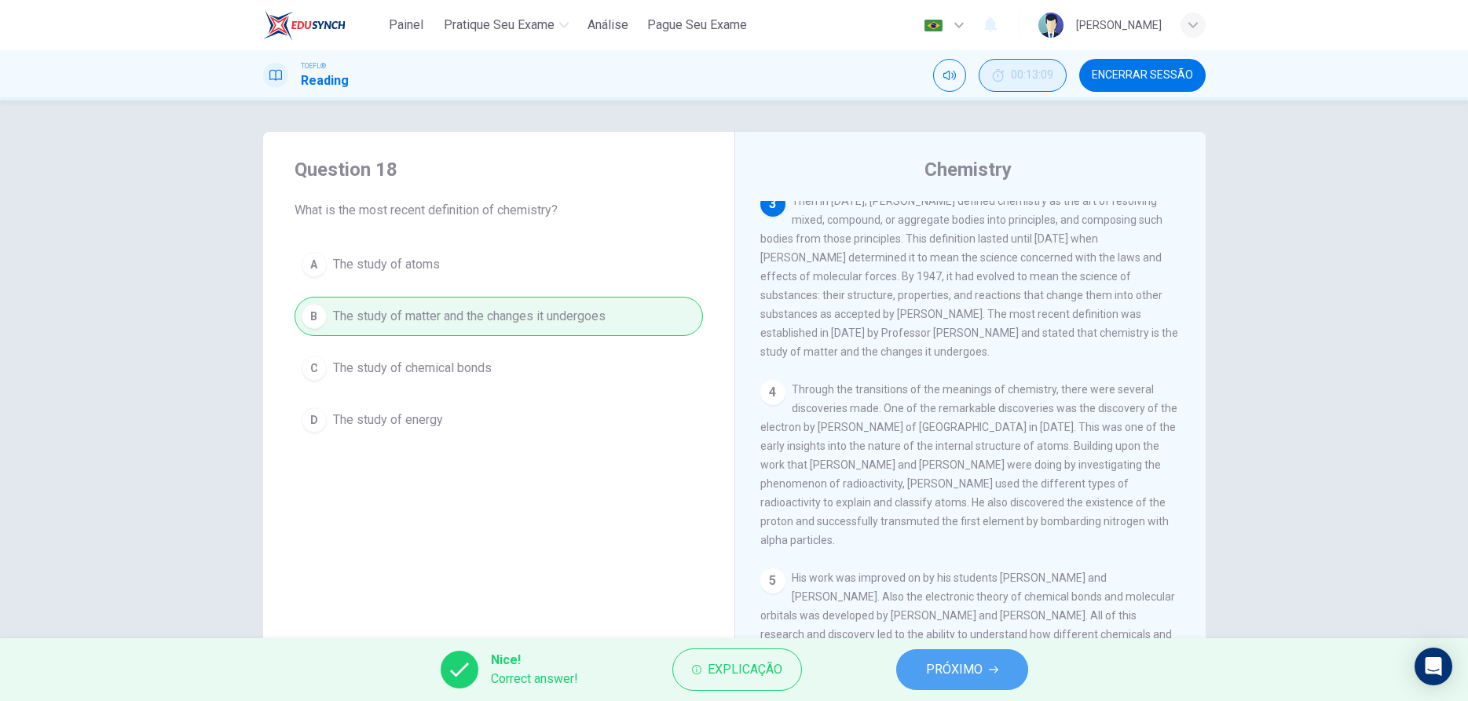
click at [930, 676] on span "PRÓXIMO" at bounding box center [954, 670] width 57 height 22
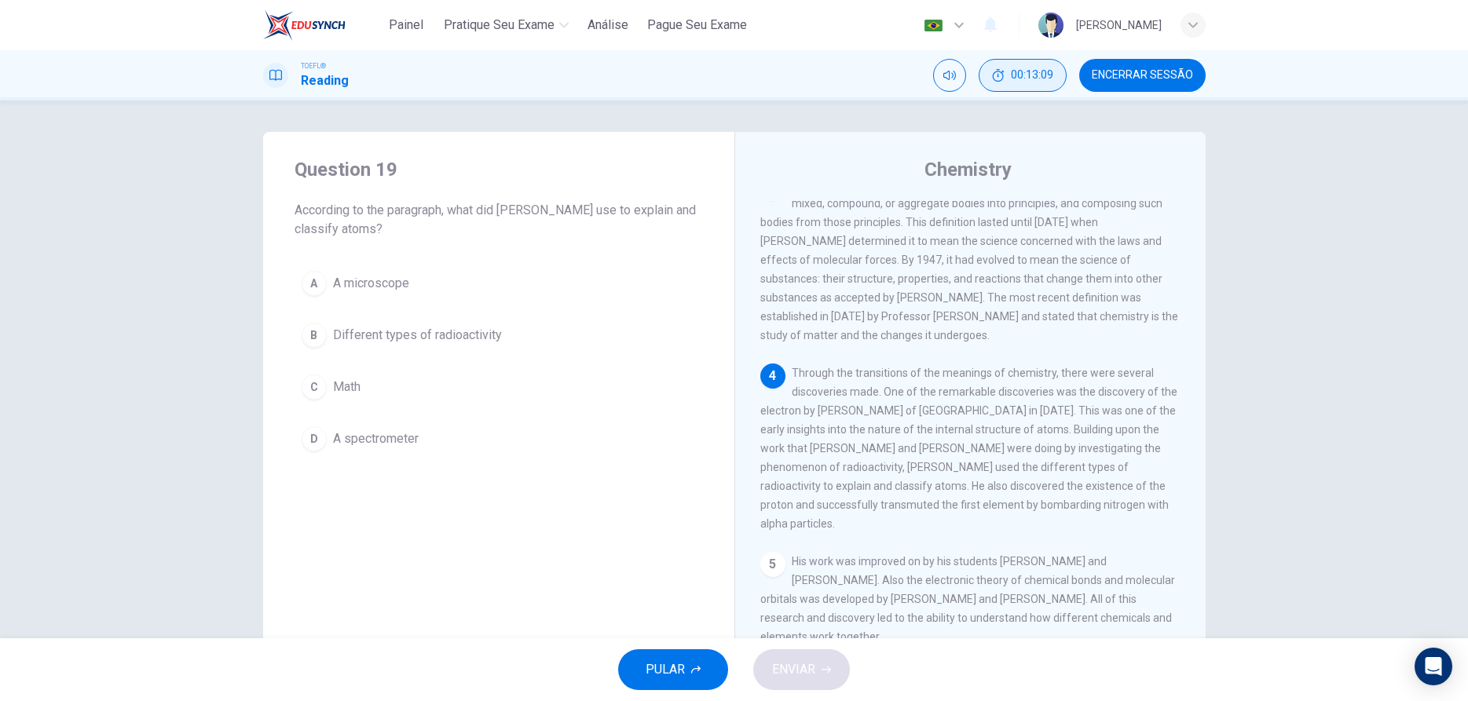
scroll to position [291, 0]
click at [315, 346] on div "B" at bounding box center [314, 335] width 25 height 25
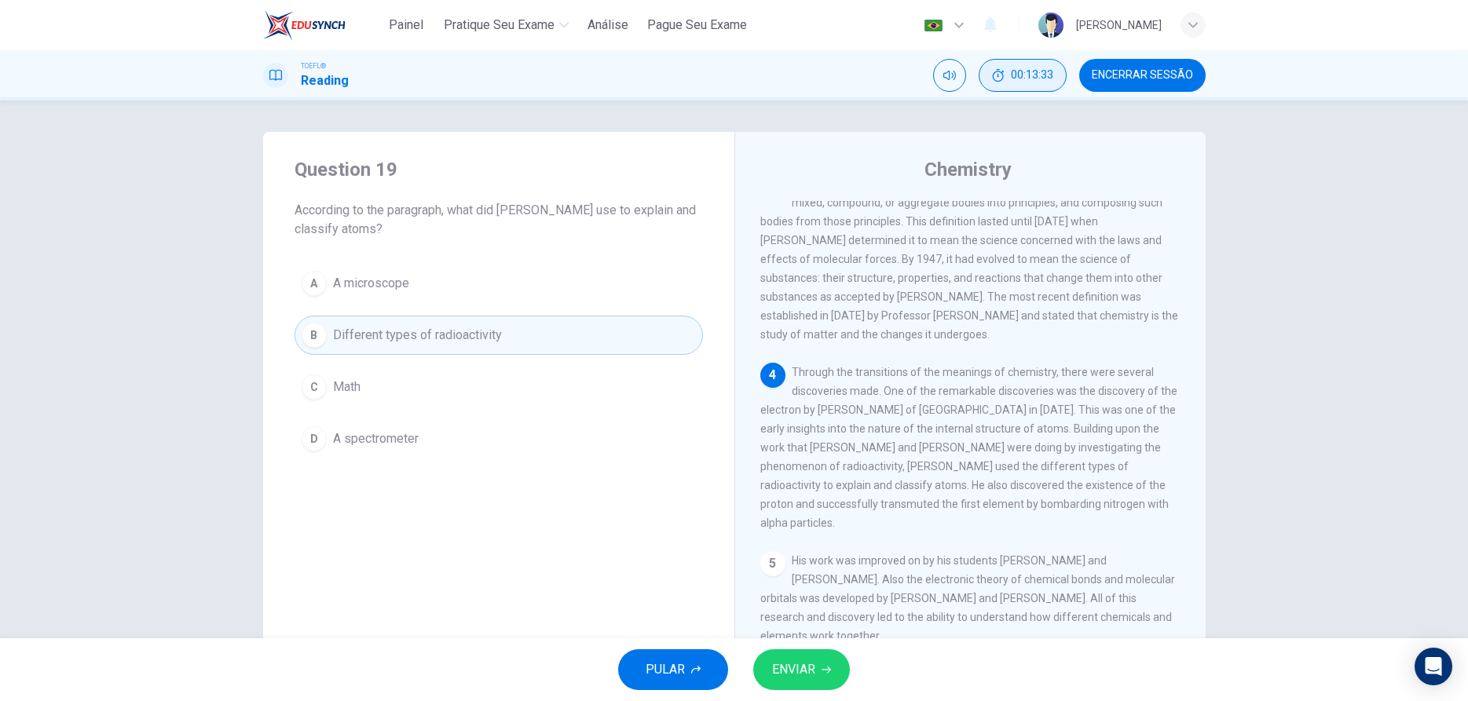
click at [814, 677] on span "ENVIAR" at bounding box center [793, 670] width 43 height 22
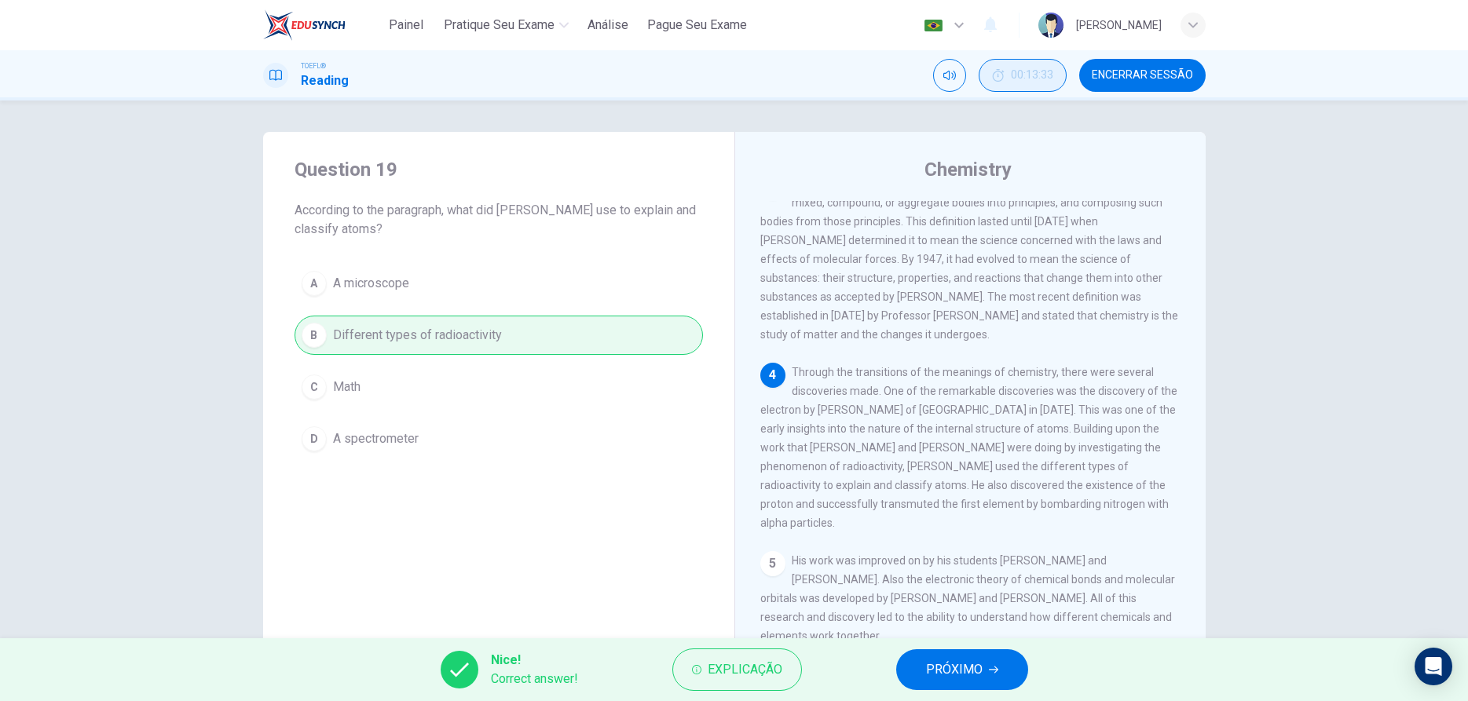
click at [923, 661] on button "PRÓXIMO" at bounding box center [962, 669] width 132 height 41
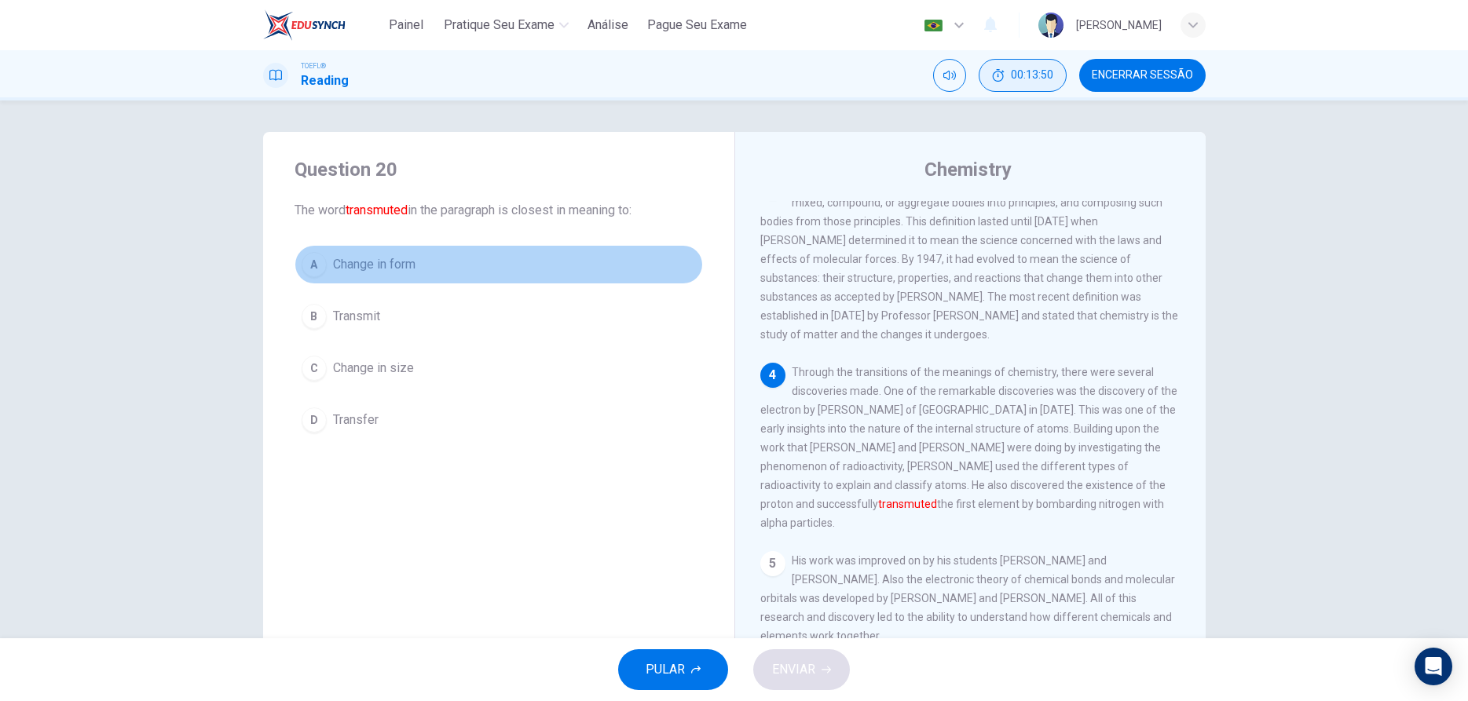
click at [302, 270] on button "A Change in form" at bounding box center [498, 264] width 408 height 39
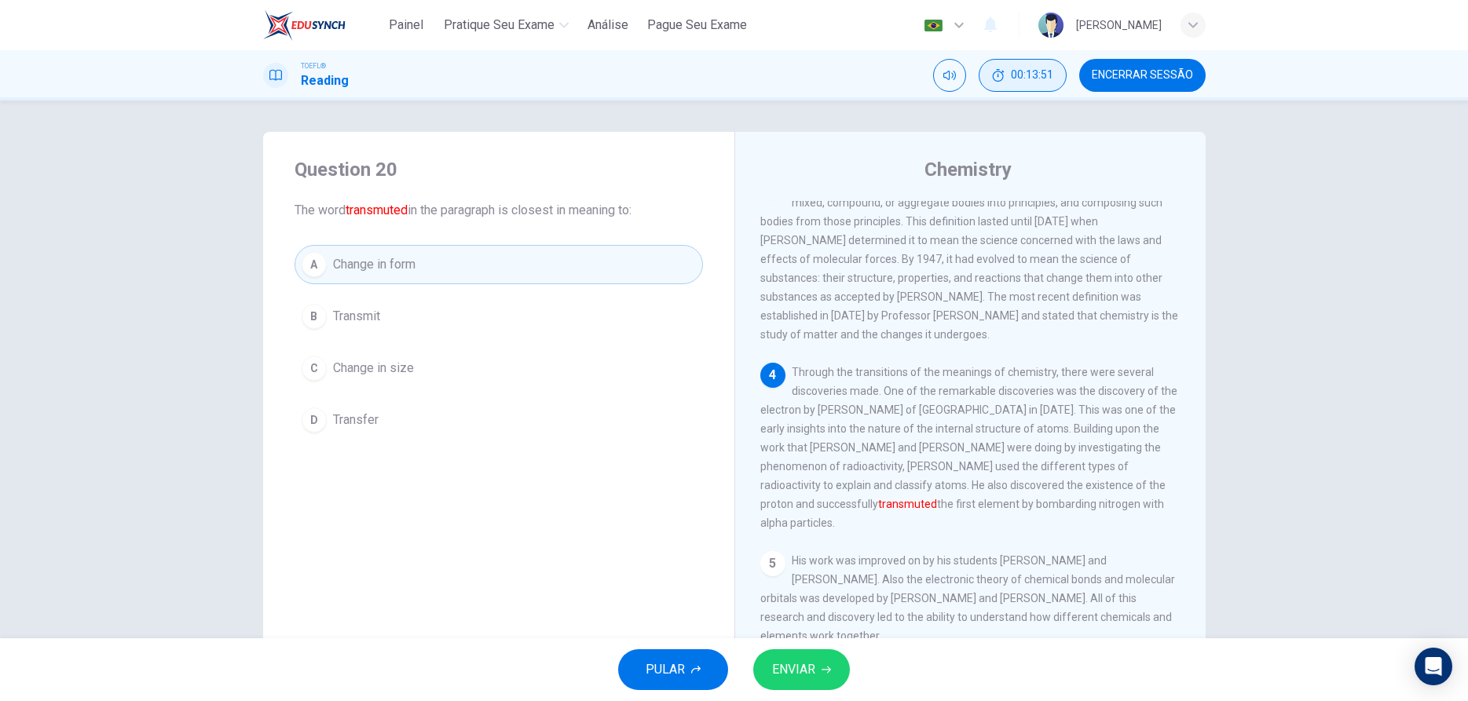
click at [803, 674] on span "ENVIAR" at bounding box center [793, 670] width 43 height 22
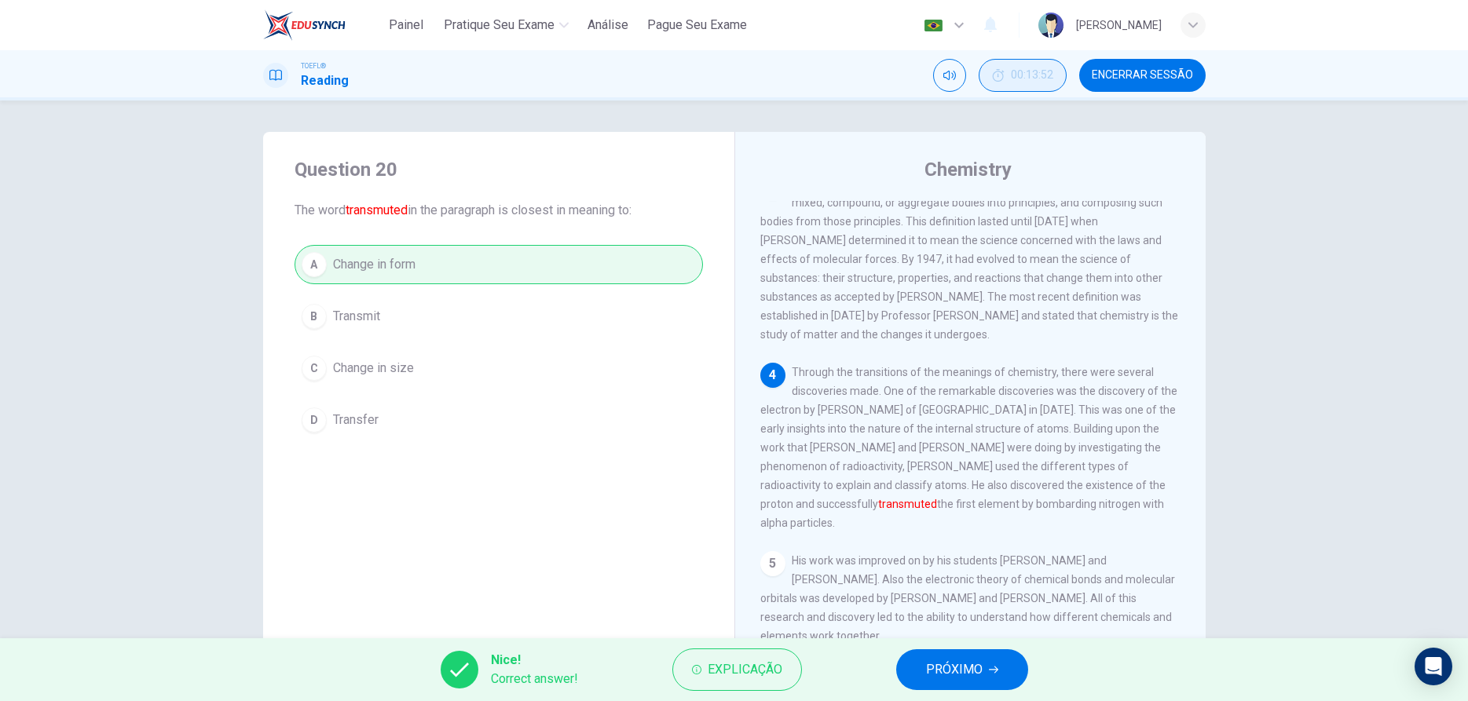
click at [966, 674] on span "PRÓXIMO" at bounding box center [954, 670] width 57 height 22
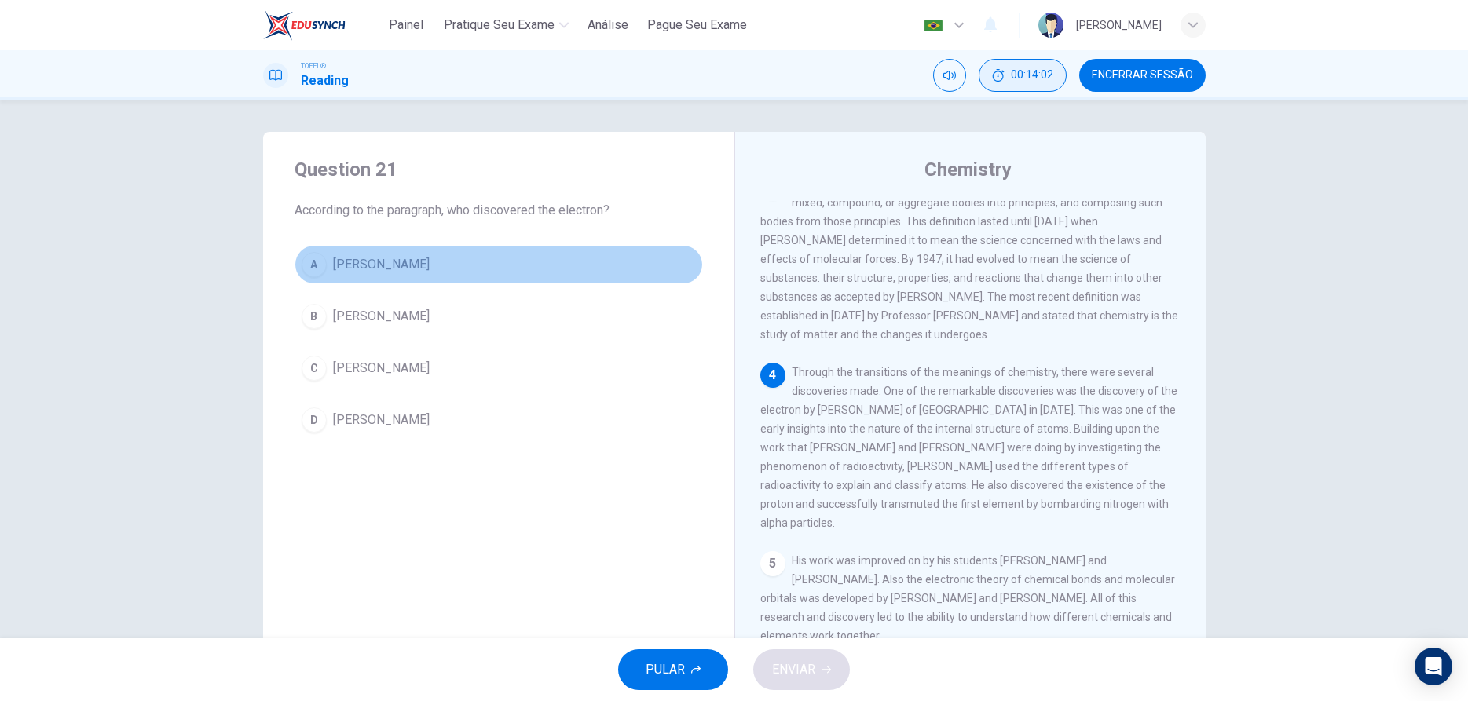
click at [317, 262] on div "A" at bounding box center [314, 264] width 25 height 25
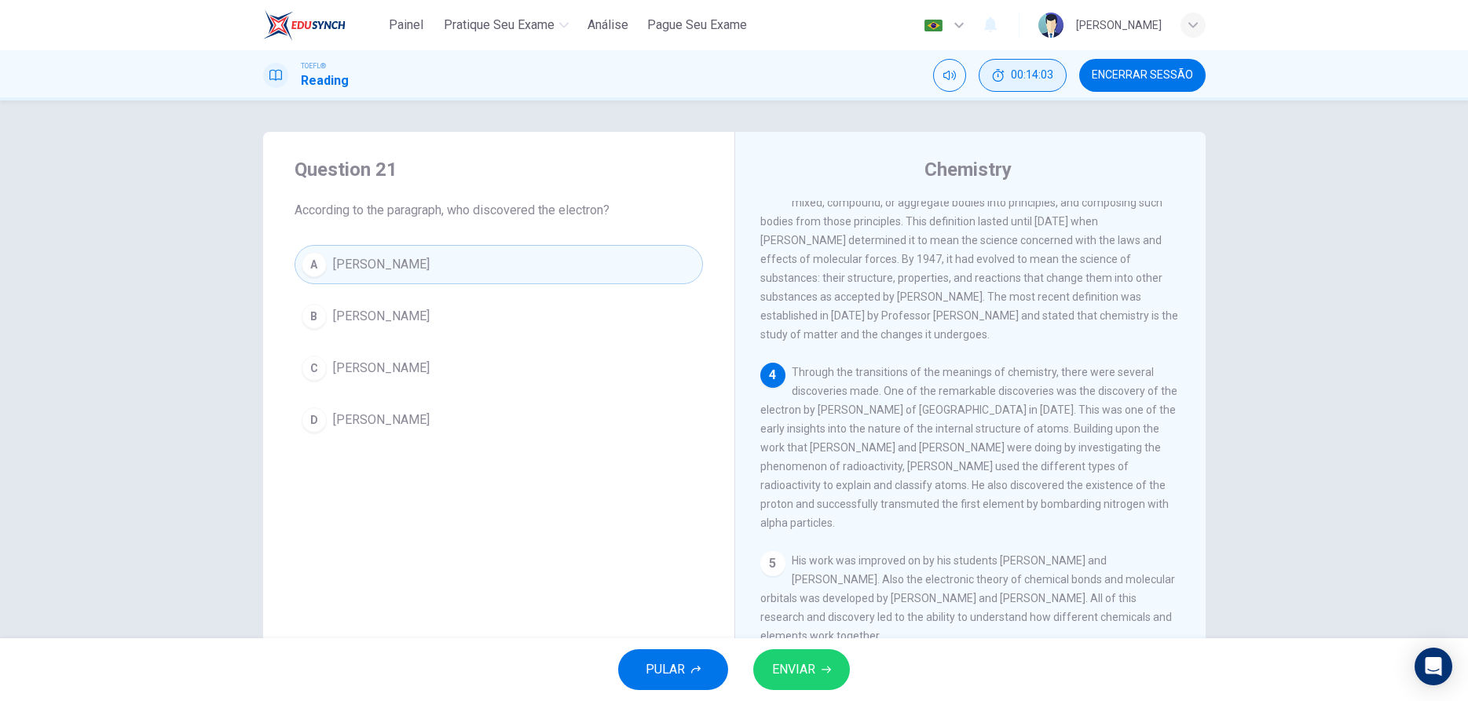
click at [791, 660] on span "ENVIAR" at bounding box center [793, 670] width 43 height 22
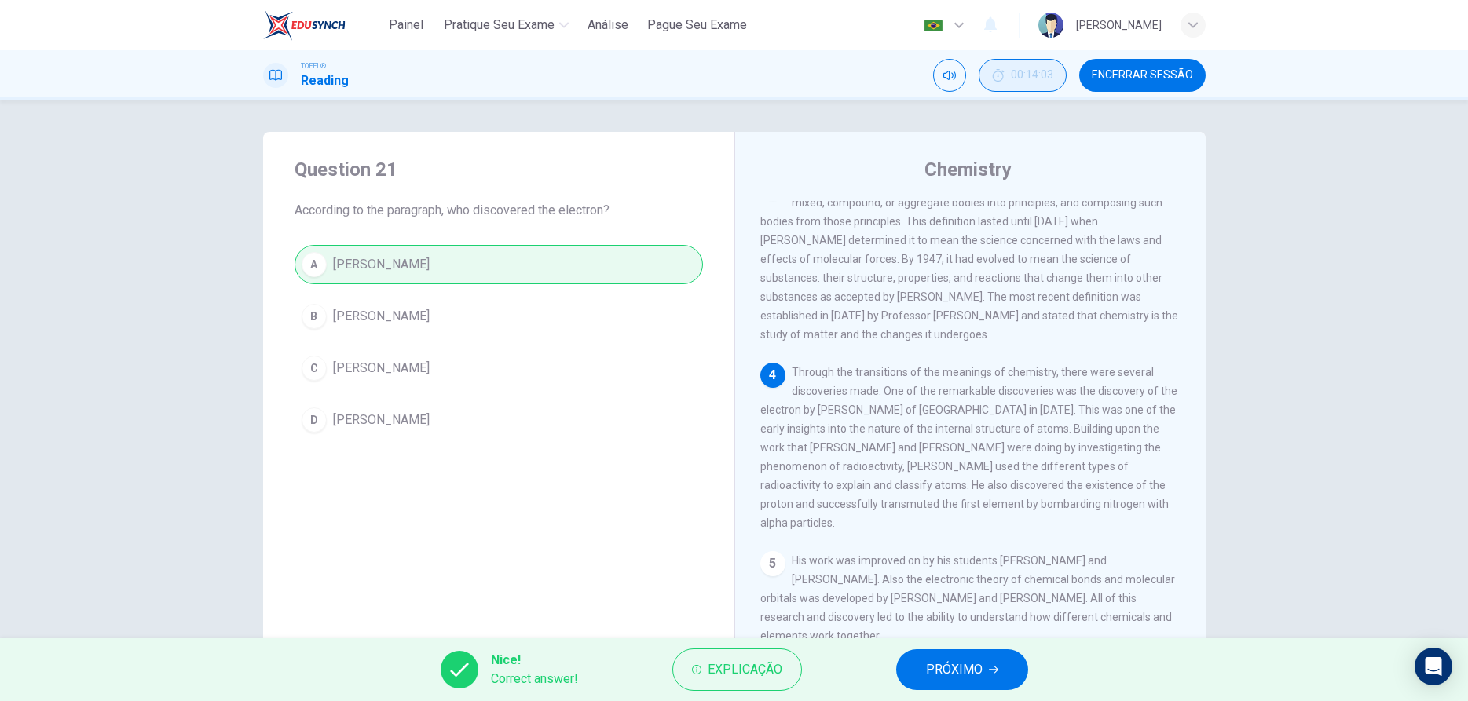
click at [910, 667] on button "PRÓXIMO" at bounding box center [962, 669] width 132 height 41
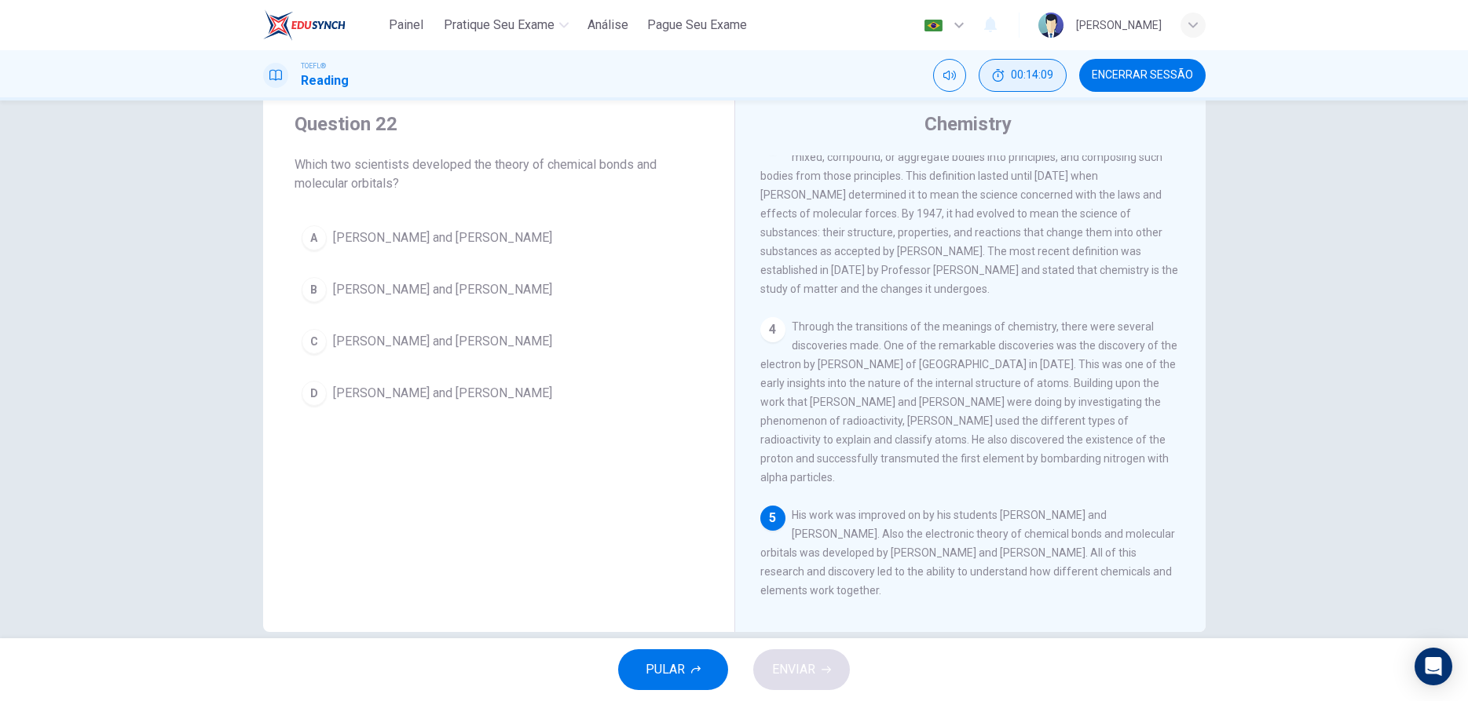
scroll to position [71, 0]
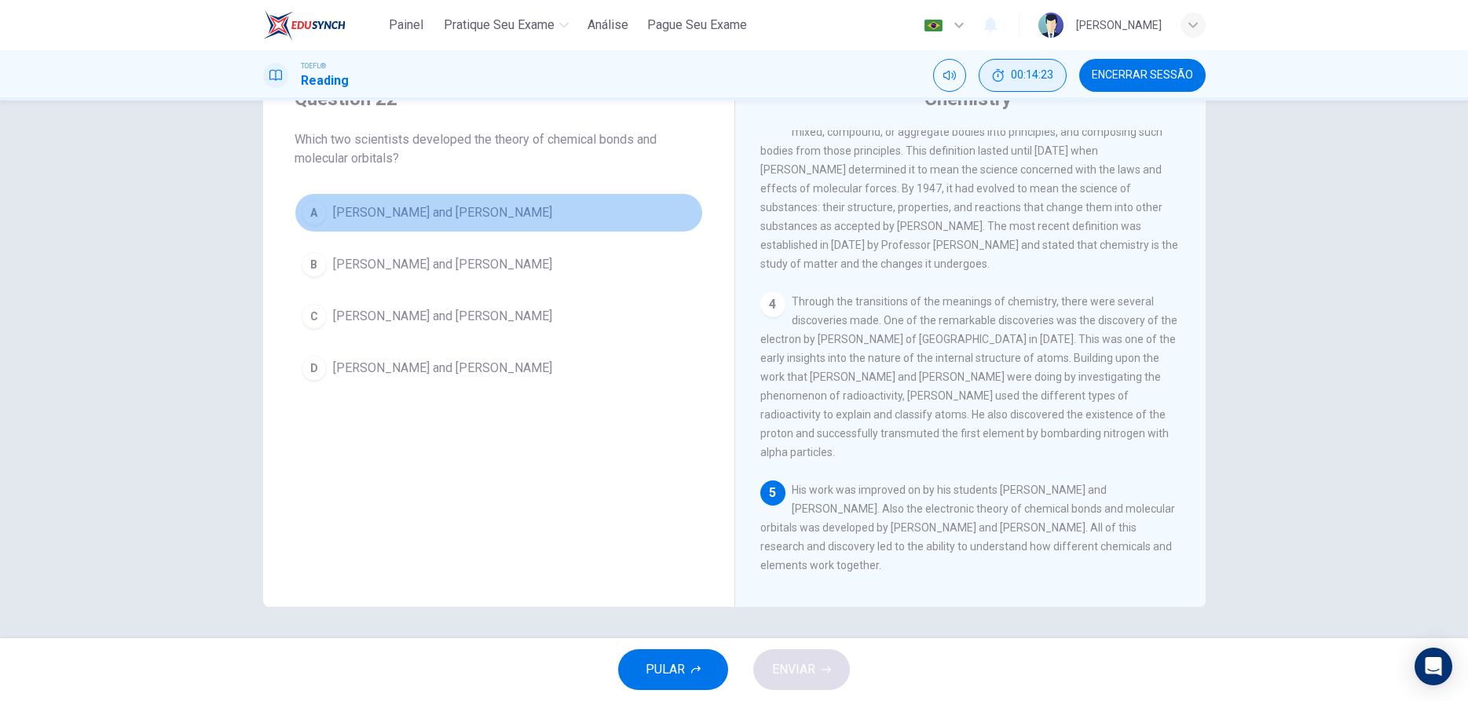
click at [300, 211] on button "A [PERSON_NAME] and [PERSON_NAME]" at bounding box center [498, 212] width 408 height 39
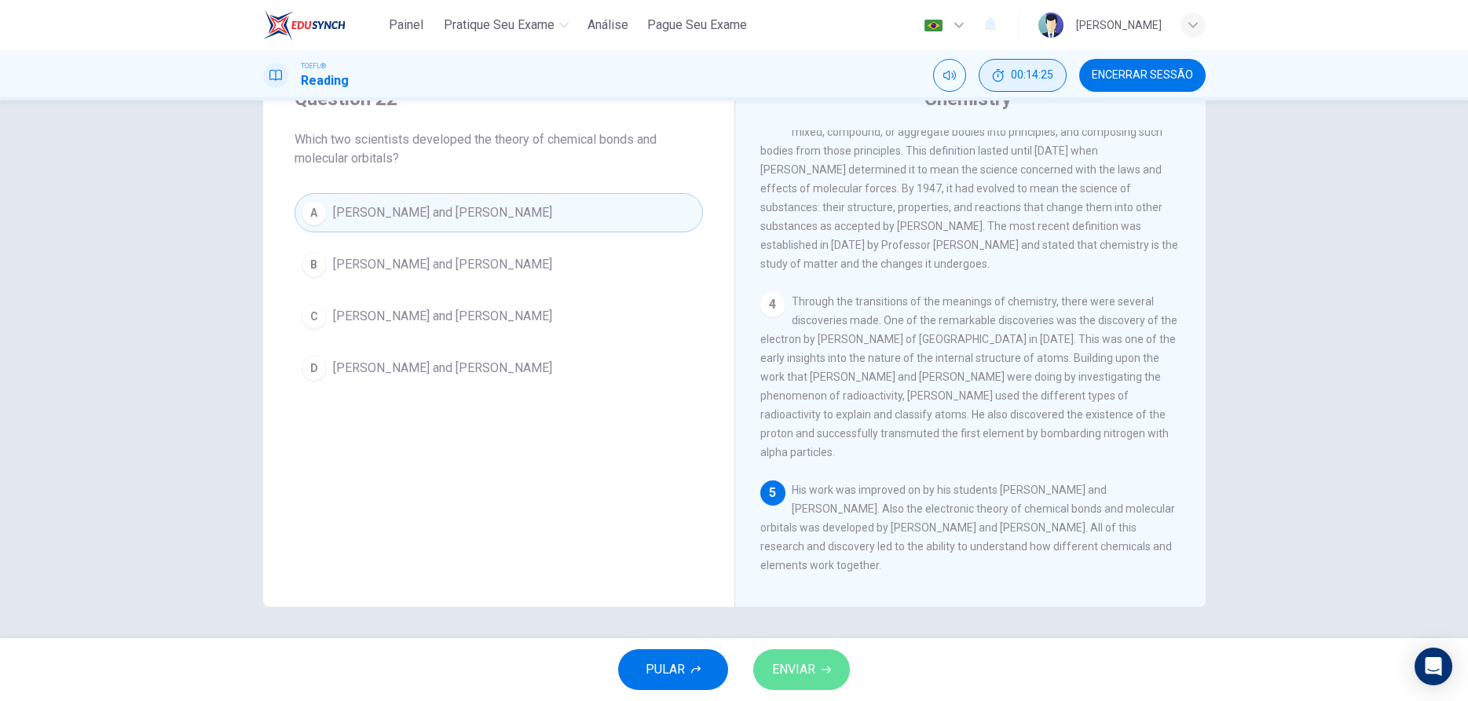
click at [822, 667] on icon "button" at bounding box center [825, 669] width 9 height 9
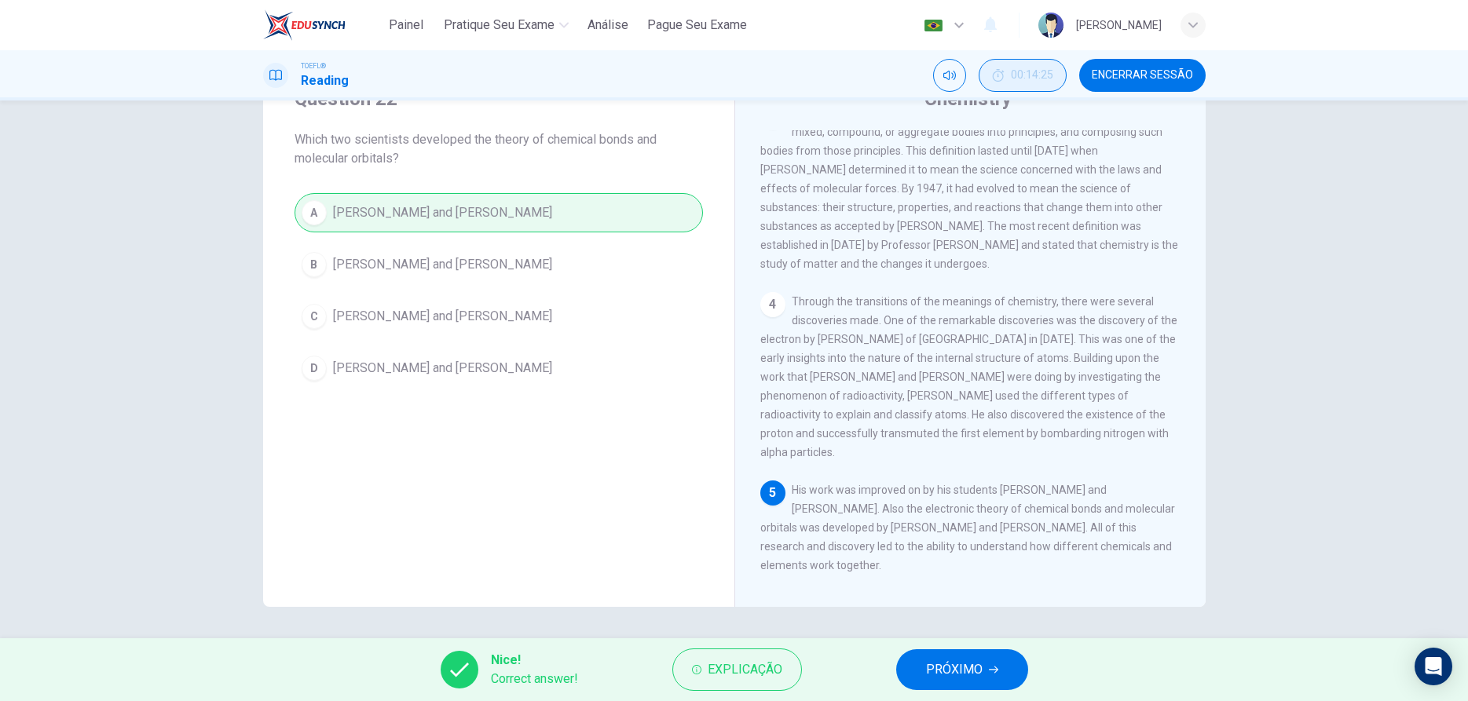
drag, startPoint x: 957, startPoint y: 656, endPoint x: 954, endPoint y: 671, distance: 15.2
click at [956, 662] on div "Nice! Correct answer! Explicação PRÓXIMO" at bounding box center [734, 669] width 1468 height 63
click at [952, 671] on span "PRÓXIMO" at bounding box center [954, 670] width 57 height 22
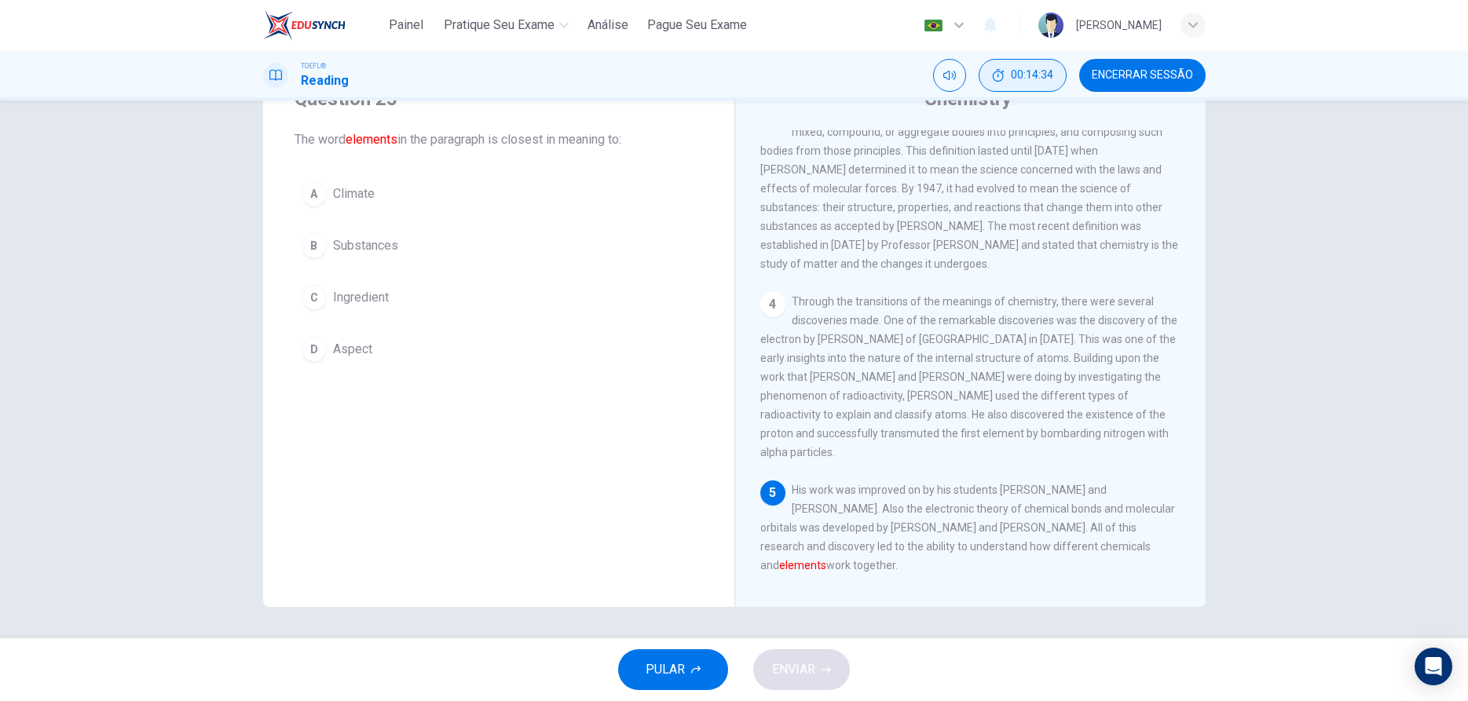
click at [317, 246] on div "B" at bounding box center [314, 245] width 25 height 25
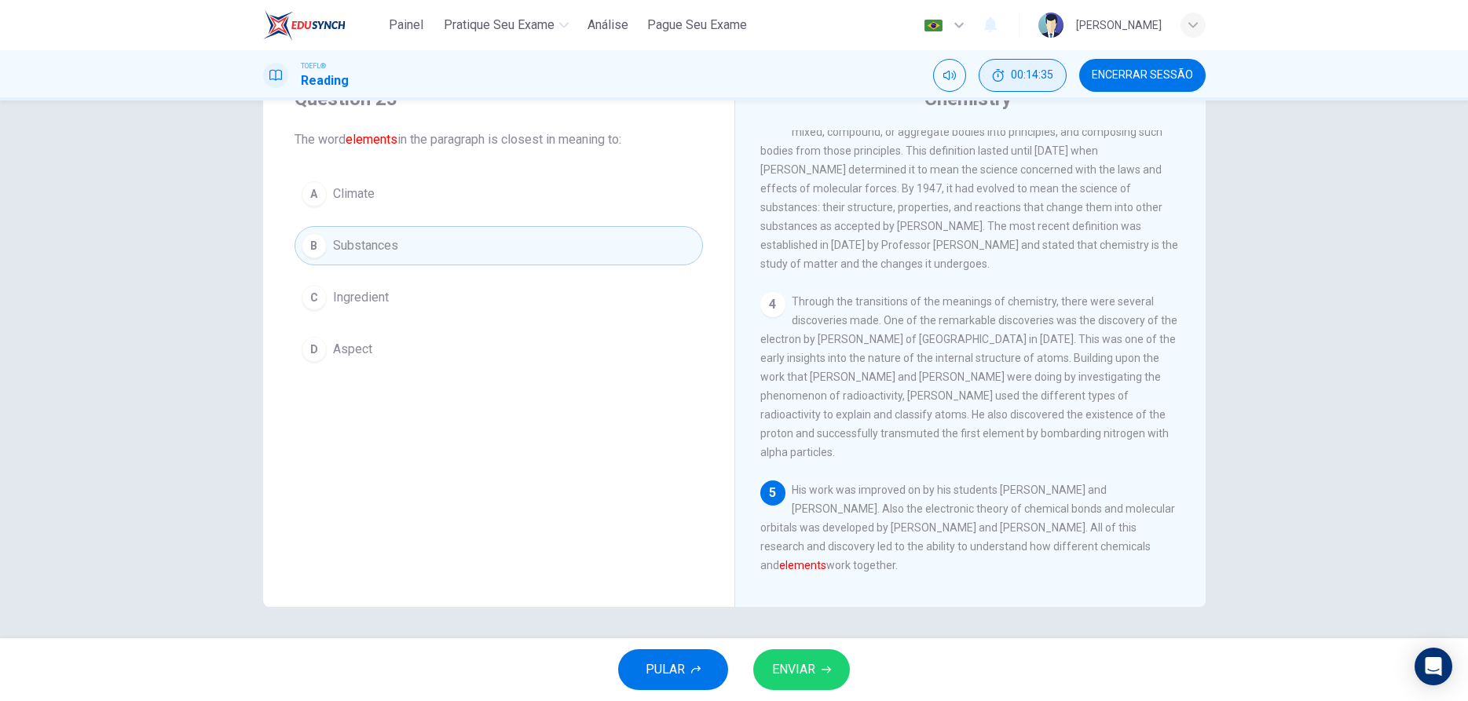
click at [802, 660] on span "ENVIAR" at bounding box center [793, 670] width 43 height 22
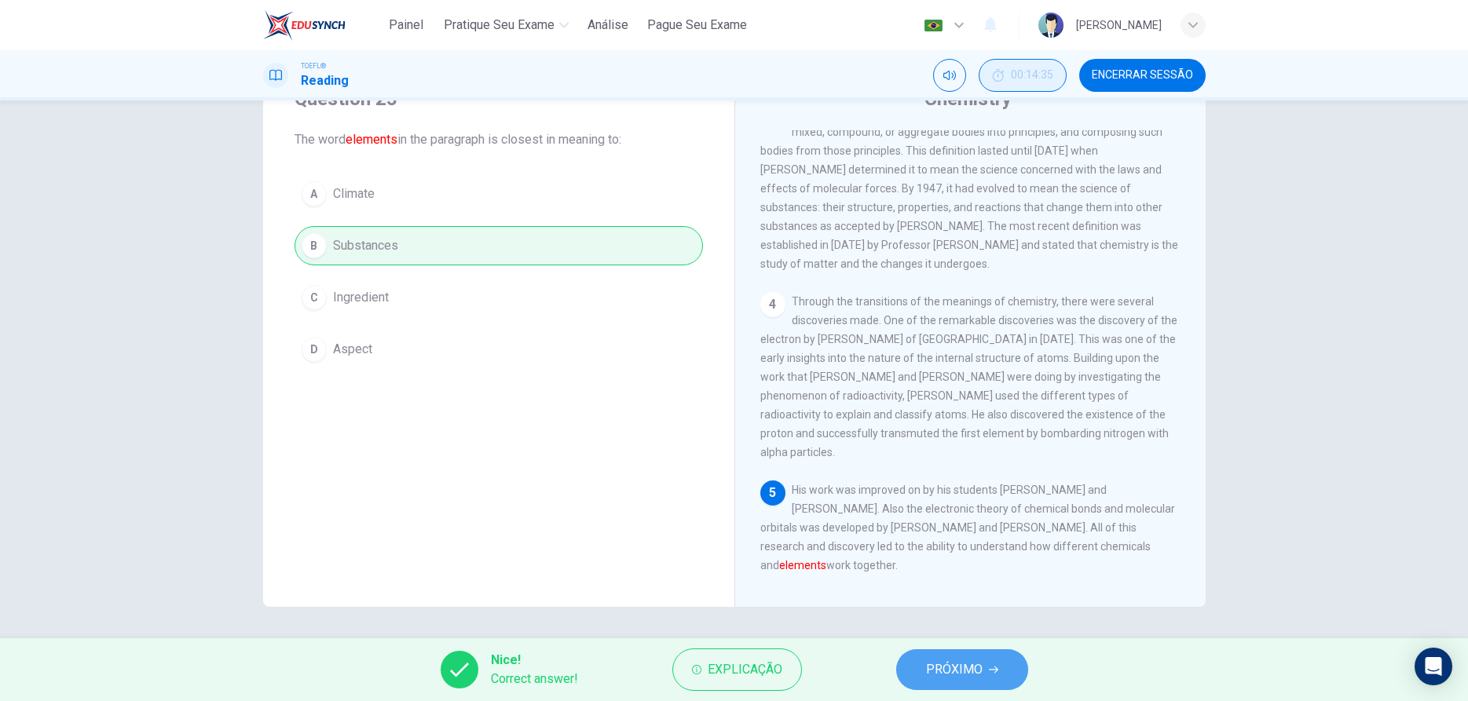
click at [979, 655] on button "PRÓXIMO" at bounding box center [962, 669] width 132 height 41
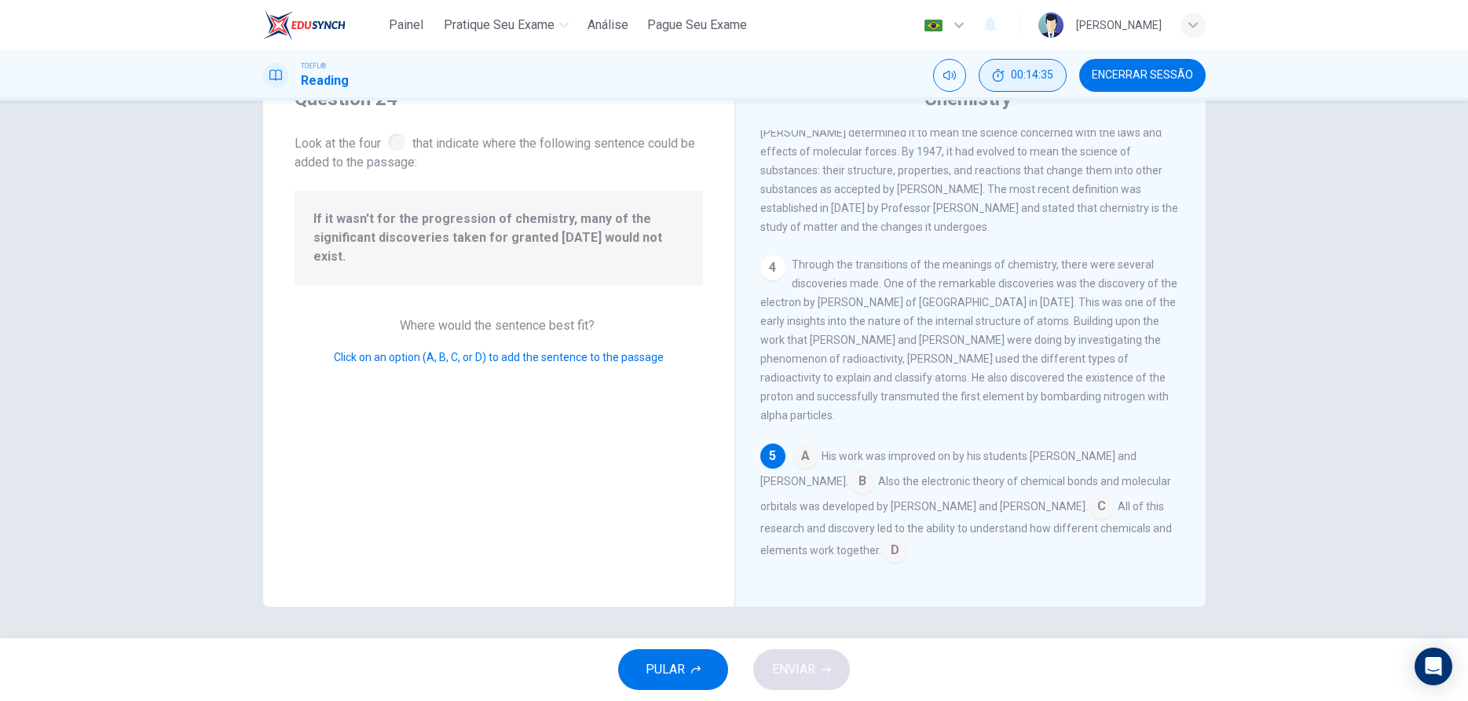
scroll to position [331, 0]
click at [883, 553] on input at bounding box center [895, 551] width 25 height 25
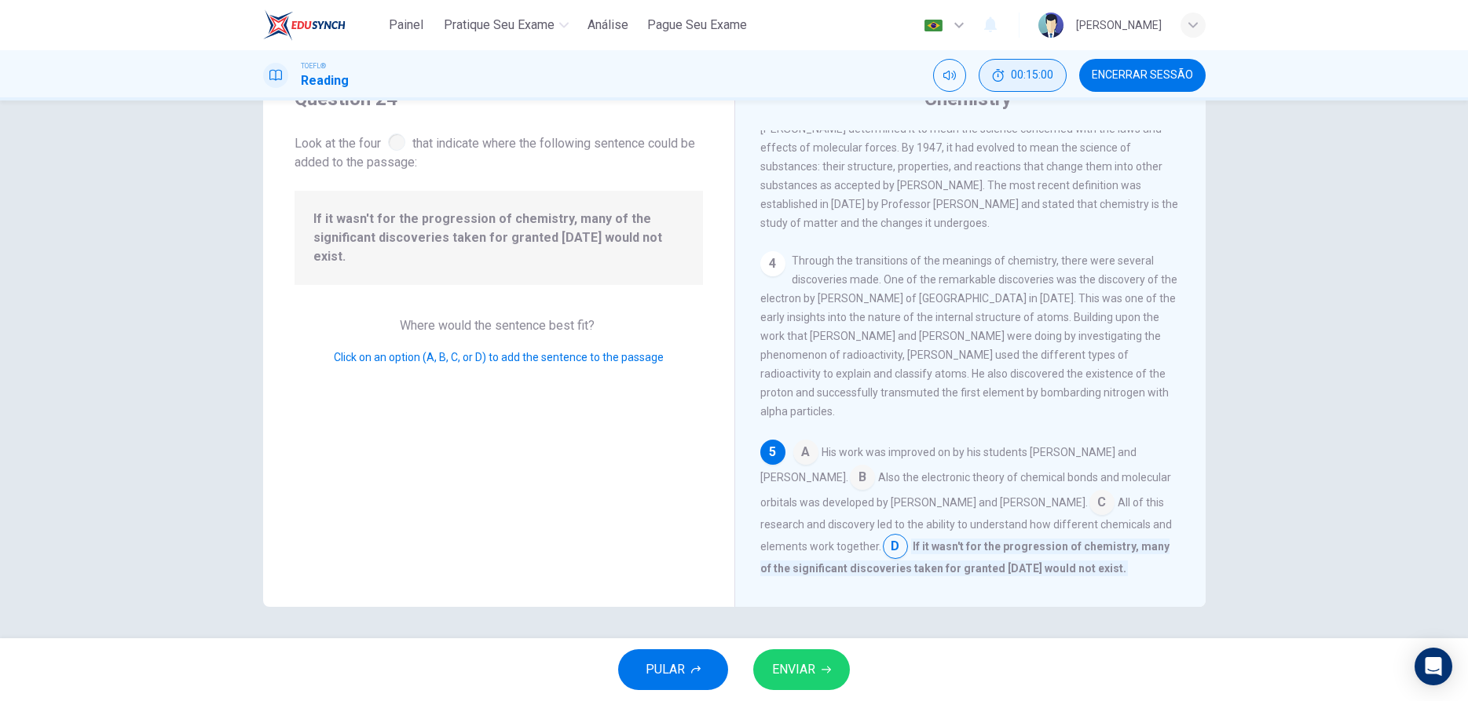
click at [814, 680] on span "ENVIAR" at bounding box center [793, 670] width 43 height 22
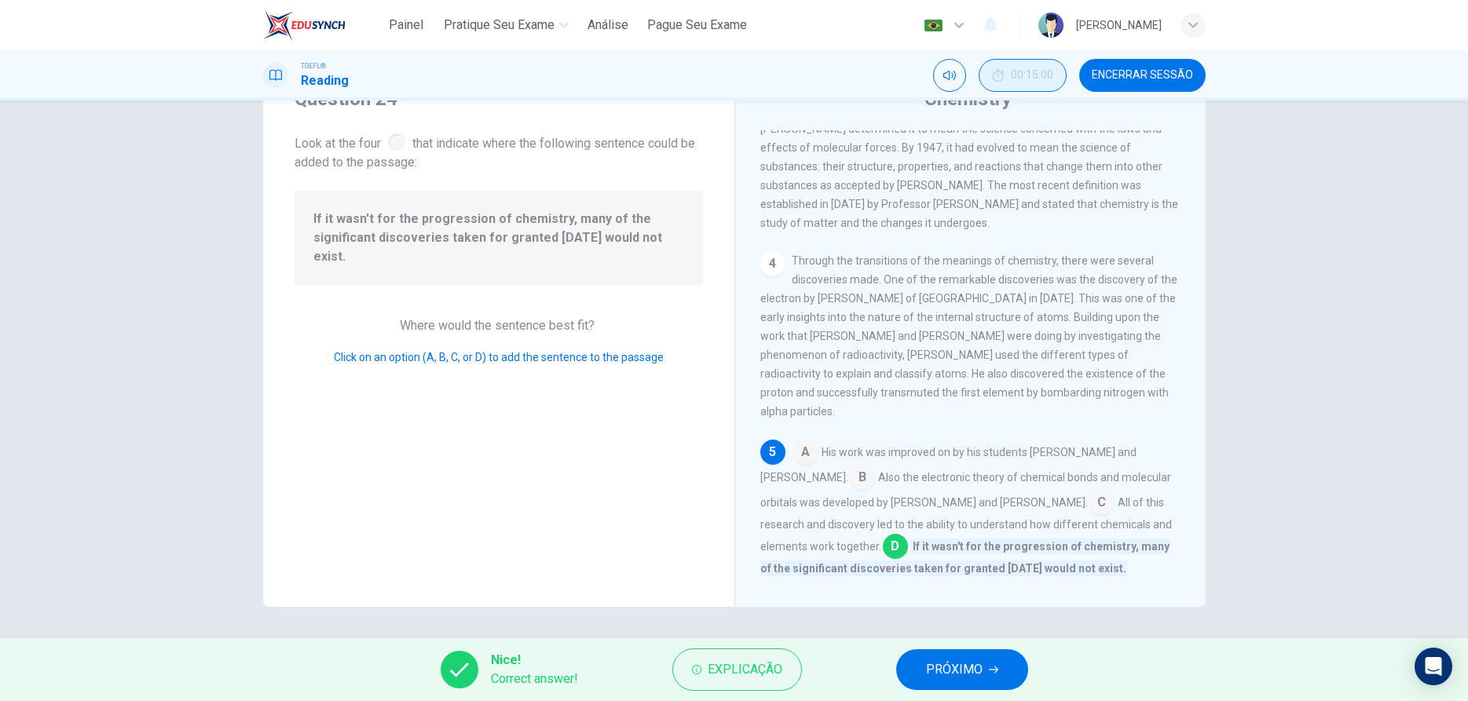
click at [923, 665] on button "PRÓXIMO" at bounding box center [962, 669] width 132 height 41
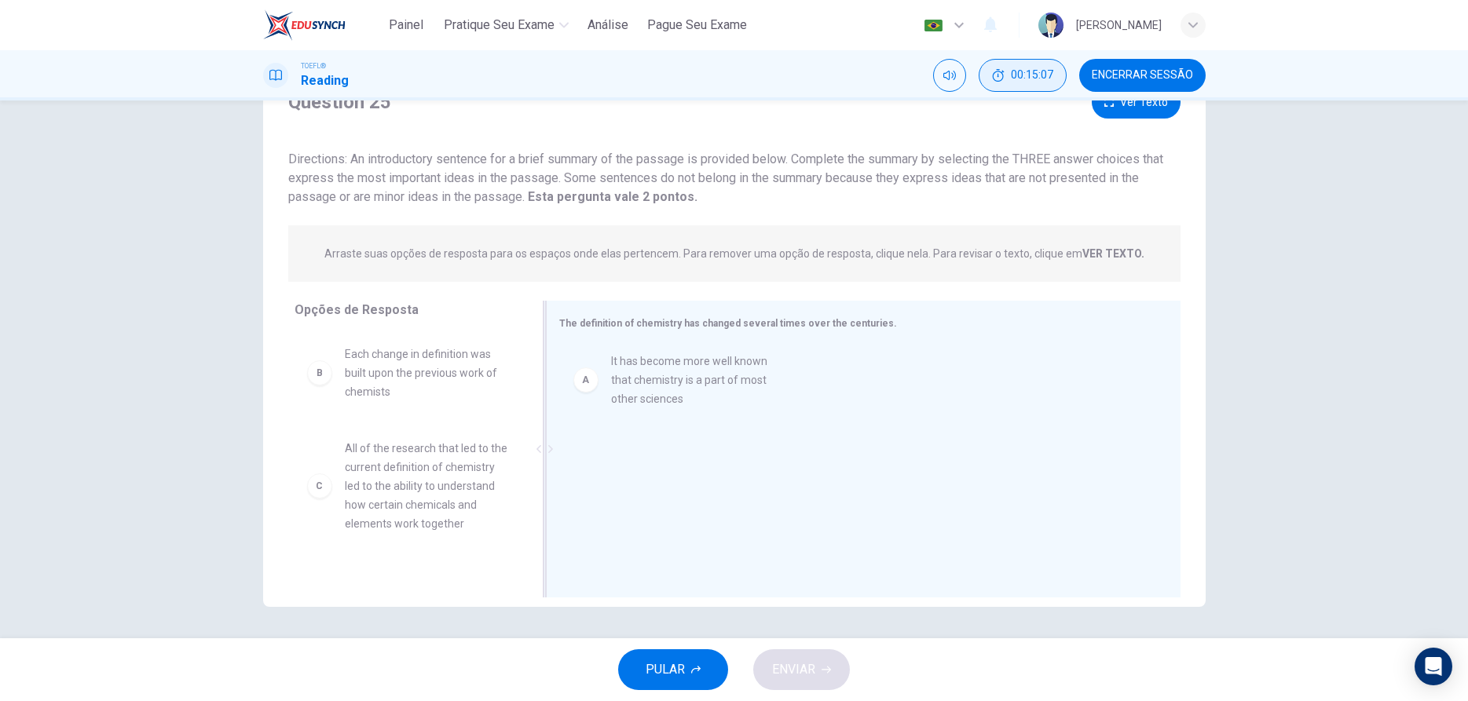
drag, startPoint x: 387, startPoint y: 370, endPoint x: 657, endPoint y: 377, distance: 270.2
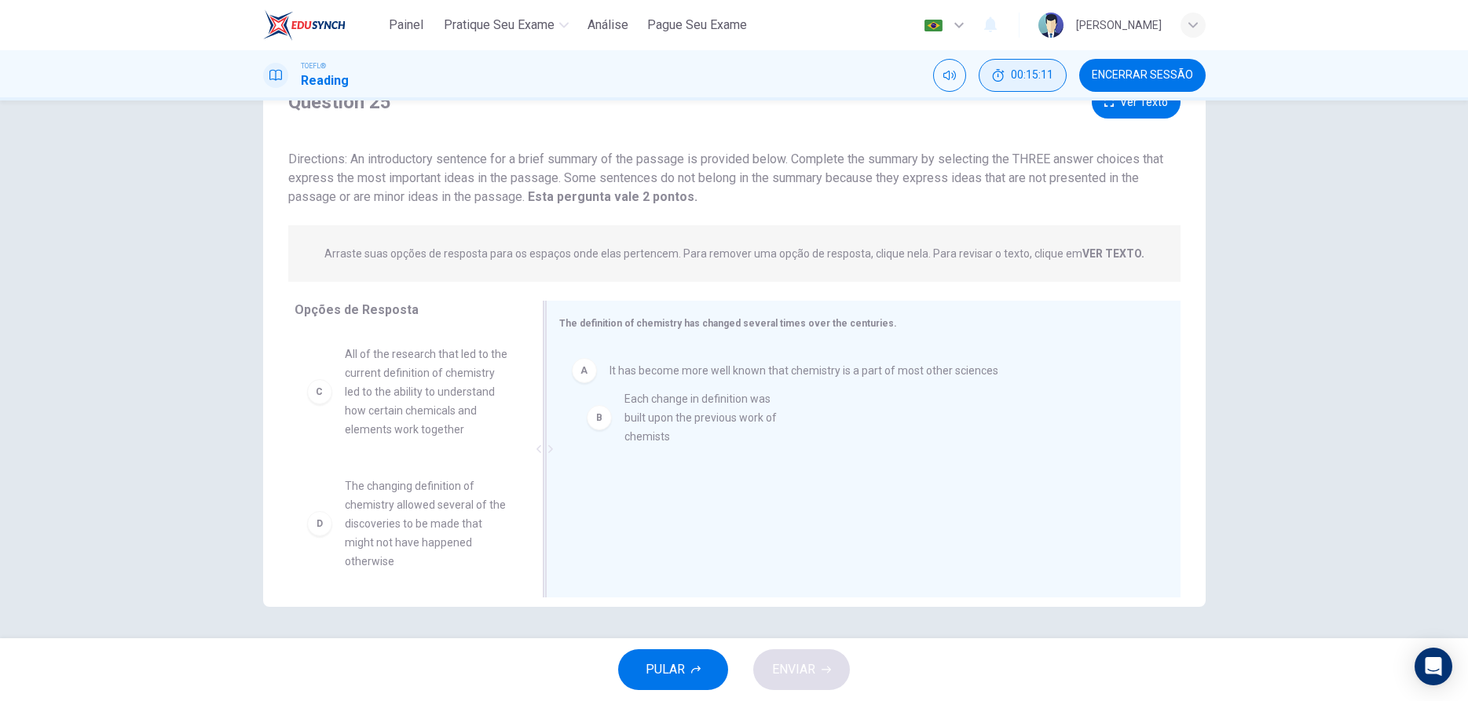
drag, startPoint x: 363, startPoint y: 384, endPoint x: 639, endPoint y: 415, distance: 278.1
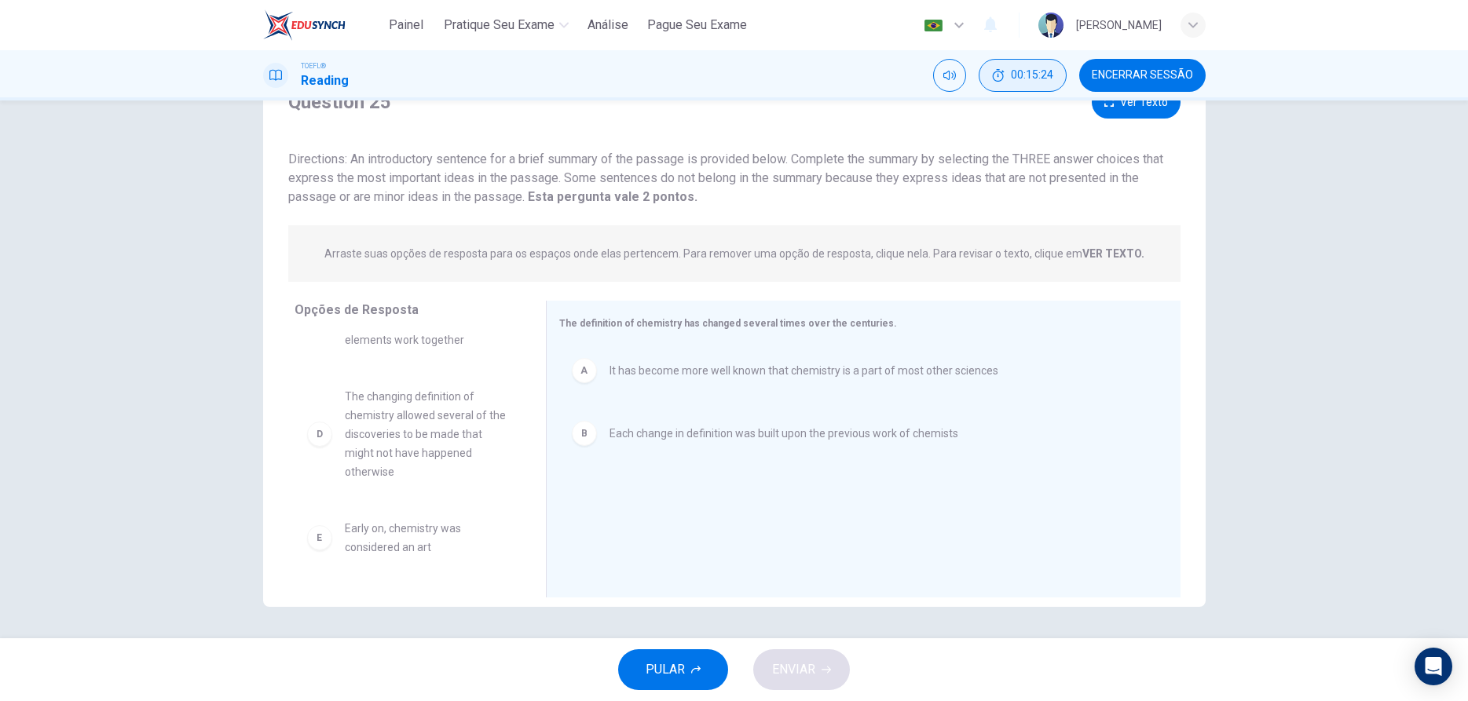
scroll to position [179, 0]
drag, startPoint x: 400, startPoint y: 535, endPoint x: 408, endPoint y: 547, distance: 14.2
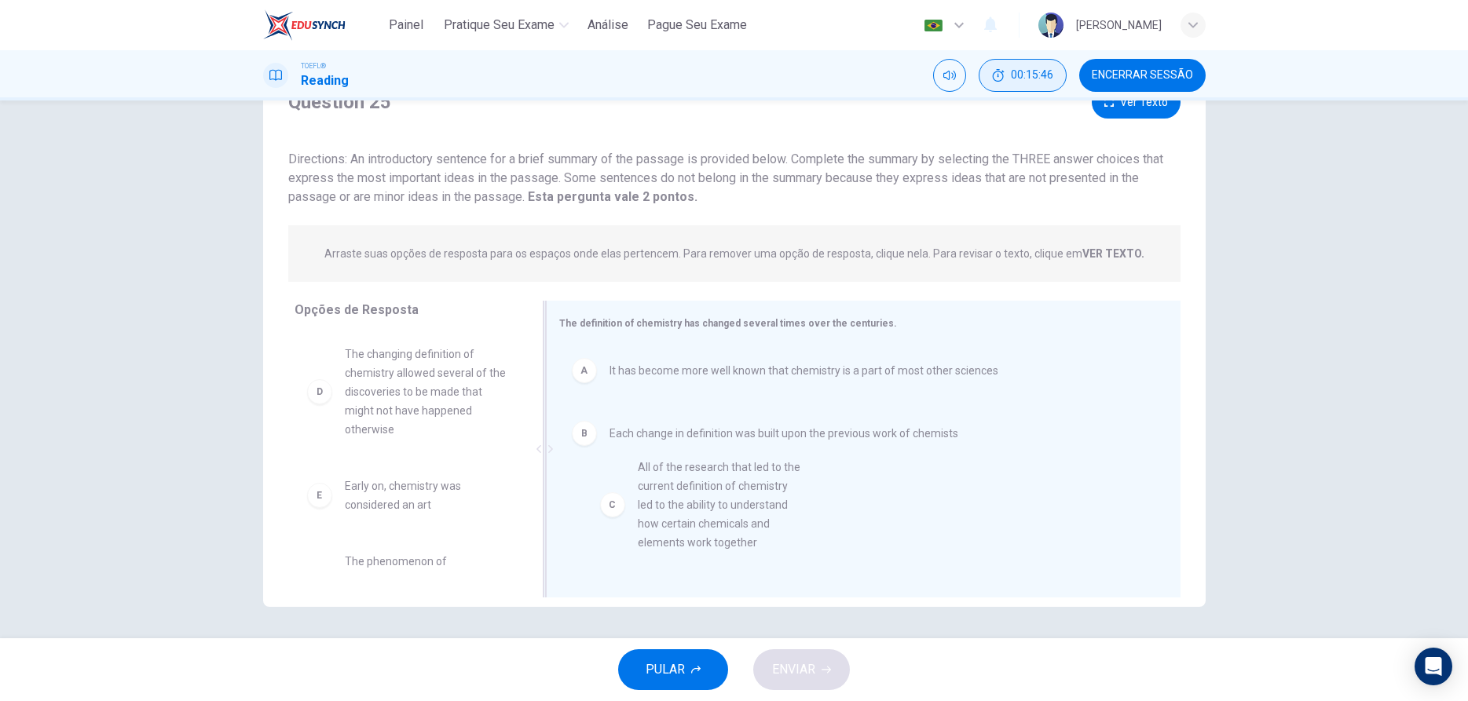
scroll to position [6, 0]
drag, startPoint x: 382, startPoint y: 400, endPoint x: 685, endPoint y: 519, distance: 325.4
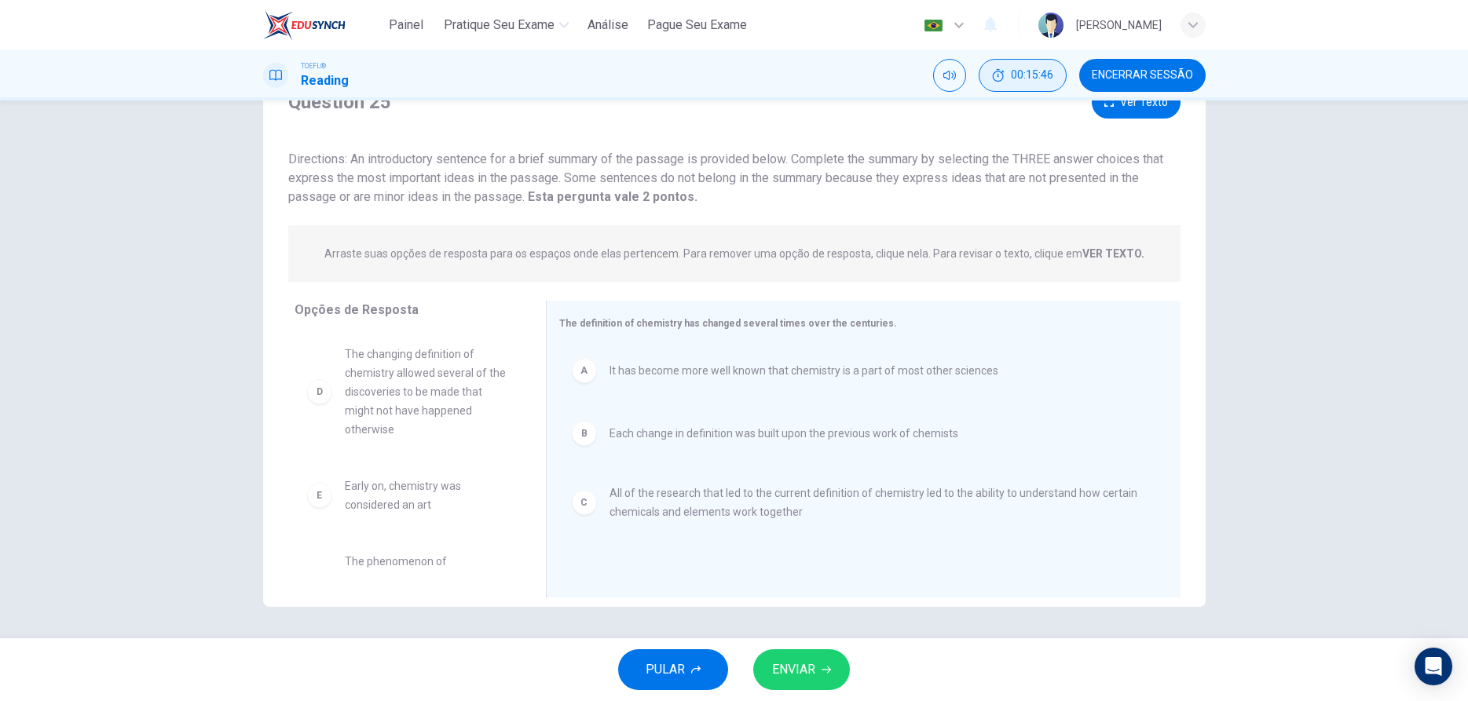
scroll to position [0, 0]
click at [816, 666] on button "ENVIAR" at bounding box center [801, 669] width 97 height 41
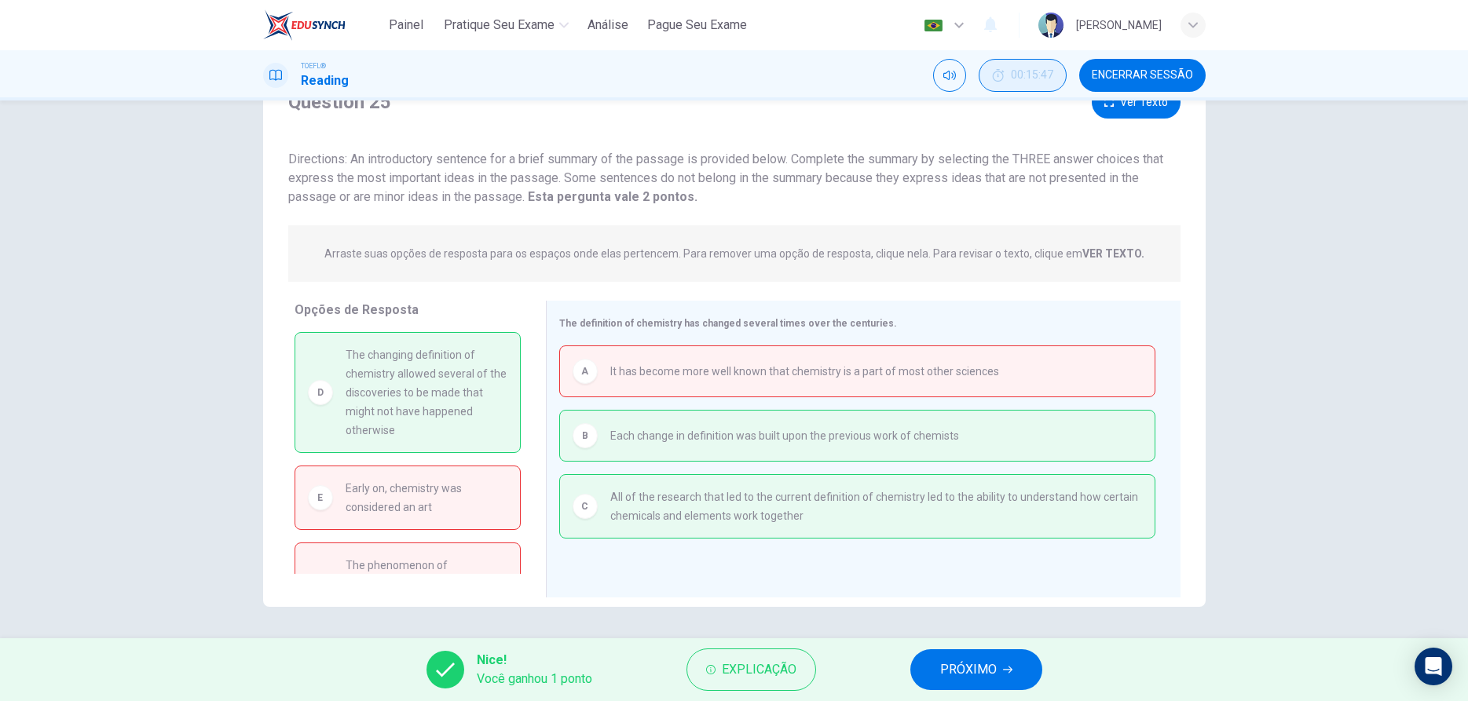
scroll to position [52, 0]
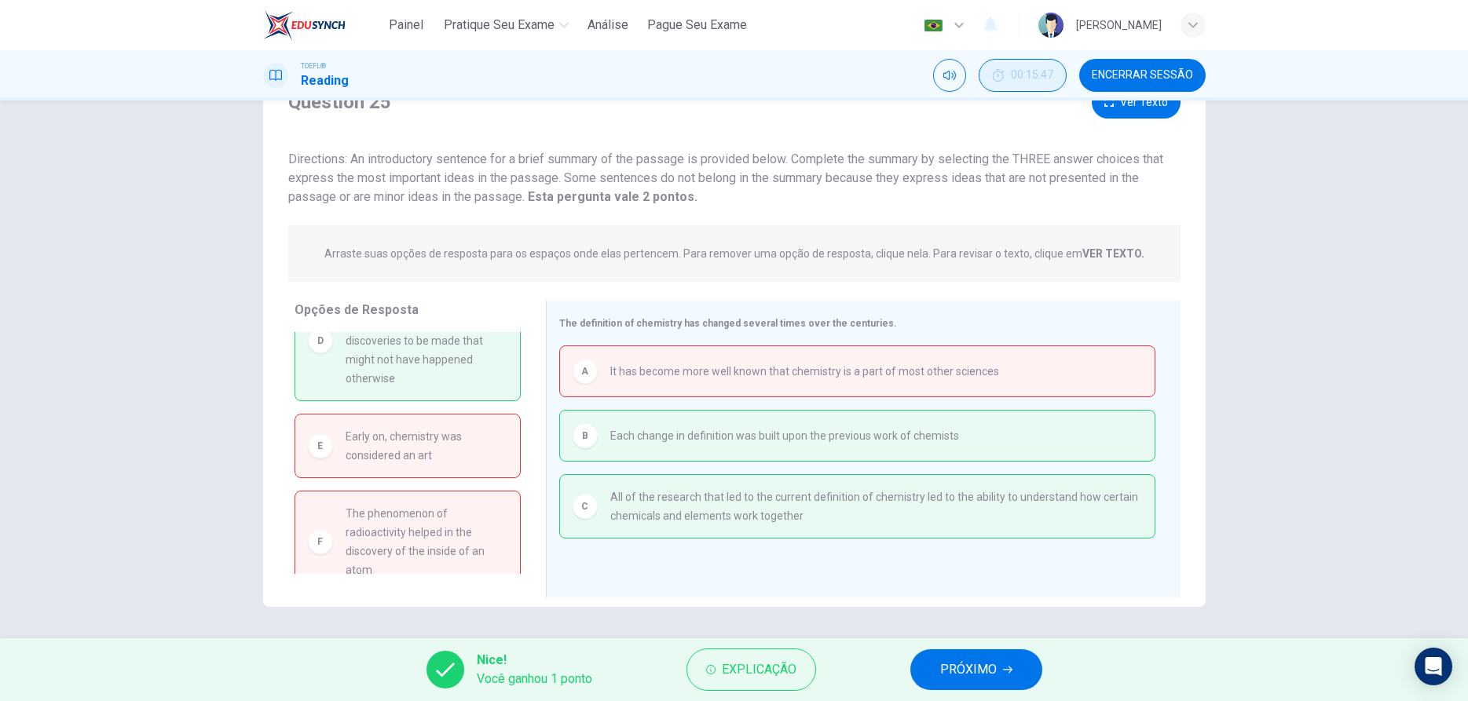
click at [947, 665] on span "PRÓXIMO" at bounding box center [968, 670] width 57 height 22
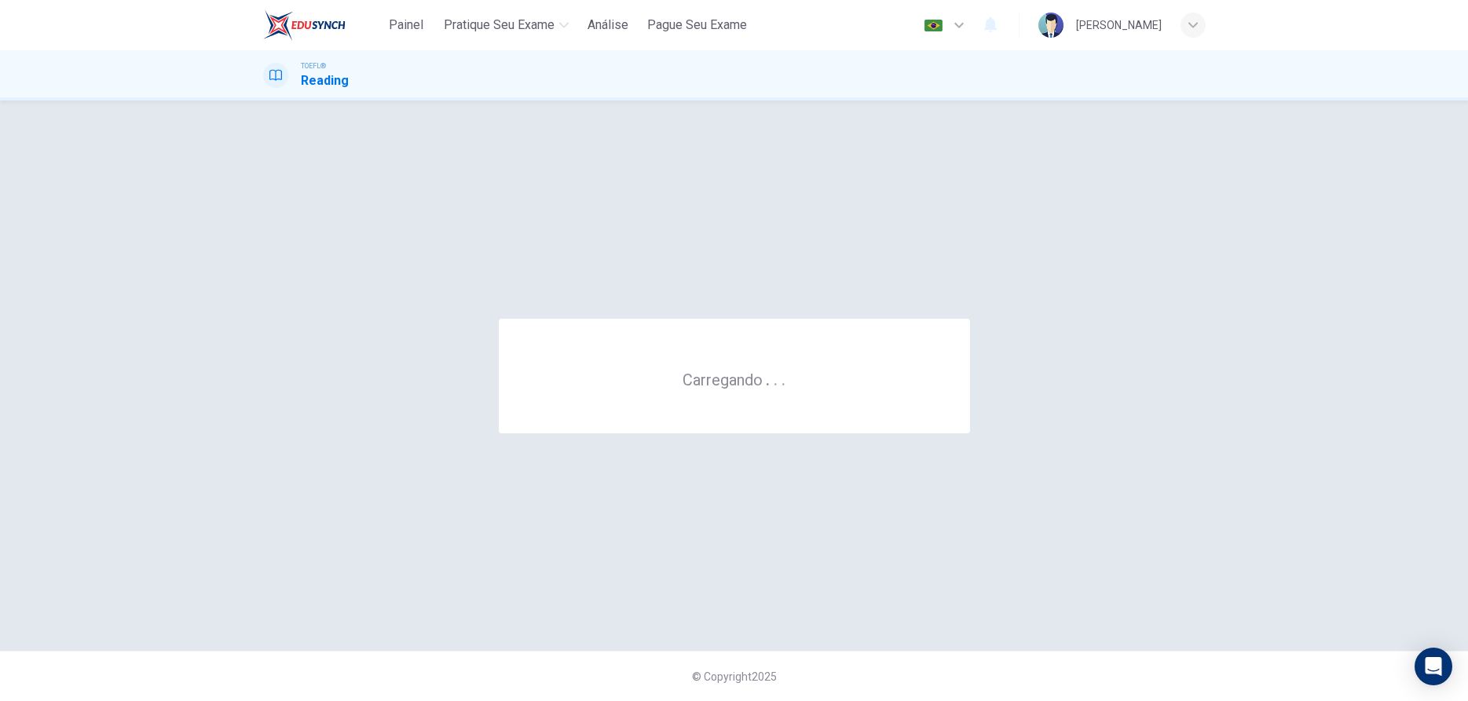
scroll to position [0, 0]
